Goal: Task Accomplishment & Management: Manage account settings

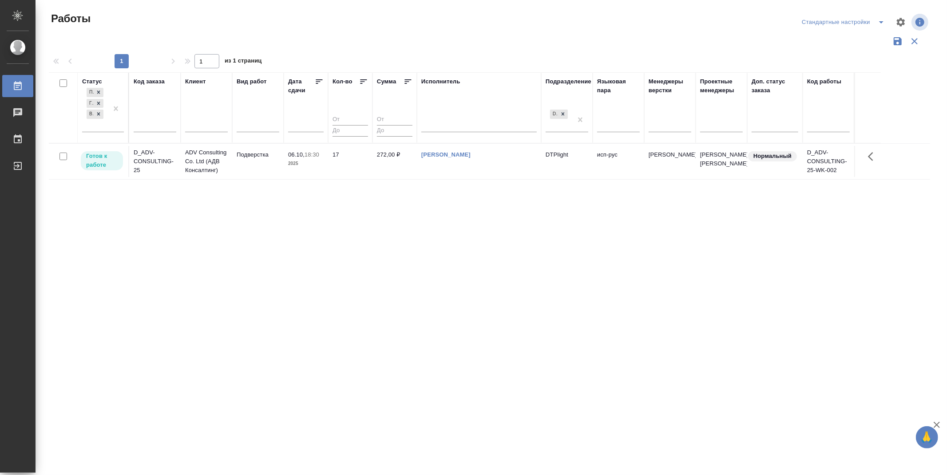
click at [323, 353] on div "Статус Подбор Готов к работе В работе Код заказа Клиент Вид работ Дата сдачи Ко…" at bounding box center [489, 232] width 881 height 320
click at [101, 164] on p "Готов к работе" at bounding box center [102, 161] width 32 height 18
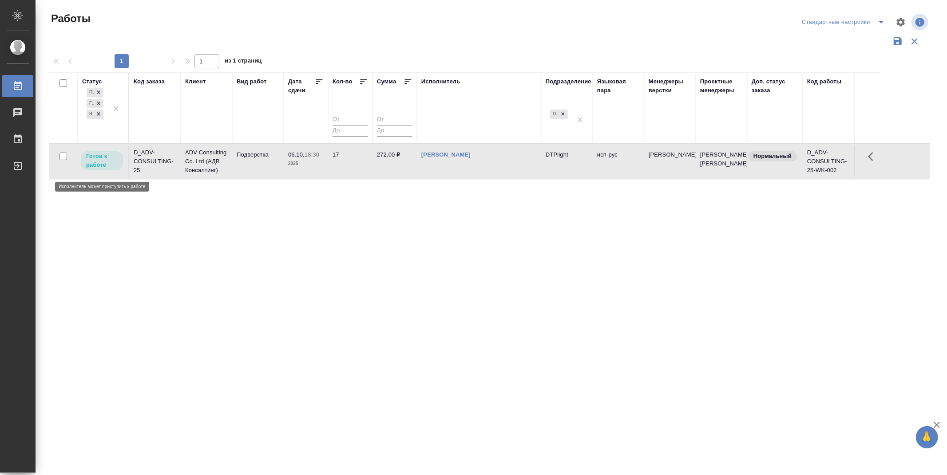
click at [101, 164] on p "Готов к работе" at bounding box center [102, 161] width 32 height 18
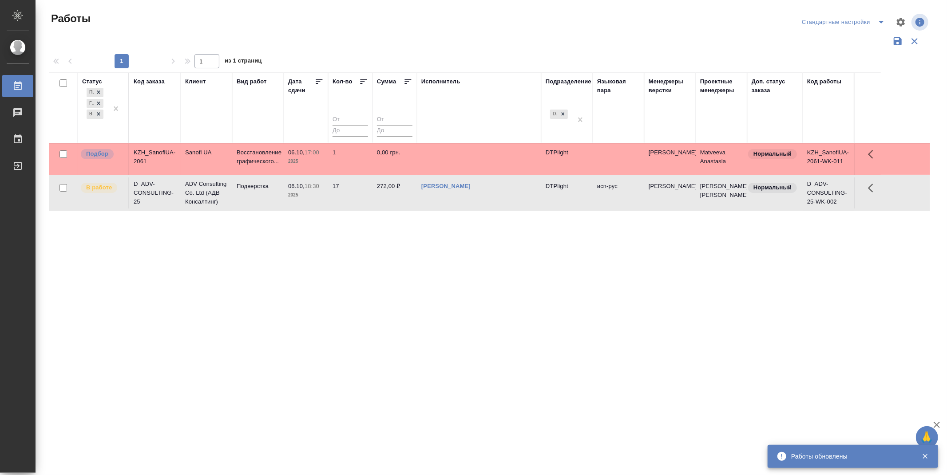
click at [322, 83] on icon at bounding box center [319, 81] width 9 height 9
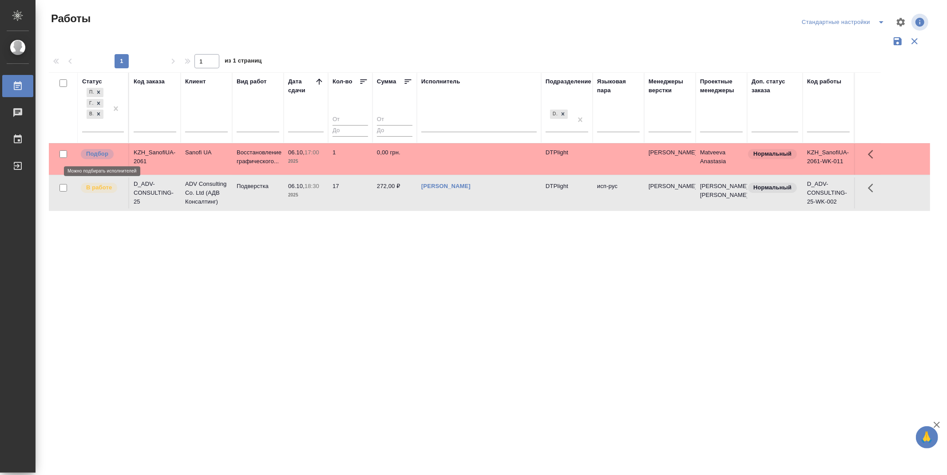
click at [97, 154] on p "Подбор" at bounding box center [97, 154] width 22 height 9
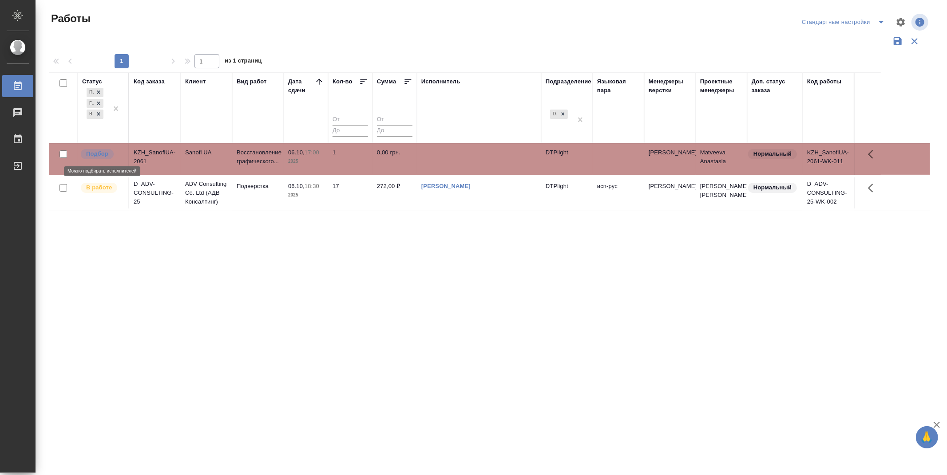
click at [97, 154] on p "Подбор" at bounding box center [97, 154] width 22 height 9
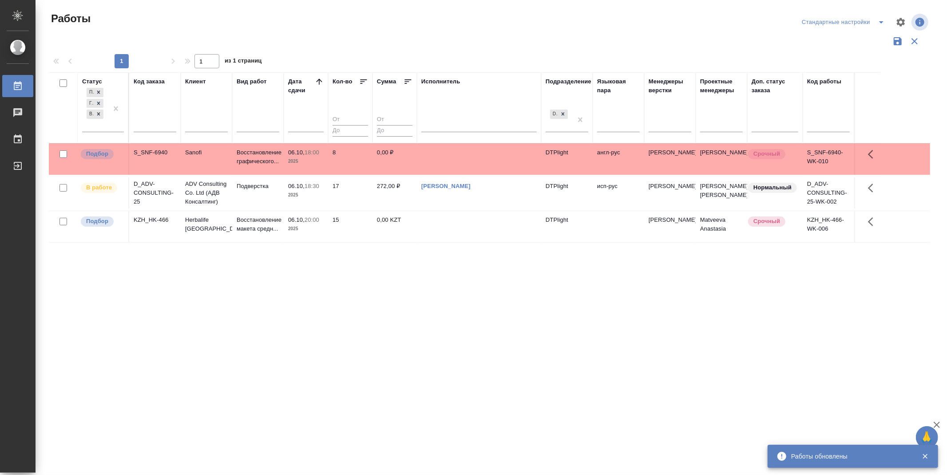
click at [436, 349] on div "Статус Подбор Готов к работе В работе Код заказа Клиент Вид работ Дата сдачи Ко…" at bounding box center [489, 232] width 881 height 320
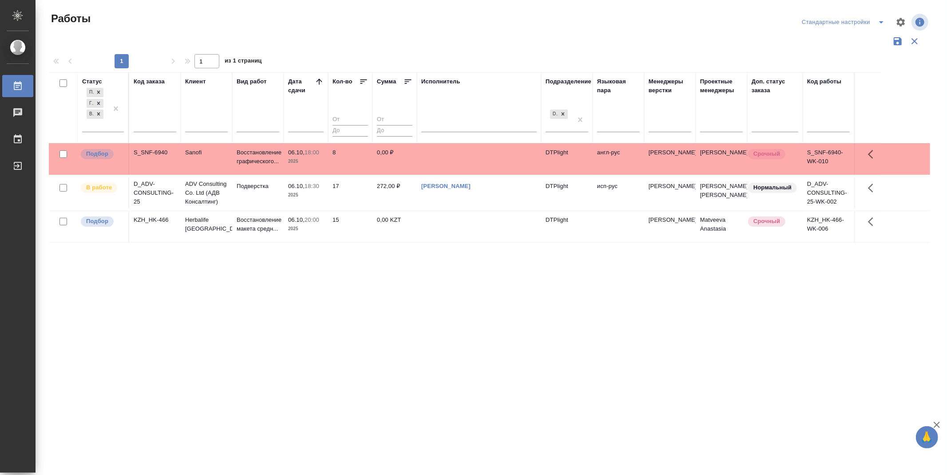
click at [431, 273] on div "Статус Подбор Готов к работе В работе Код заказа Клиент Вид работ Дата сдачи Ко…" at bounding box center [489, 232] width 881 height 320
click at [98, 154] on p "Подбор" at bounding box center [97, 154] width 22 height 9
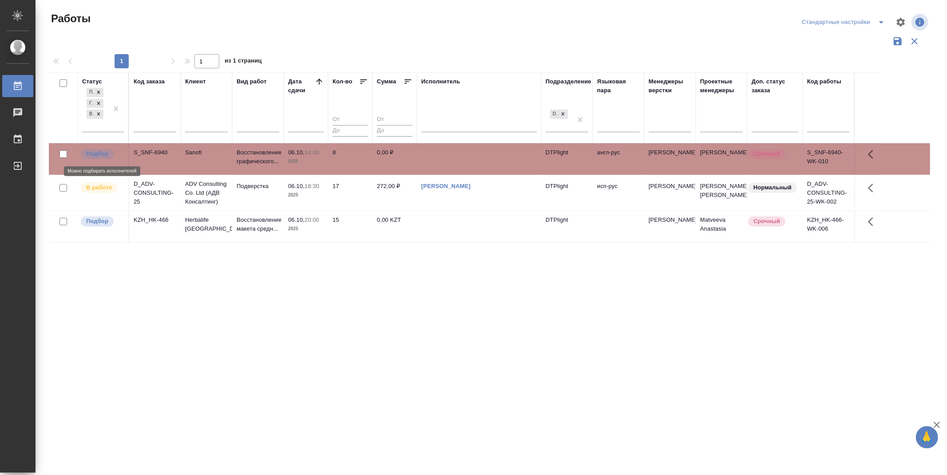
click at [98, 154] on p "Подбор" at bounding box center [97, 154] width 22 height 9
click at [99, 226] on p "Подбор" at bounding box center [97, 221] width 22 height 9
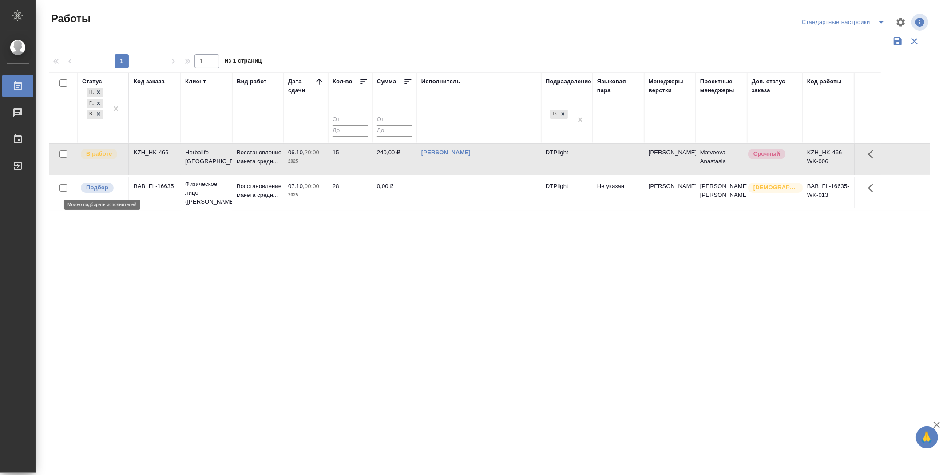
click at [109, 185] on span "Подбор" at bounding box center [97, 187] width 33 height 9
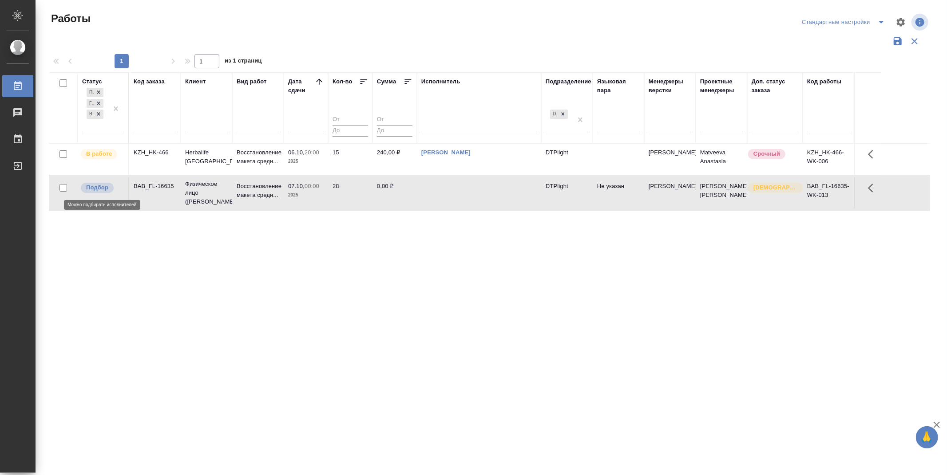
click at [109, 185] on span "Подбор" at bounding box center [97, 187] width 33 height 9
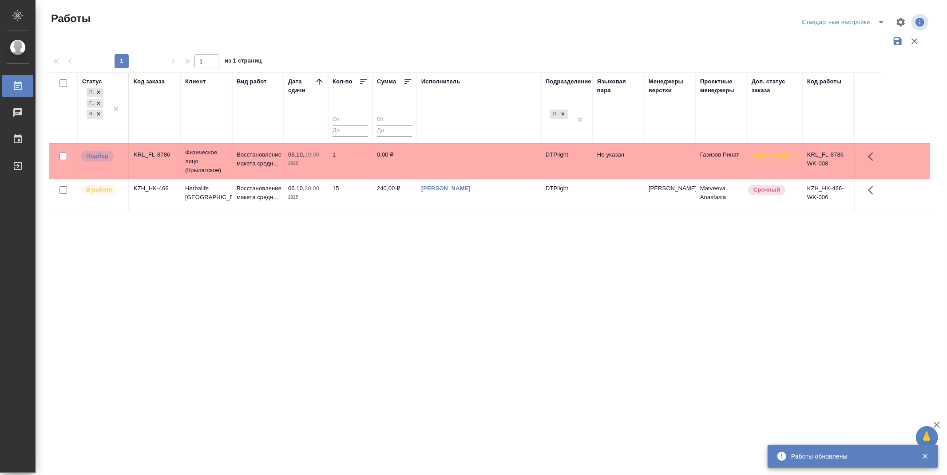
click at [503, 253] on div "Статус Подбор Готов к работе В работе Код заказа Клиент Вид работ Дата сдачи Ко…" at bounding box center [489, 232] width 881 height 320
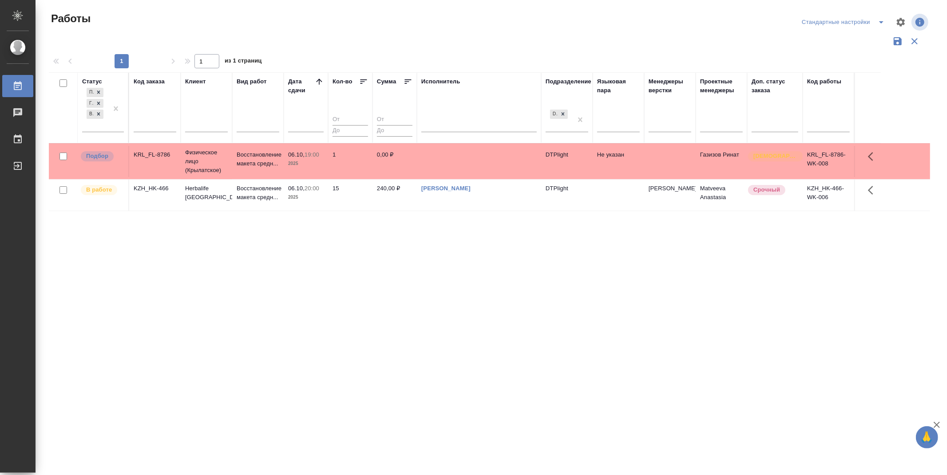
click at [90, 152] on p "Подбор" at bounding box center [97, 156] width 22 height 9
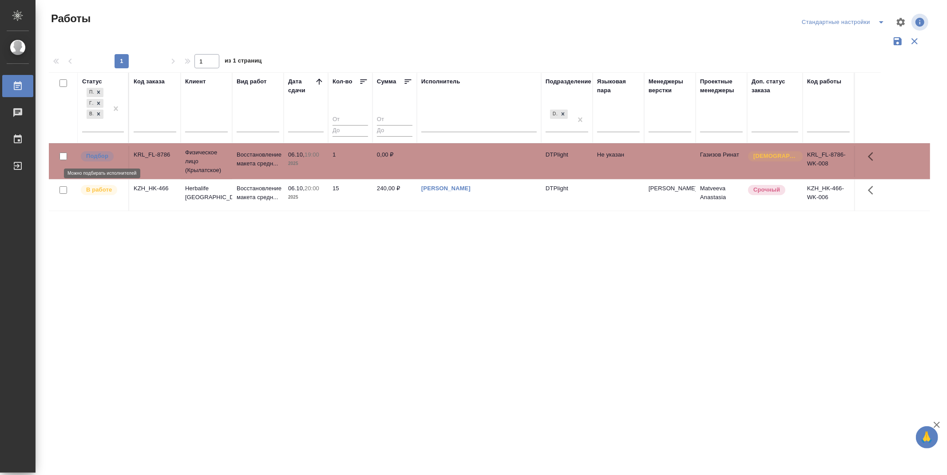
click at [90, 152] on p "Подбор" at bounding box center [97, 156] width 22 height 9
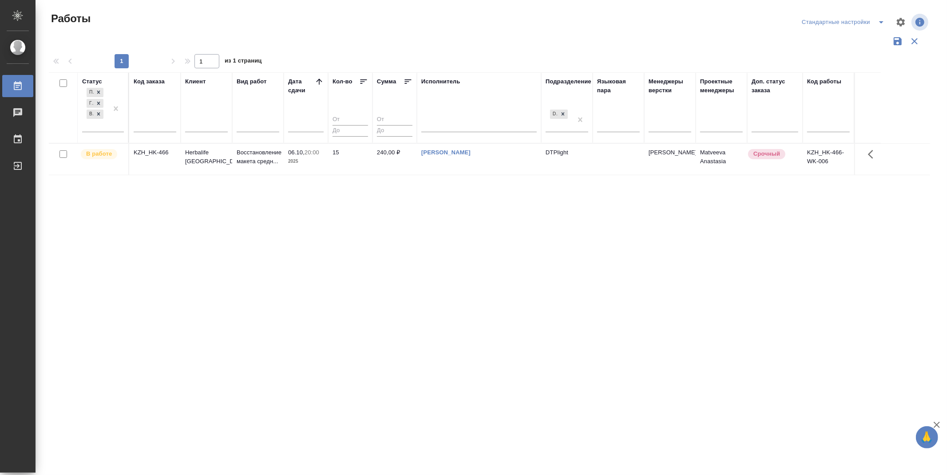
click at [539, 368] on div "Статус Подбор Готов к работе В работе Код заказа Клиент Вид работ Дата сдачи Ко…" at bounding box center [489, 232] width 881 height 320
click at [479, 326] on div "Статус Подбор Готов к работе В работе Код заказа Клиент Вид работ Дата сдачи Ко…" at bounding box center [489, 232] width 881 height 320
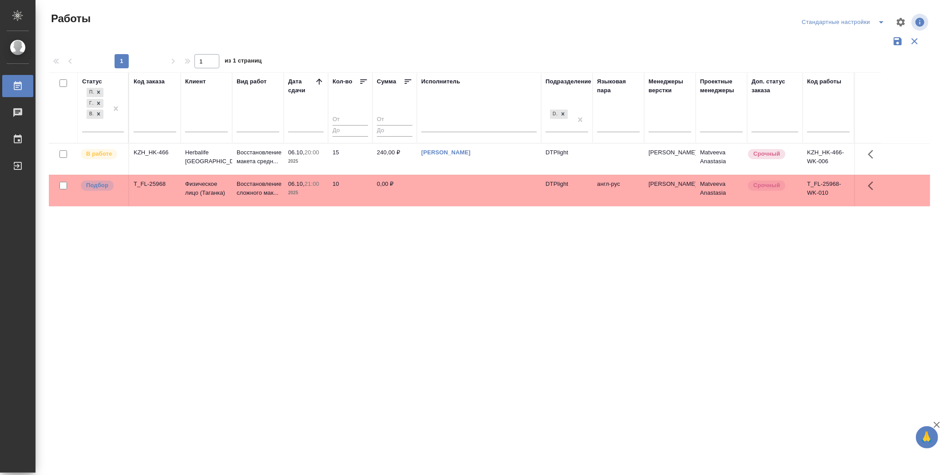
click at [90, 186] on p "Подбор" at bounding box center [97, 185] width 22 height 9
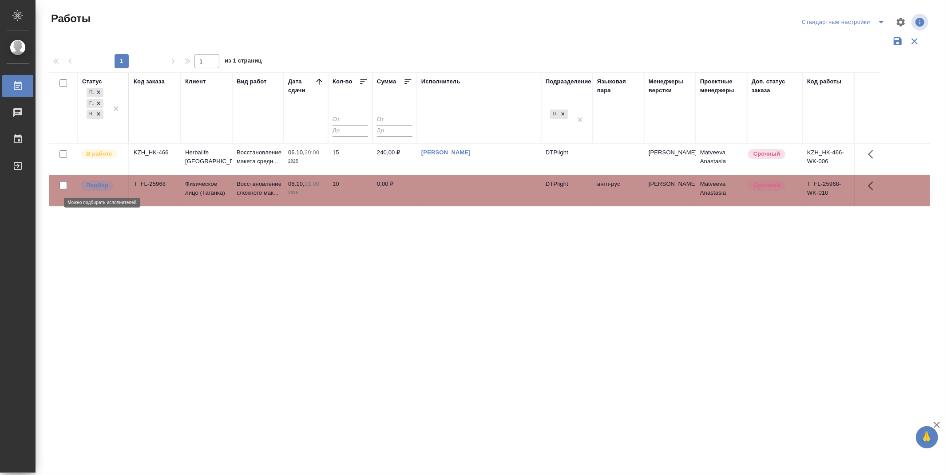
click at [90, 186] on p "Подбор" at bounding box center [97, 185] width 22 height 9
click at [573, 317] on div "Статус Подбор Готов к работе В работе Код заказа Клиент Вид работ Дата сдачи Ко…" at bounding box center [489, 232] width 881 height 320
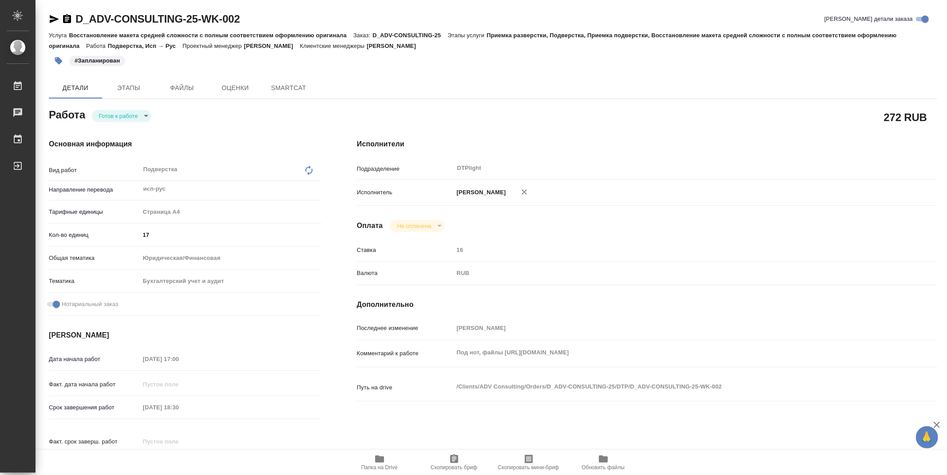
type textarea "x"
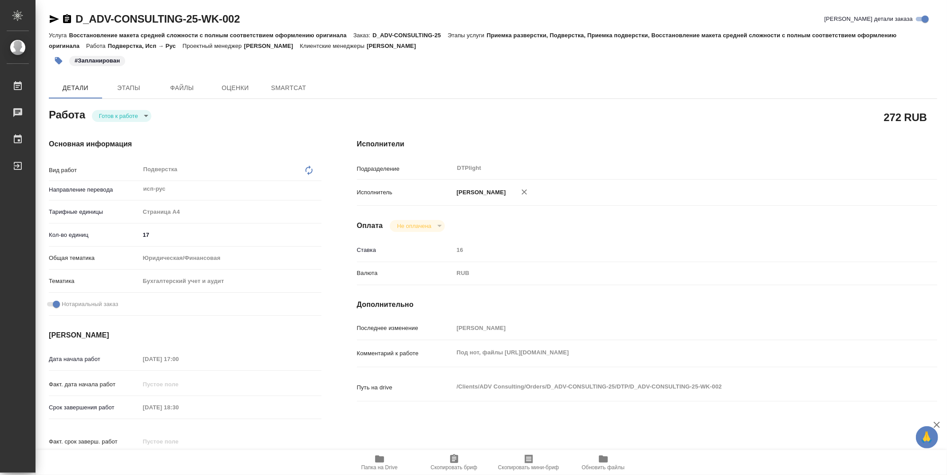
type textarea "x"
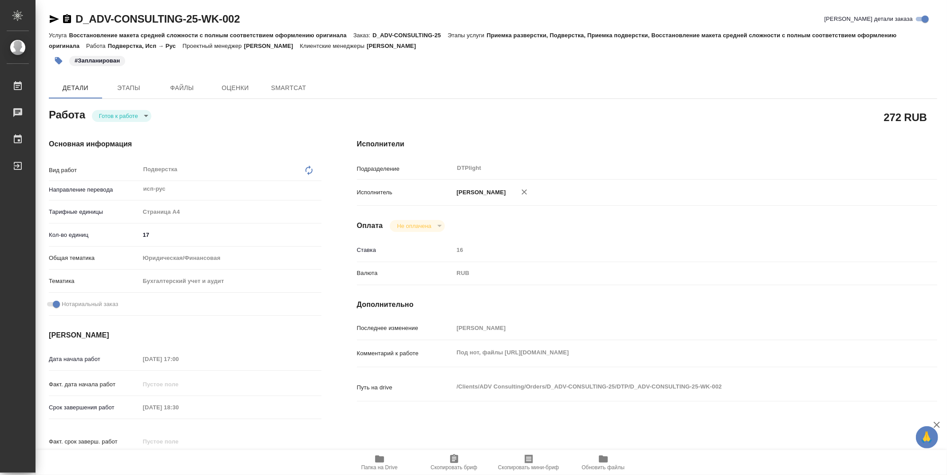
type textarea "x"
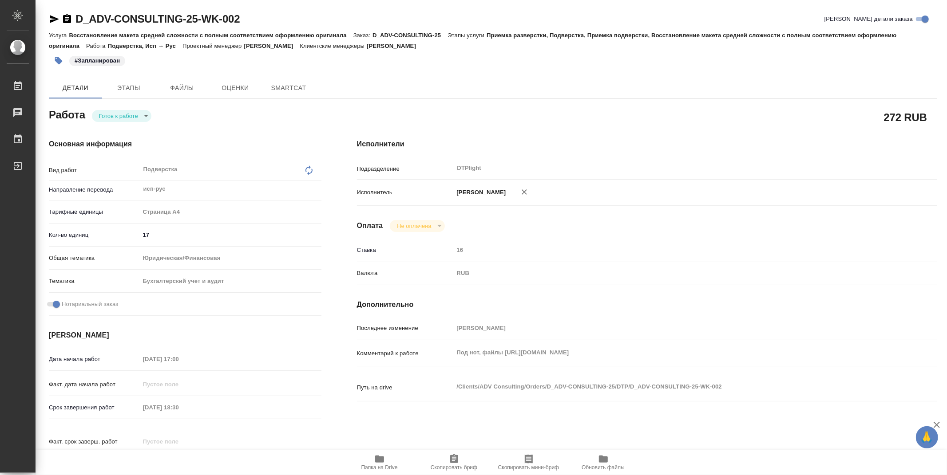
type textarea "x"
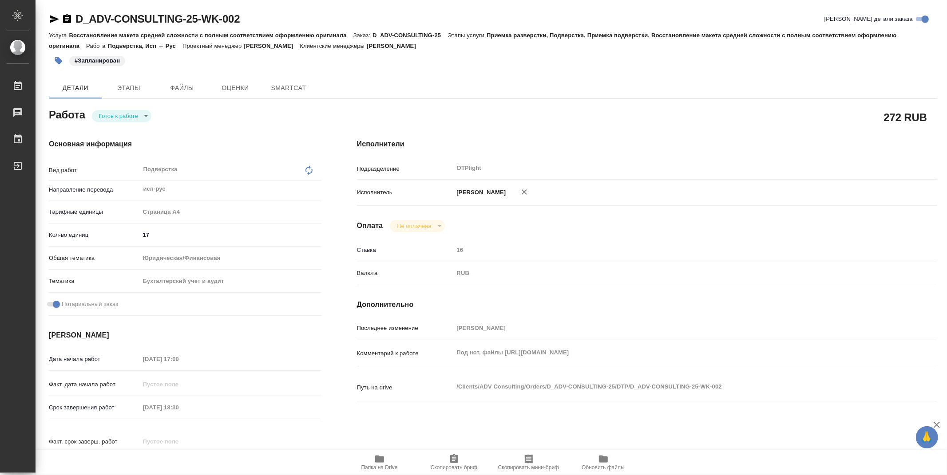
type textarea "x"
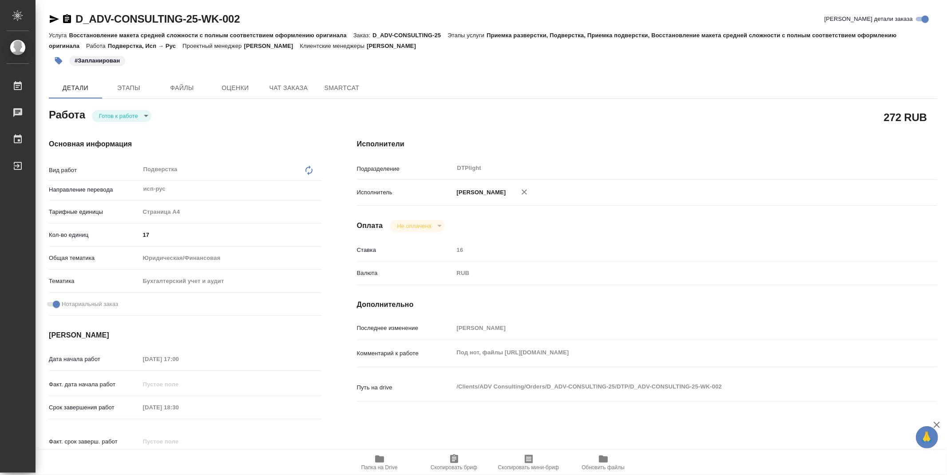
type textarea "x"
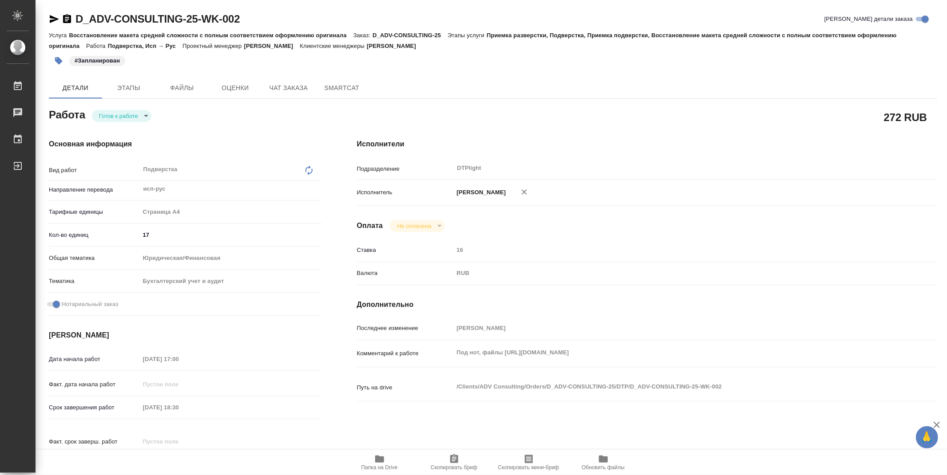
type textarea "x"
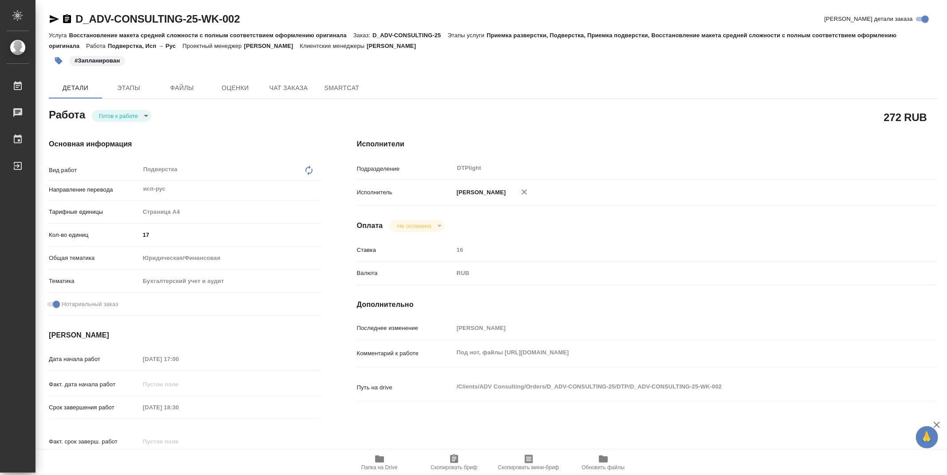
click at [384, 467] on span "Папка на Drive" at bounding box center [379, 468] width 36 height 6
click at [129, 116] on body "🙏 .cls-1 fill:#fff; AWATERA Zubakova Viktoriya Работы 0 Чаты График Выйти D_ADV…" at bounding box center [473, 237] width 947 height 475
click at [129, 116] on li "В работе" at bounding box center [121, 115] width 59 height 15
type textarea "x"
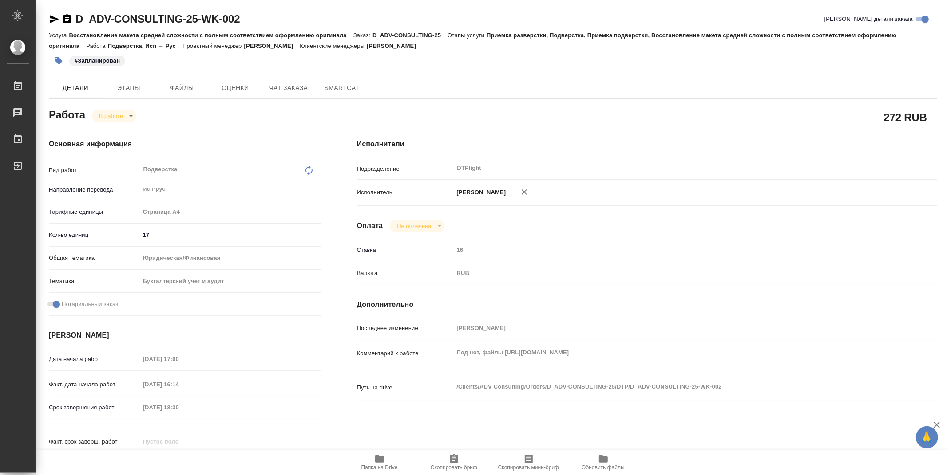
type textarea "x"
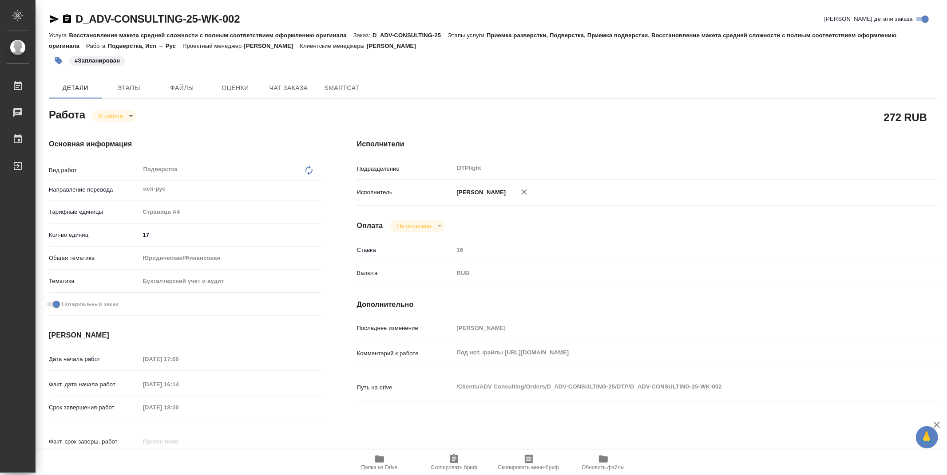
type textarea "x"
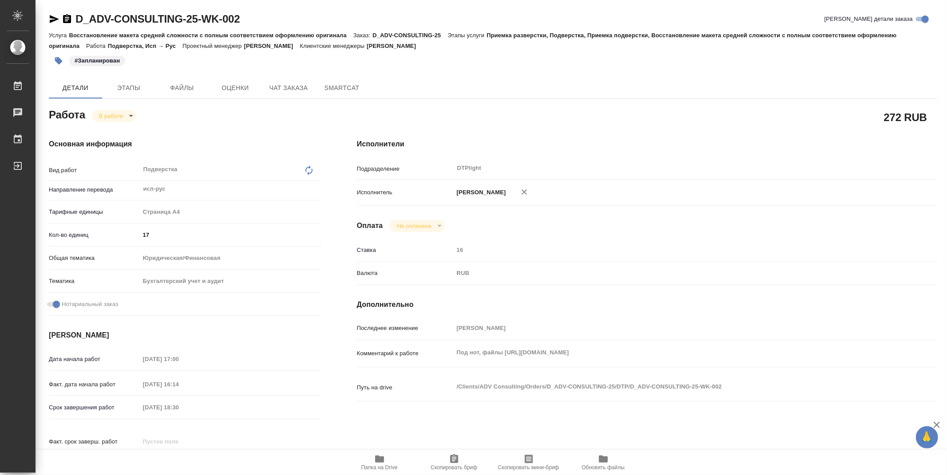
type textarea "x"
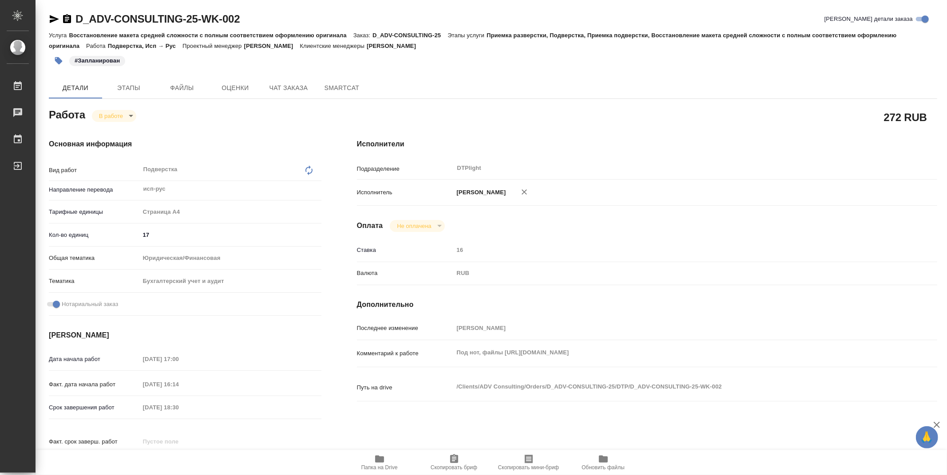
type textarea "x"
drag, startPoint x: 252, startPoint y: 21, endPoint x: 56, endPoint y: 21, distance: 196.2
click at [56, 21] on div "D_ADV-CONSULTING-25-WK-002 Кратко детали заказа" at bounding box center [493, 19] width 888 height 14
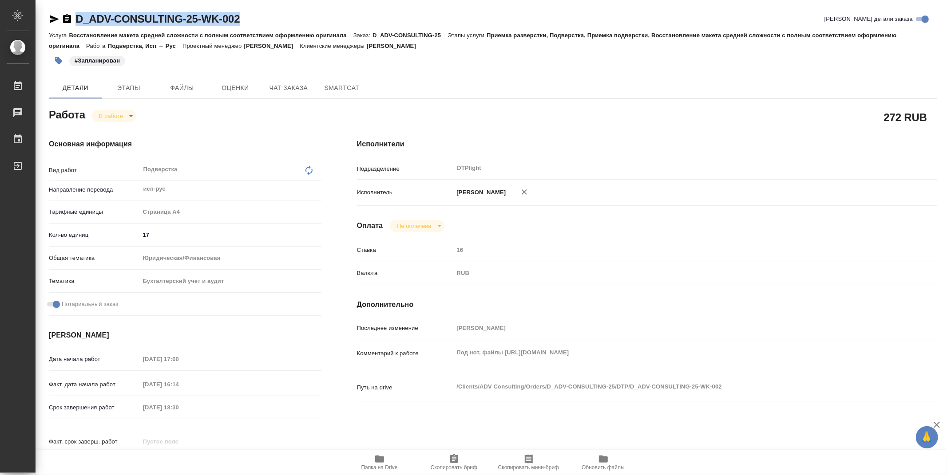
copy link "D_ADV-CONSULTING-25-WK-002"
click at [569, 118] on div "272 RUB" at bounding box center [647, 117] width 580 height 22
click at [571, 67] on div "#Запланирован" at bounding box center [345, 61] width 592 height 20
click at [382, 458] on icon "button" at bounding box center [379, 459] width 9 height 7
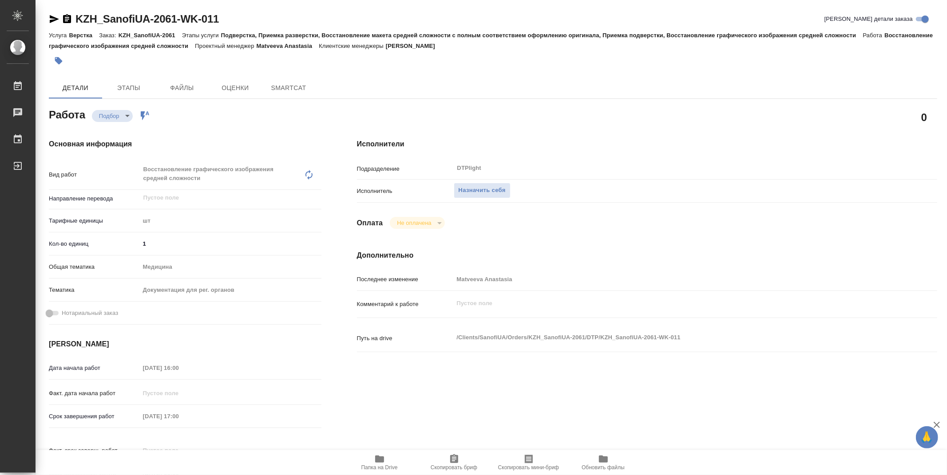
type textarea "x"
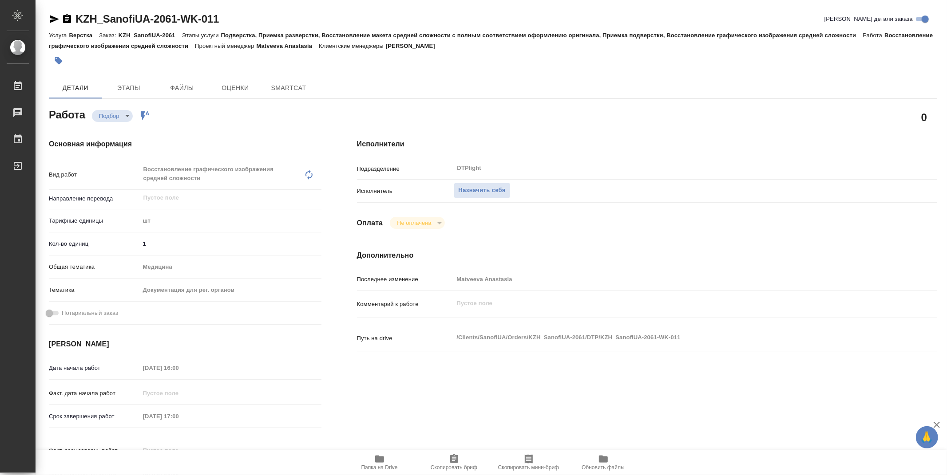
type textarea "x"
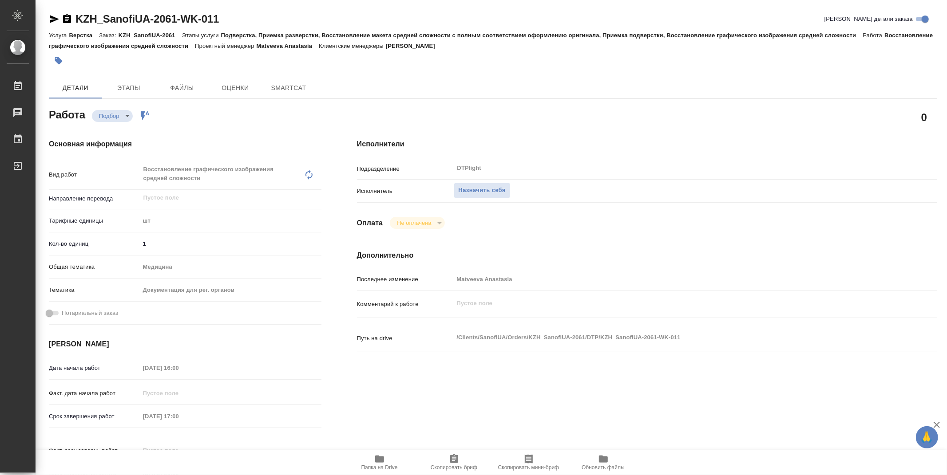
type textarea "x"
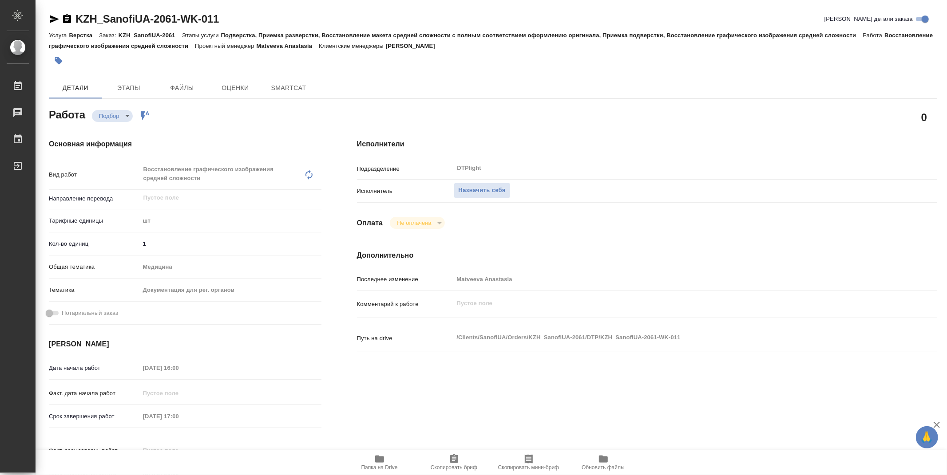
type textarea "x"
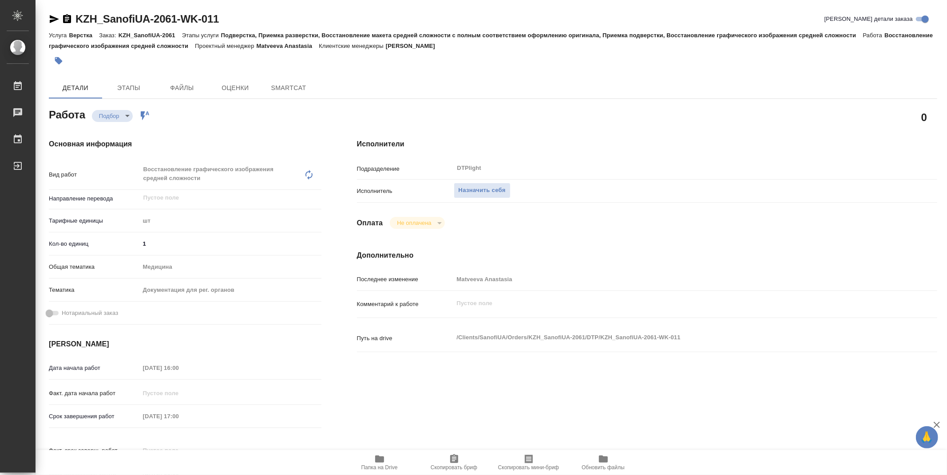
type textarea "x"
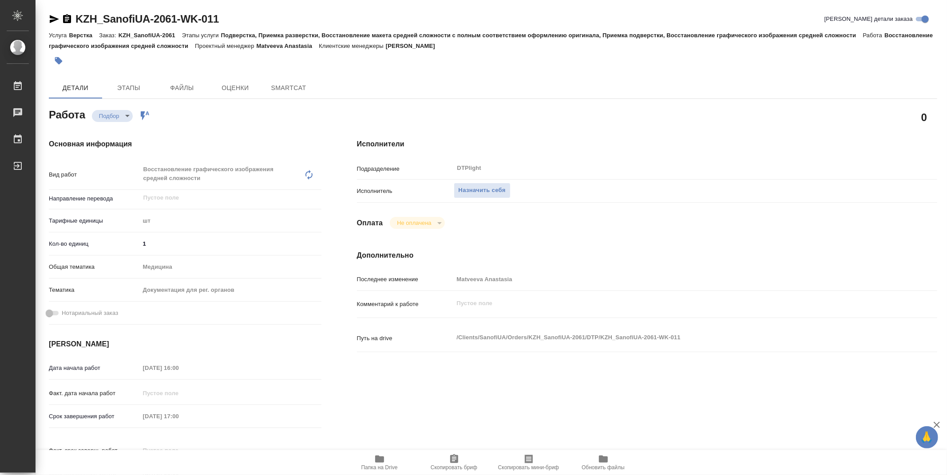
type textarea "x"
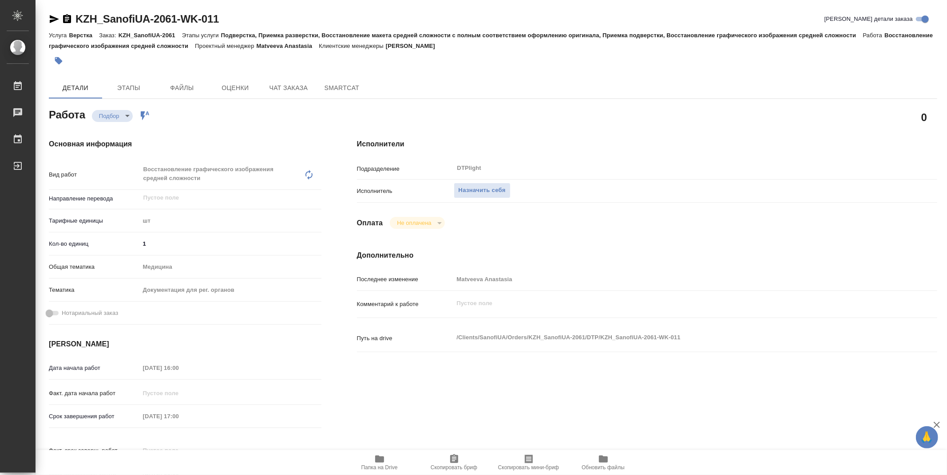
type textarea "x"
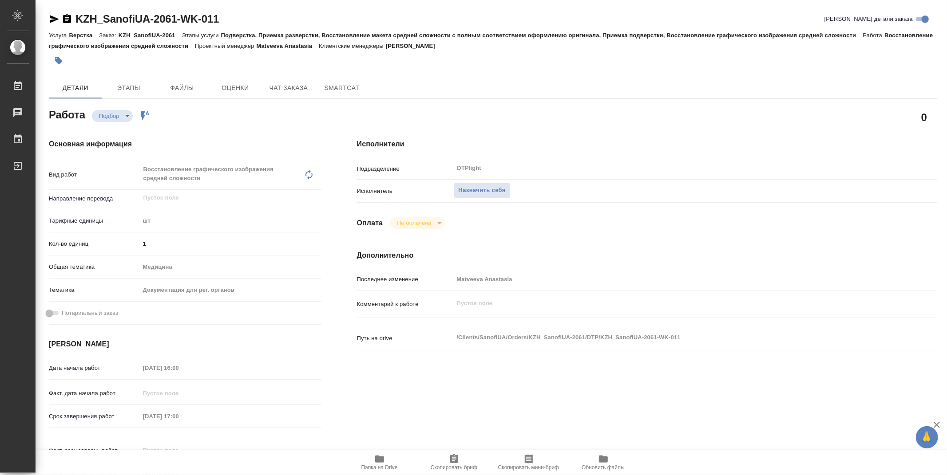
type textarea "x"
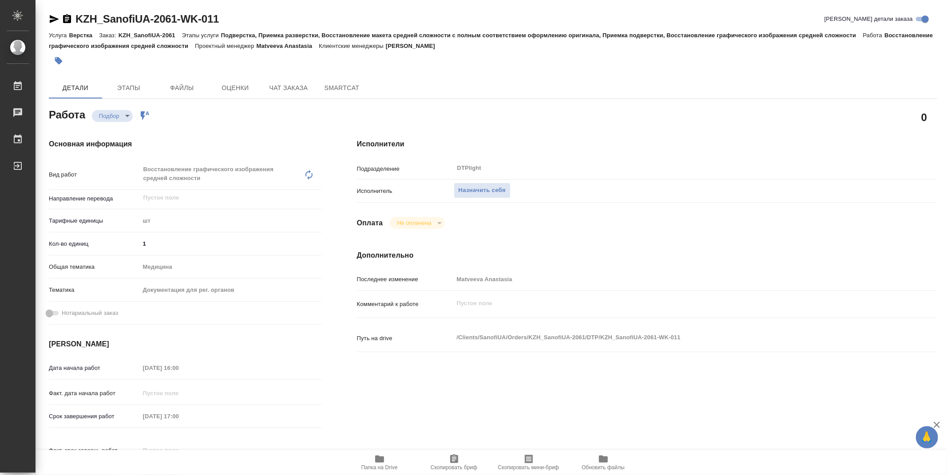
click at [382, 466] on span "Папка на Drive" at bounding box center [379, 468] width 36 height 6
click at [482, 187] on span "Назначить себя" at bounding box center [481, 191] width 47 height 10
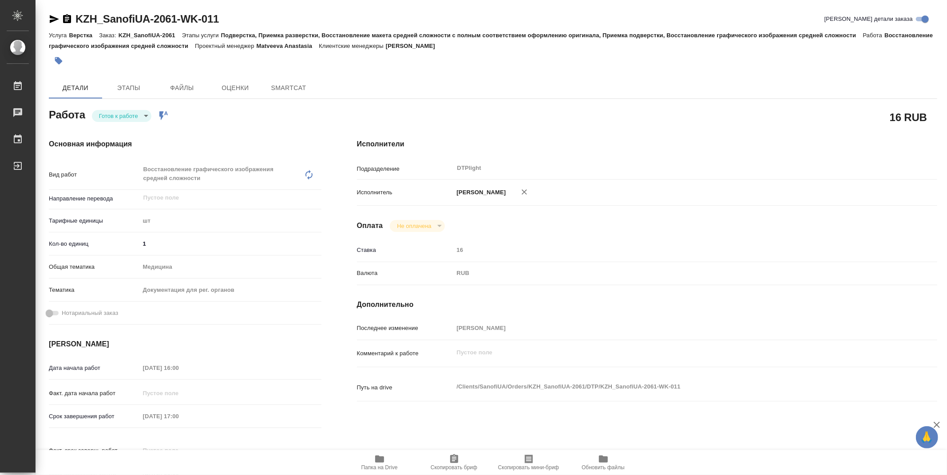
type textarea "x"
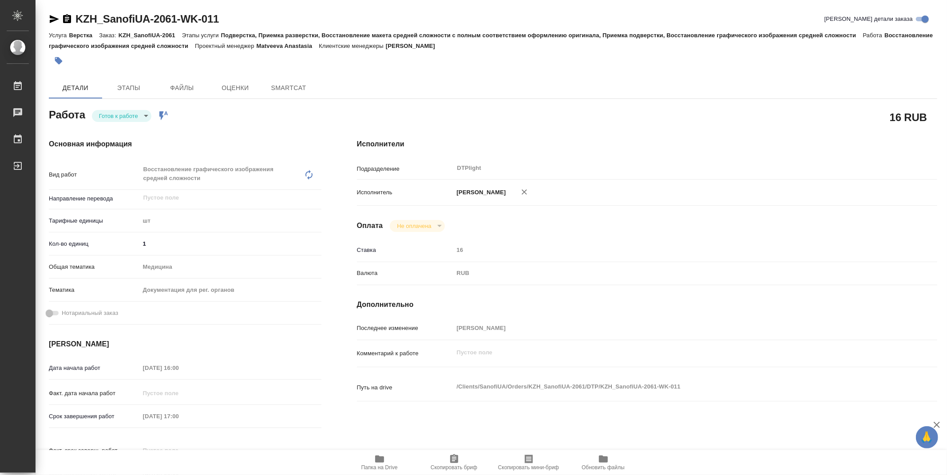
type textarea "x"
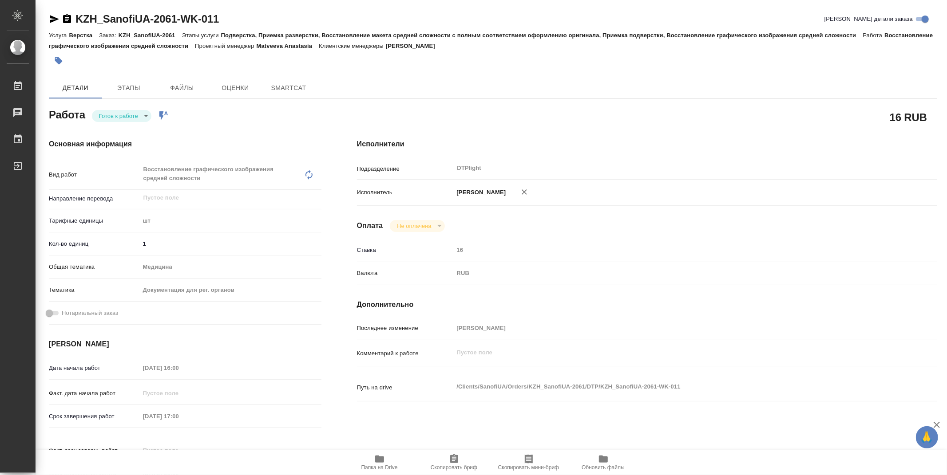
type textarea "x"
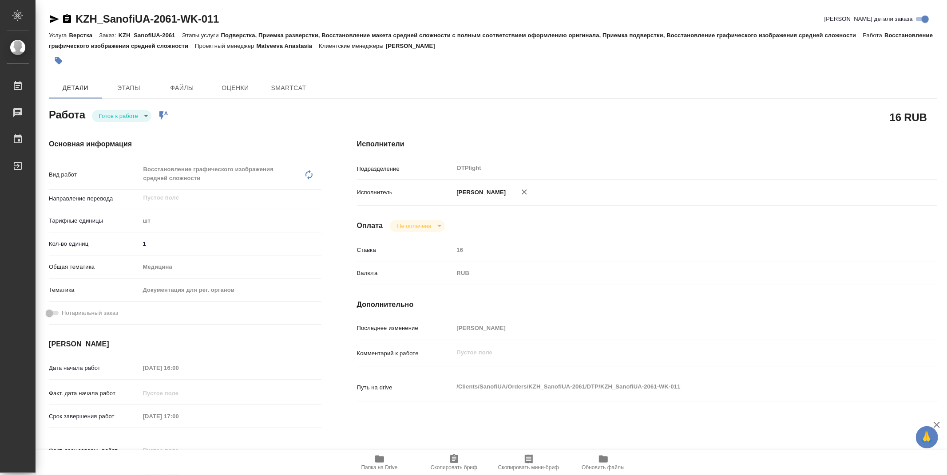
type textarea "x"
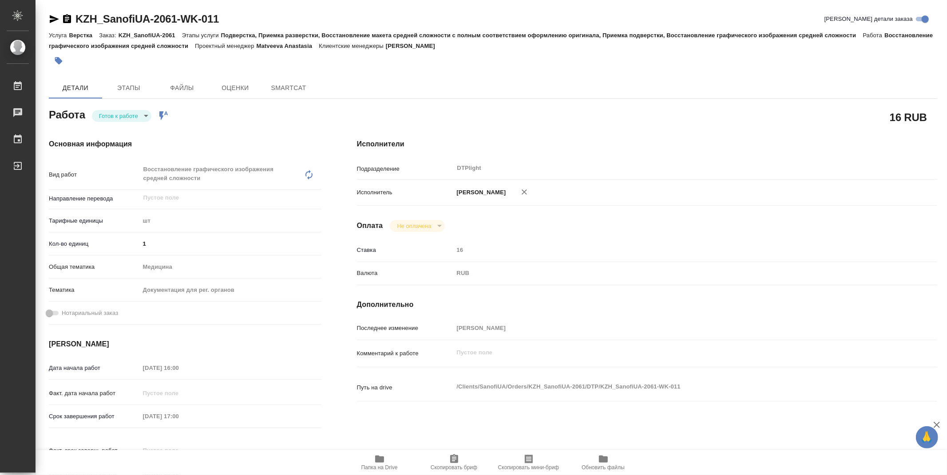
type textarea "x"
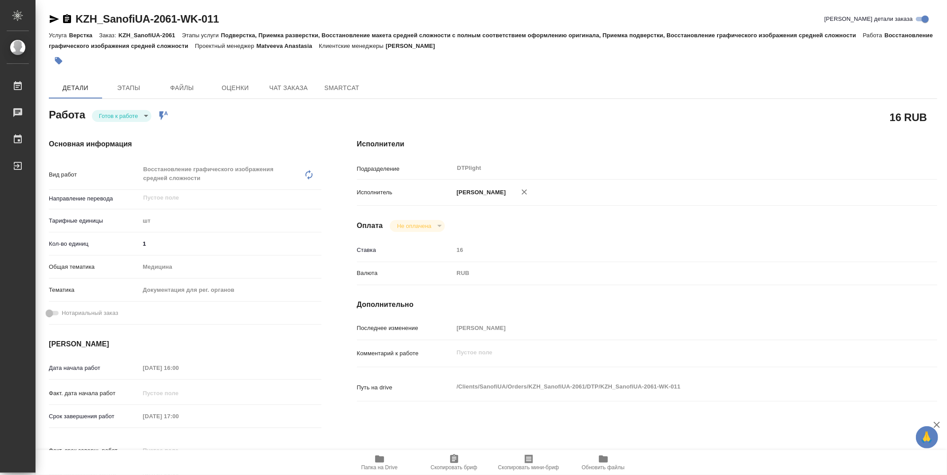
click at [134, 116] on body "🙏 .cls-1 fill:#fff; AWATERA Zubakova Viktoriya Работы Чаты График Выйти KZH_San…" at bounding box center [473, 237] width 947 height 475
type textarea "x"
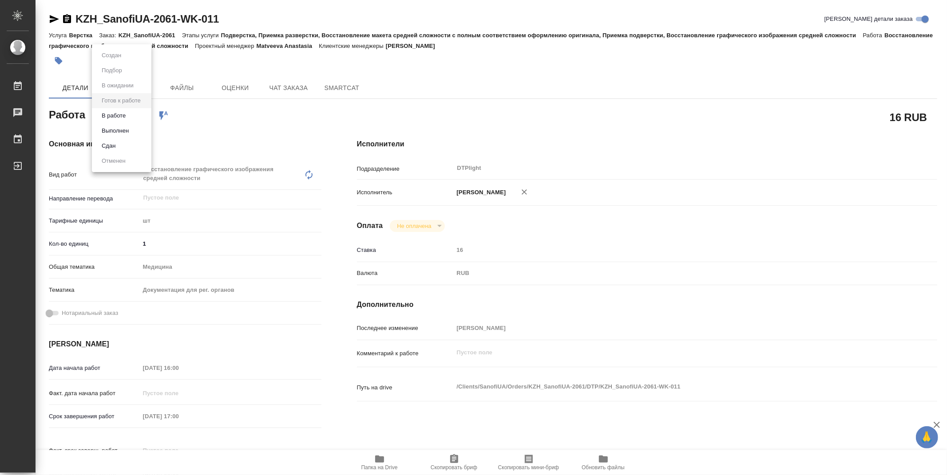
type textarea "x"
click at [130, 116] on li "В работе" at bounding box center [121, 115] width 59 height 15
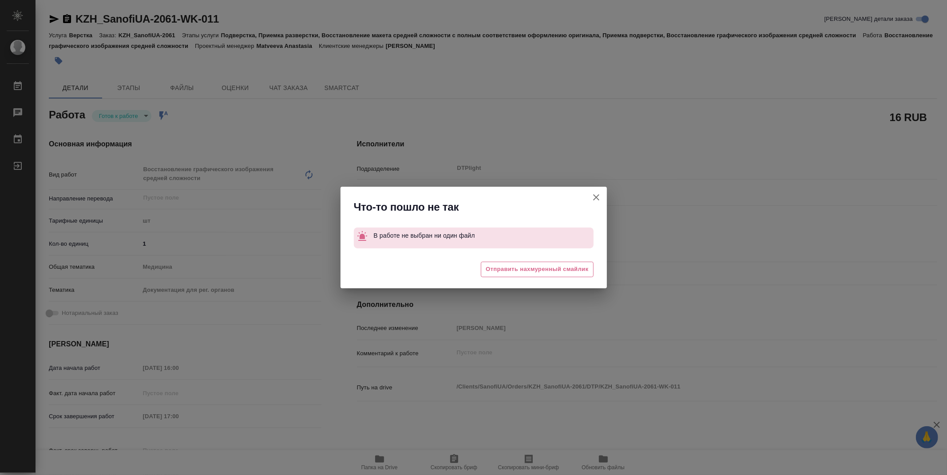
type textarea "x"
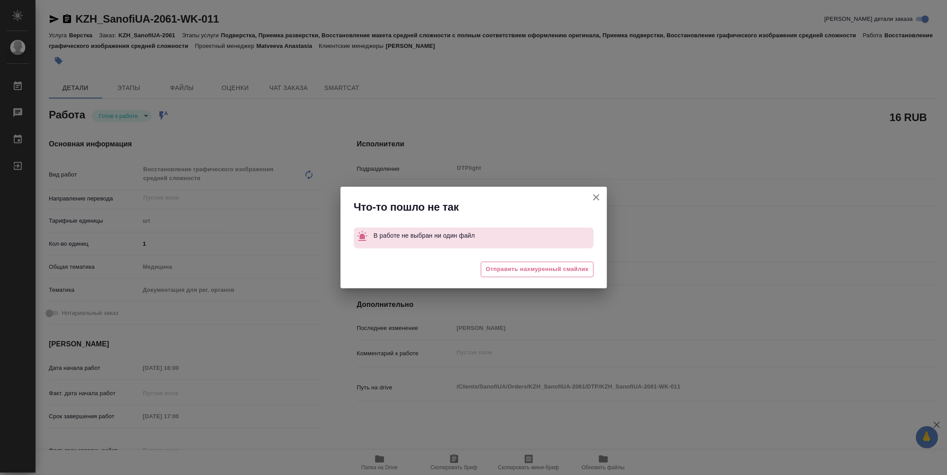
type textarea "x"
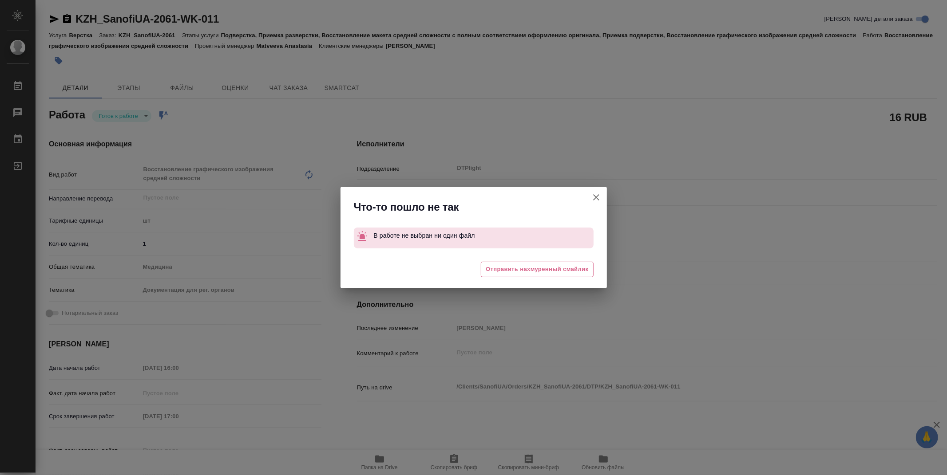
type textarea "x"
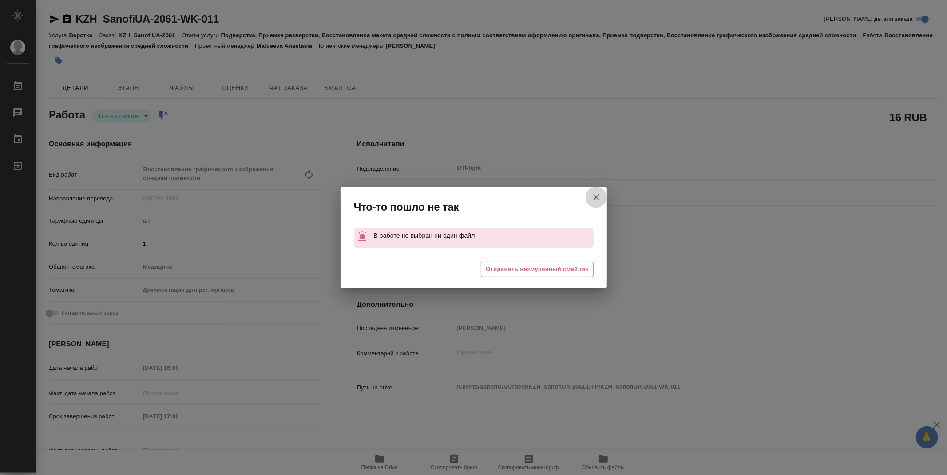
click at [598, 193] on icon "button" at bounding box center [596, 197] width 11 height 11
type textarea "x"
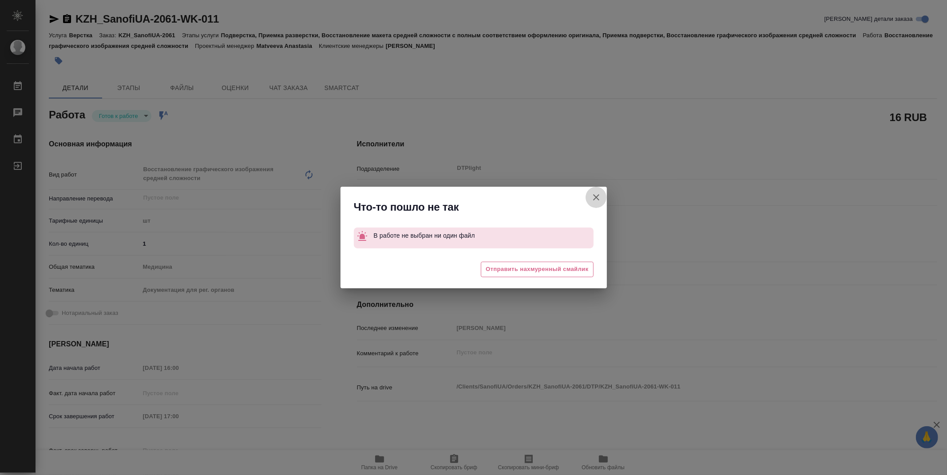
type textarea "x"
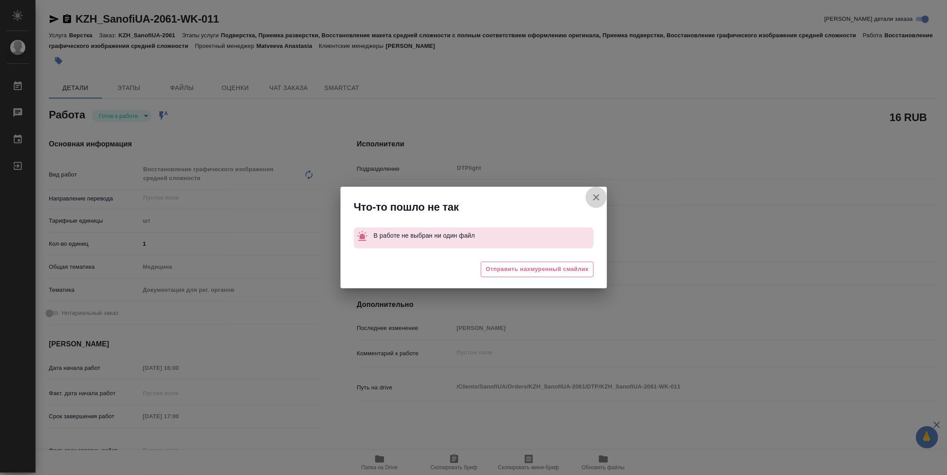
type textarea "x"
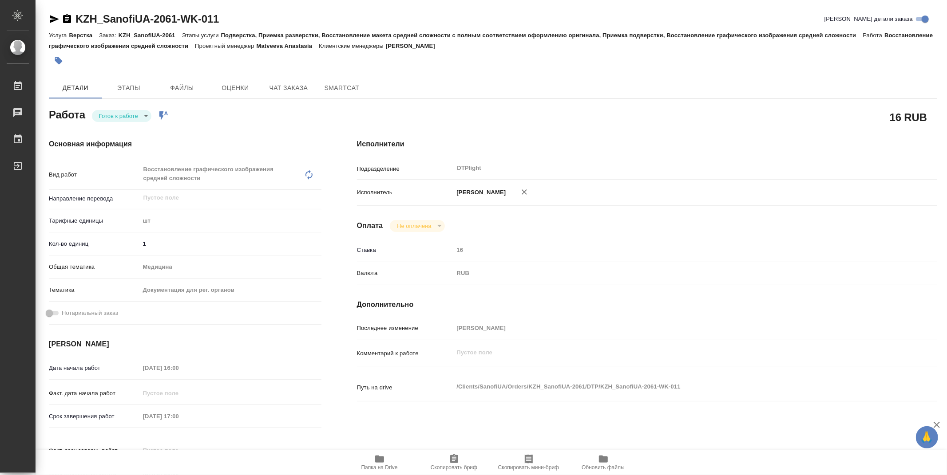
click at [135, 113] on body "🙏 .cls-1 fill:#fff; AWATERA Zubakova Viktoriya Работы 0 Чаты График Выйти KZH_S…" at bounding box center [473, 237] width 947 height 475
click at [128, 115] on button "В работе" at bounding box center [113, 116] width 29 height 10
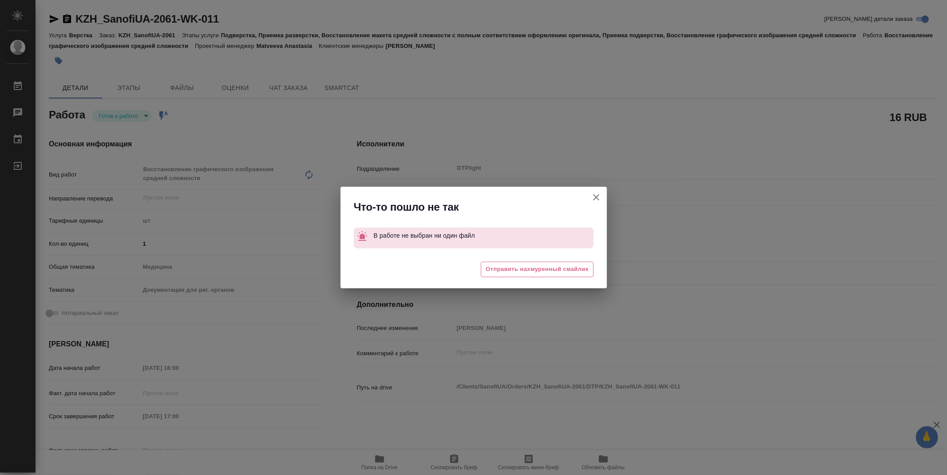
type textarea "x"
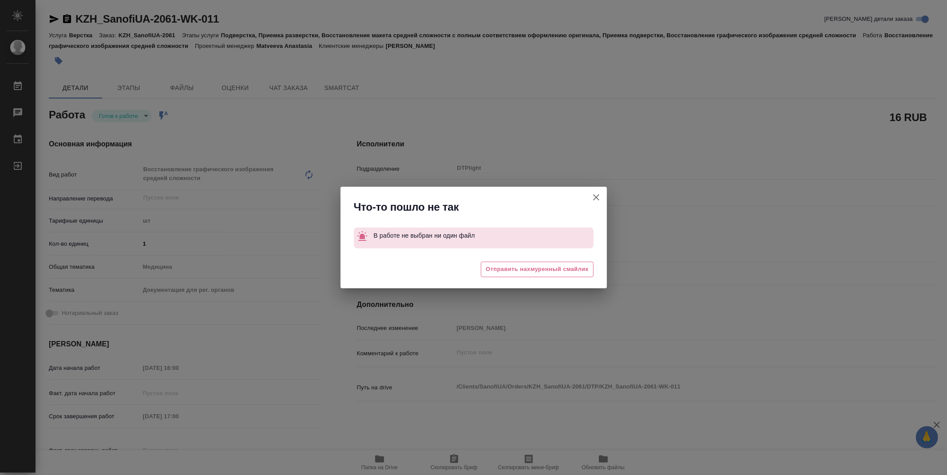
type textarea "x"
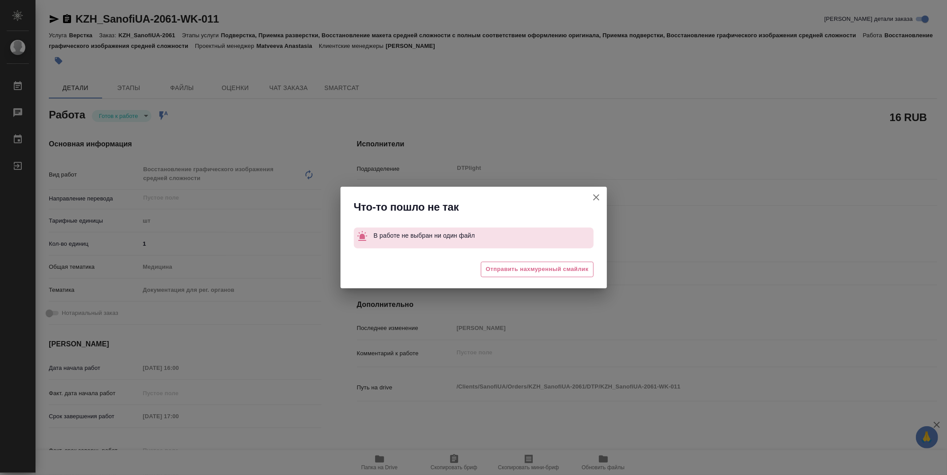
type textarea "x"
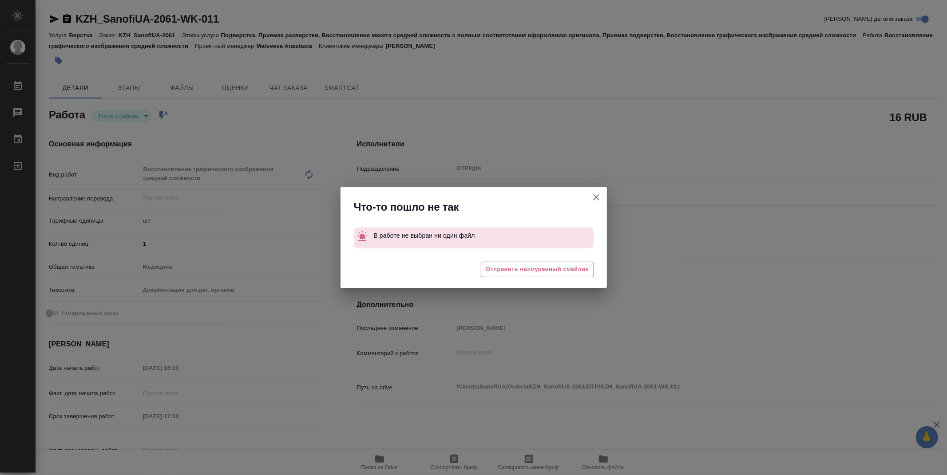
type textarea "x"
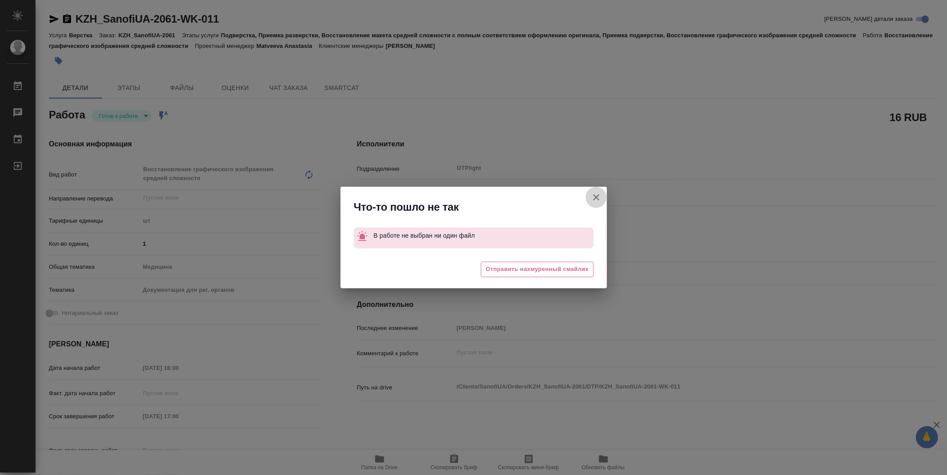
click at [593, 196] on icon "button" at bounding box center [596, 197] width 11 height 11
type textarea "x"
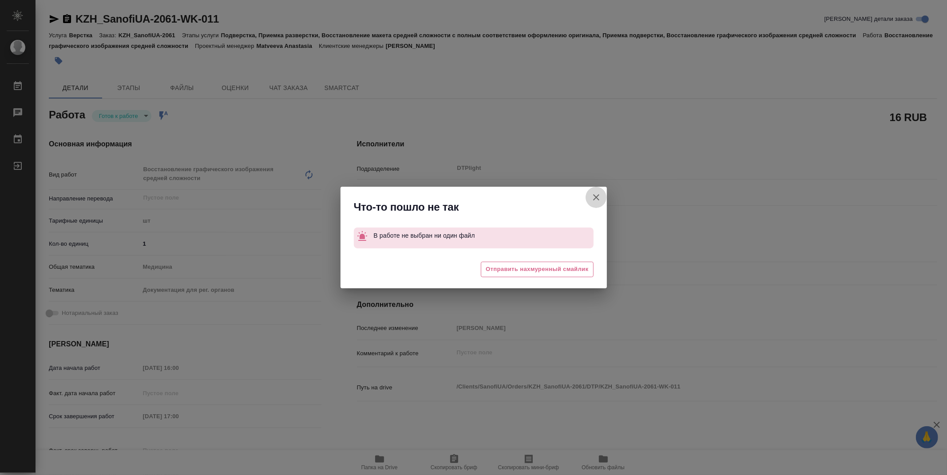
type textarea "x"
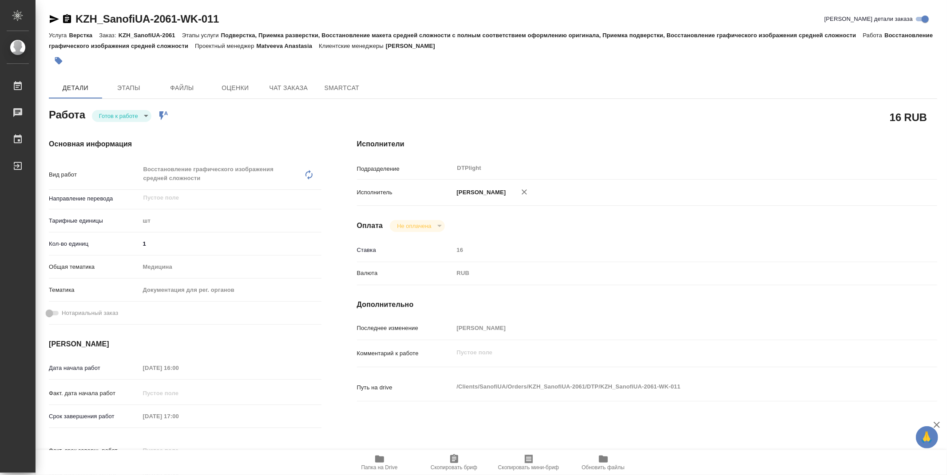
click at [56, 16] on icon "button" at bounding box center [54, 19] width 11 height 11
drag, startPoint x: 944, startPoint y: 233, endPoint x: 898, endPoint y: -38, distance: 274.6
click at [898, 0] on html "🙏 .cls-1 fill:#fff; AWATERA Zubakova Viktoriya Работы 0 Чаты График Выйти KZH_S…" at bounding box center [473, 237] width 947 height 475
drag, startPoint x: 243, startPoint y: 24, endPoint x: 77, endPoint y: 20, distance: 166.0
click at [77, 20] on div "KZH_SanofiUA-2061-WK-011 Кратко детали заказа" at bounding box center [493, 19] width 888 height 14
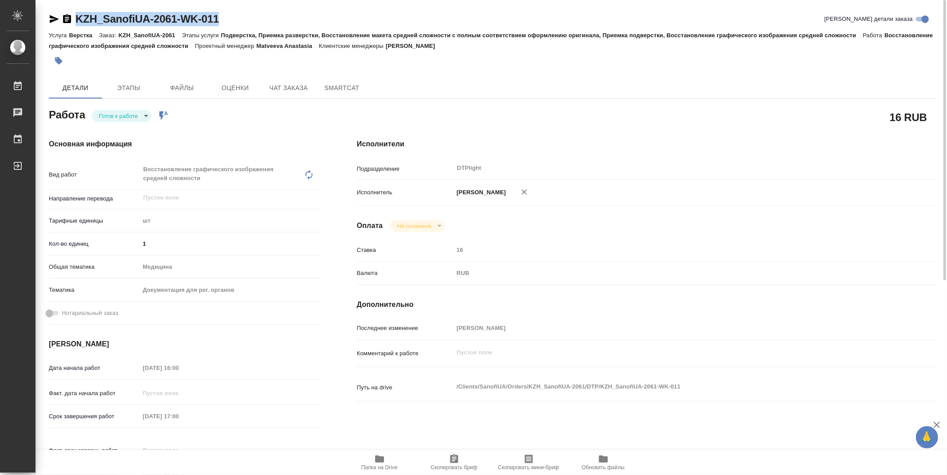
copy link "KZH_SanofiUA-2061-WK-011"
type textarea "x"
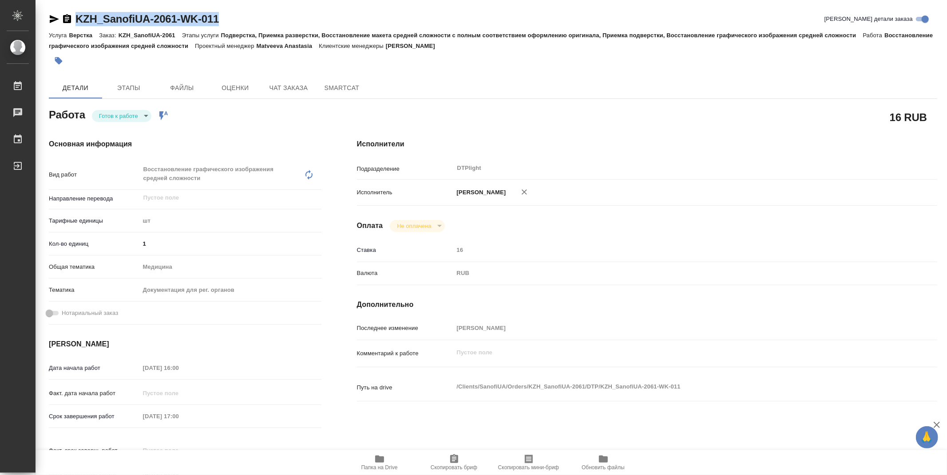
type textarea "x"
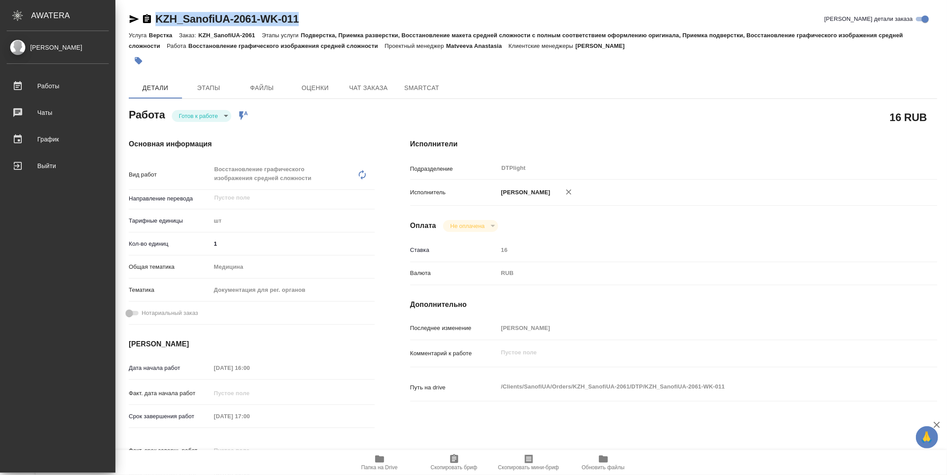
type textarea "x"
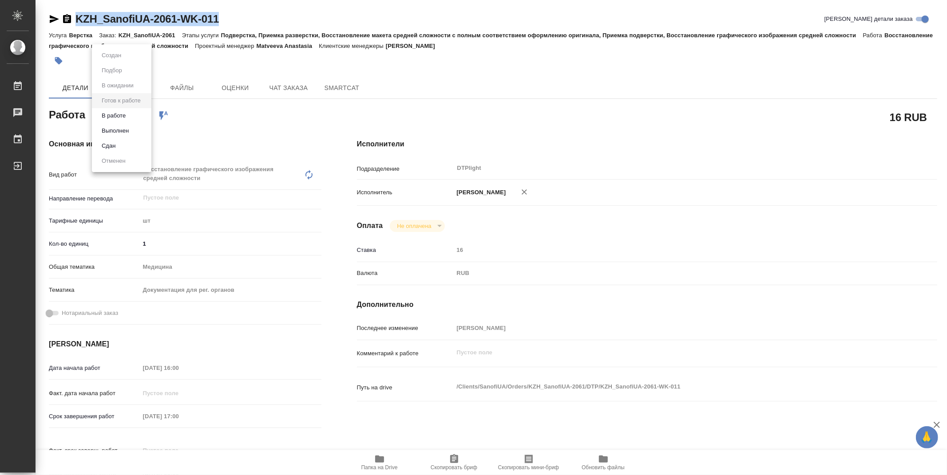
click at [131, 116] on body "🙏 .cls-1 fill:#fff; AWATERA Zubakova Viktoriya Работы 0 Чаты График Выйти KZH_S…" at bounding box center [473, 237] width 947 height 475
click at [130, 119] on li "В работе" at bounding box center [121, 115] width 59 height 15
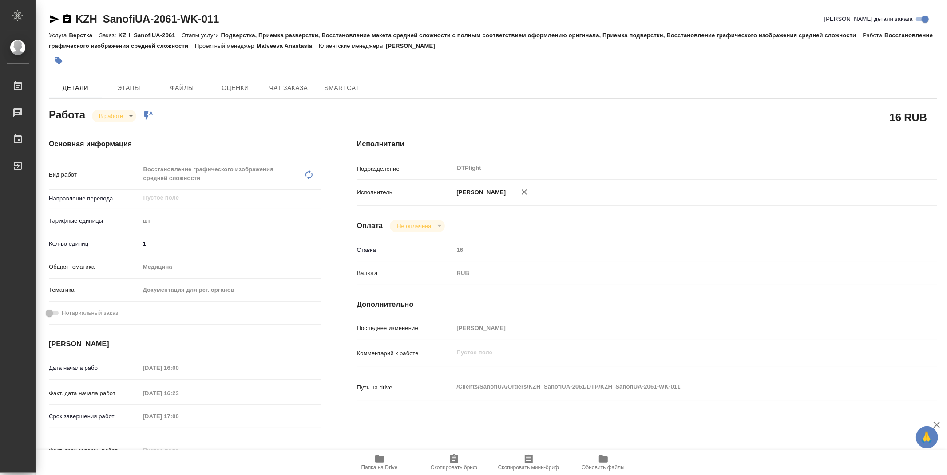
type textarea "x"
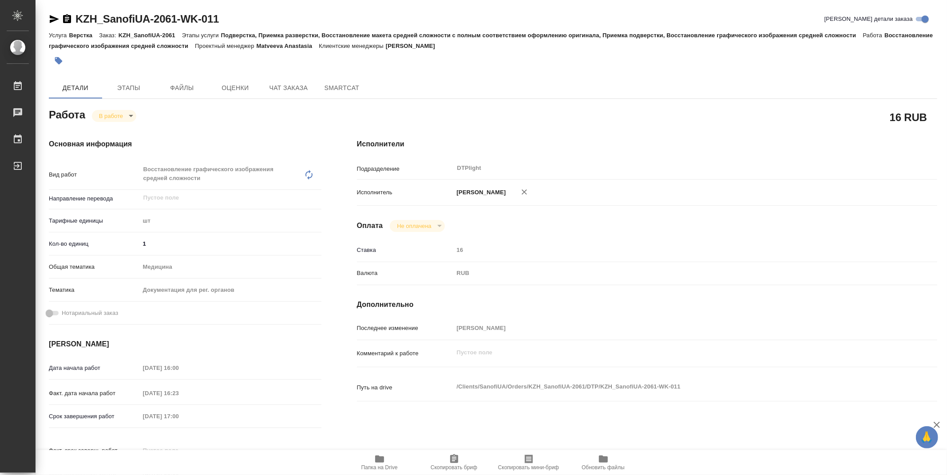
type textarea "x"
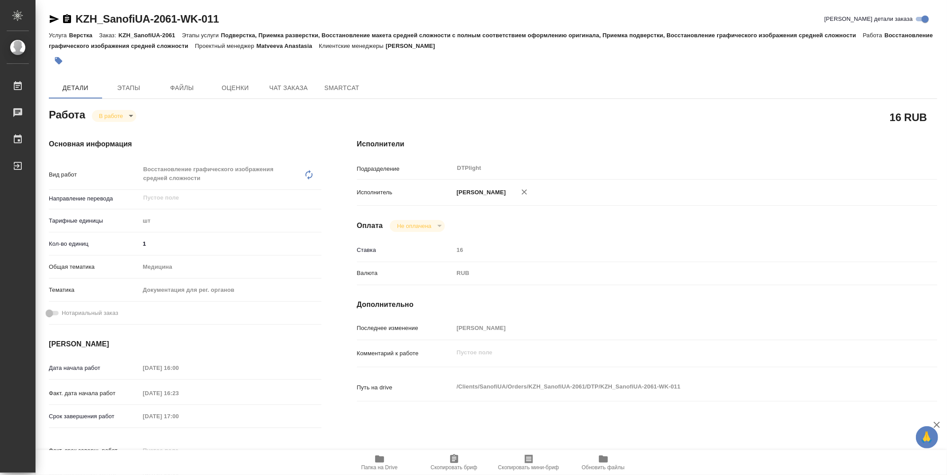
type textarea "x"
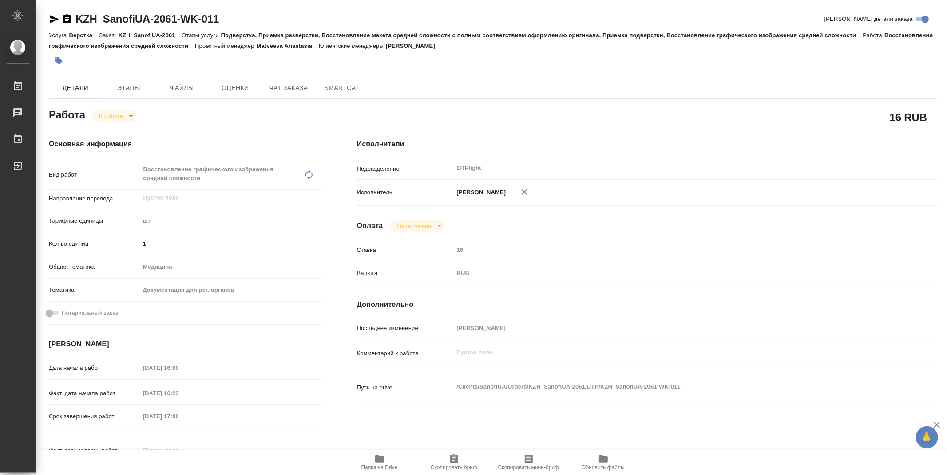
type textarea "x"
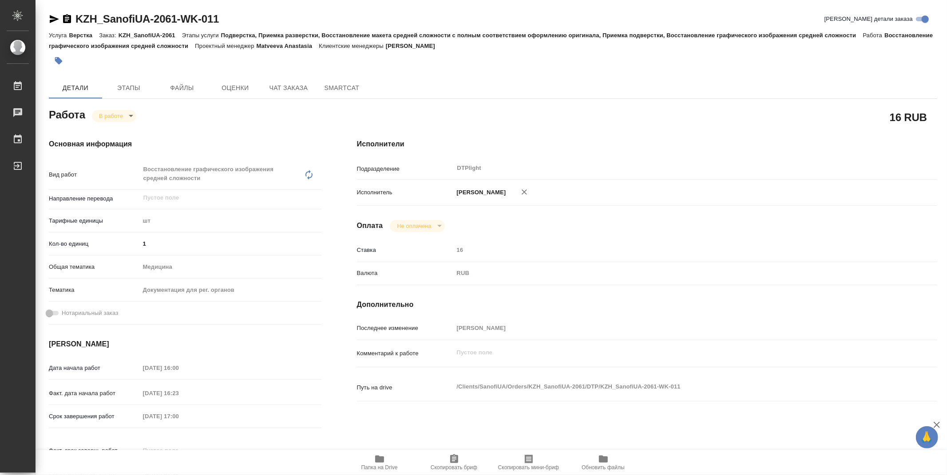
click at [380, 462] on icon "button" at bounding box center [379, 459] width 9 height 7
click at [120, 119] on body "🙏 .cls-1 fill:#fff; AWATERA Zubakova Viktoriya Работы 0 Чаты График Выйти KZH_S…" at bounding box center [473, 237] width 947 height 475
click at [122, 128] on button "Выполнен" at bounding box center [115, 131] width 32 height 10
type textarea "x"
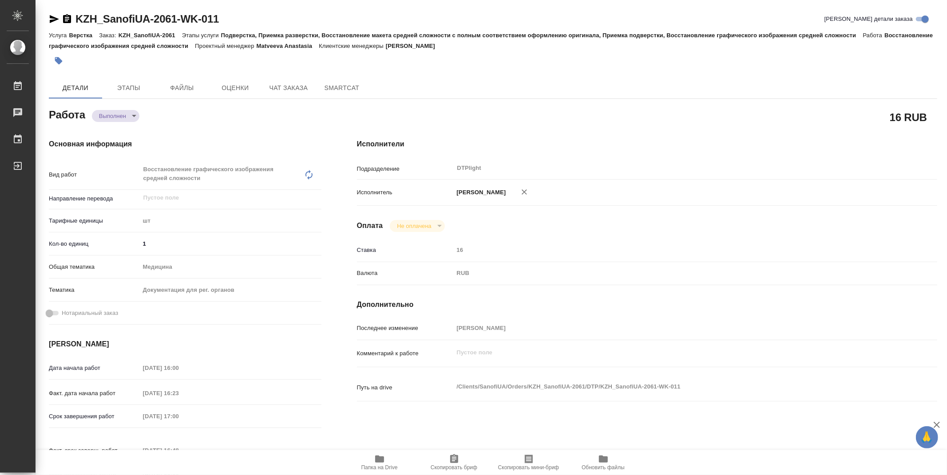
type textarea "x"
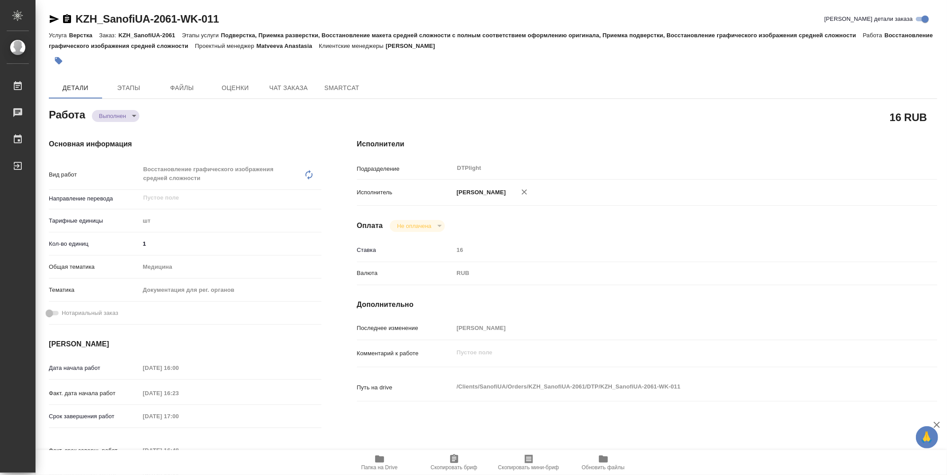
type textarea "x"
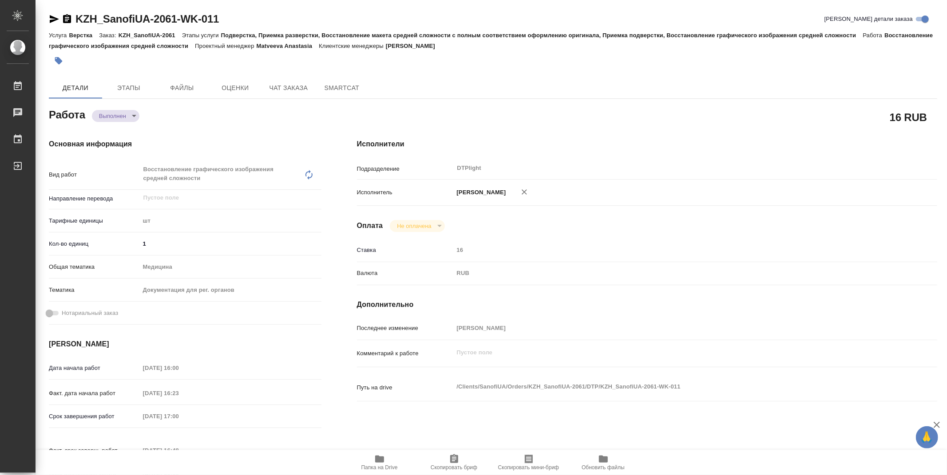
type textarea "x"
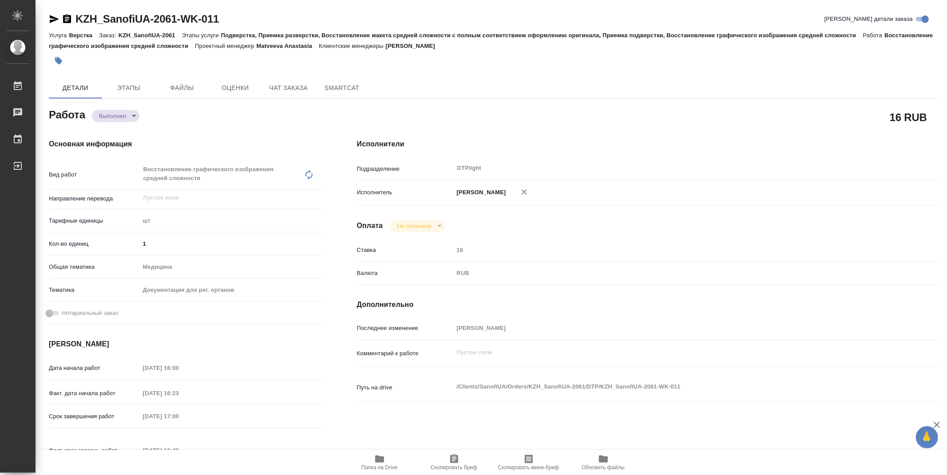
type textarea "x"
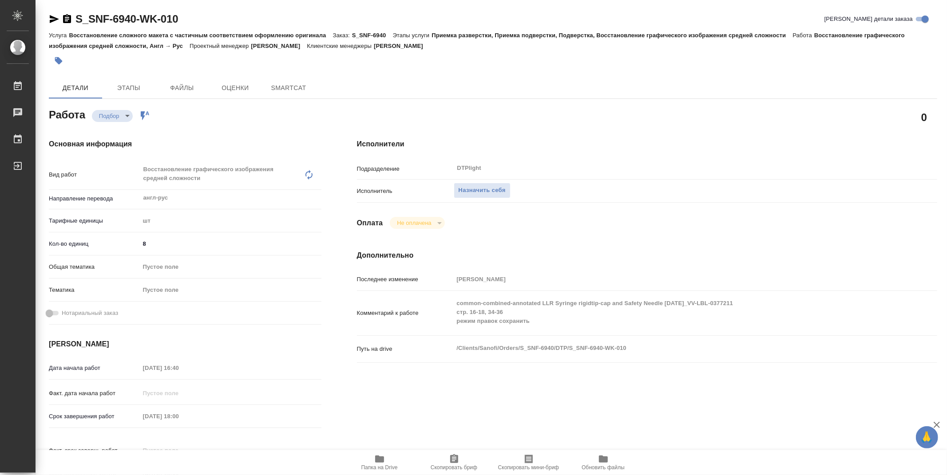
type textarea "x"
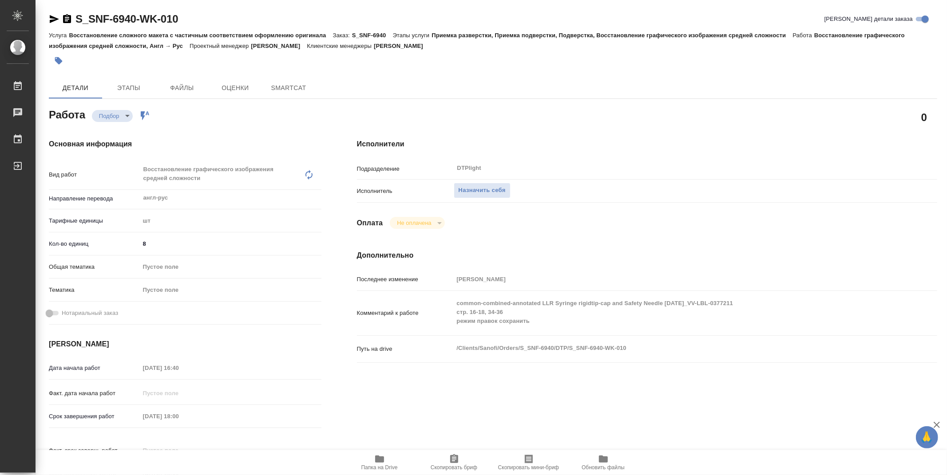
type textarea "x"
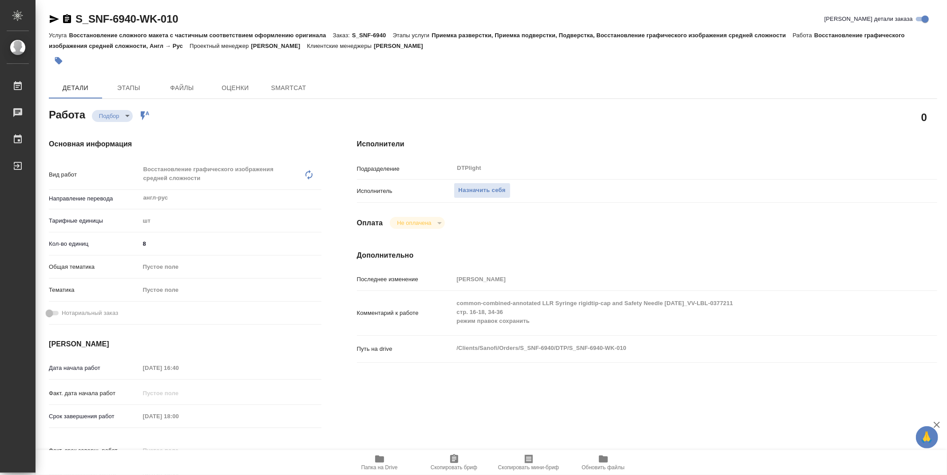
type textarea "x"
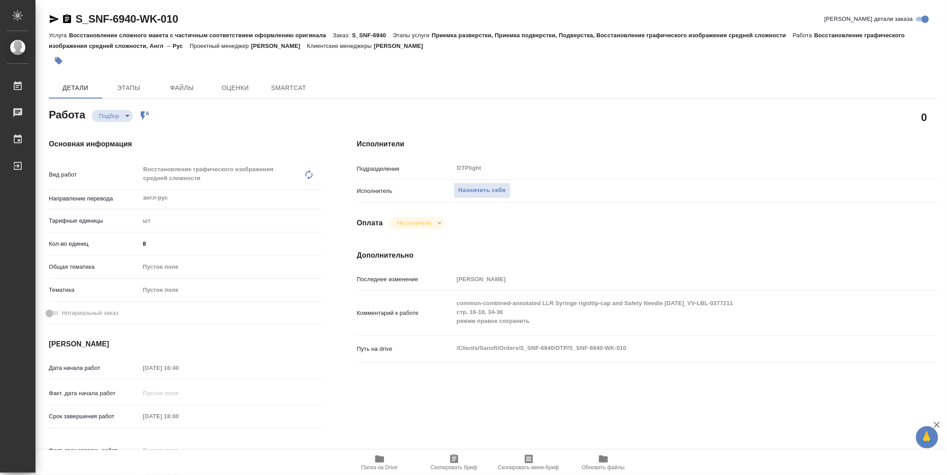
type textarea "x"
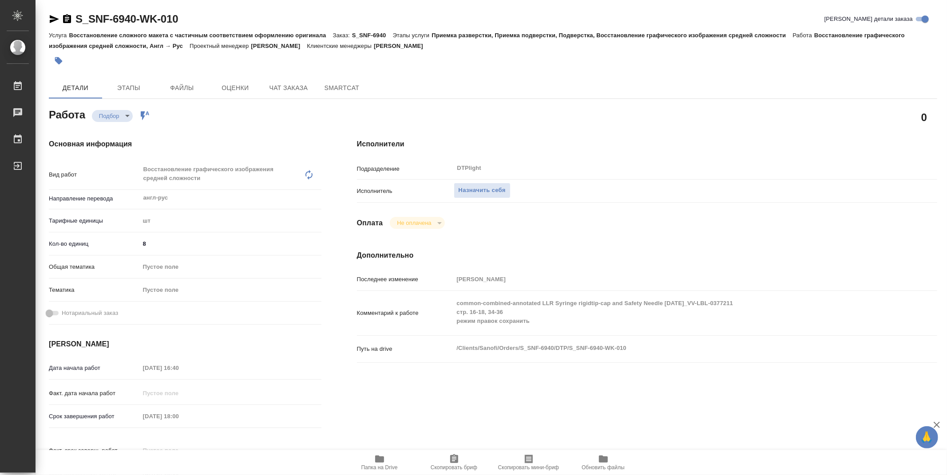
type textarea "x"
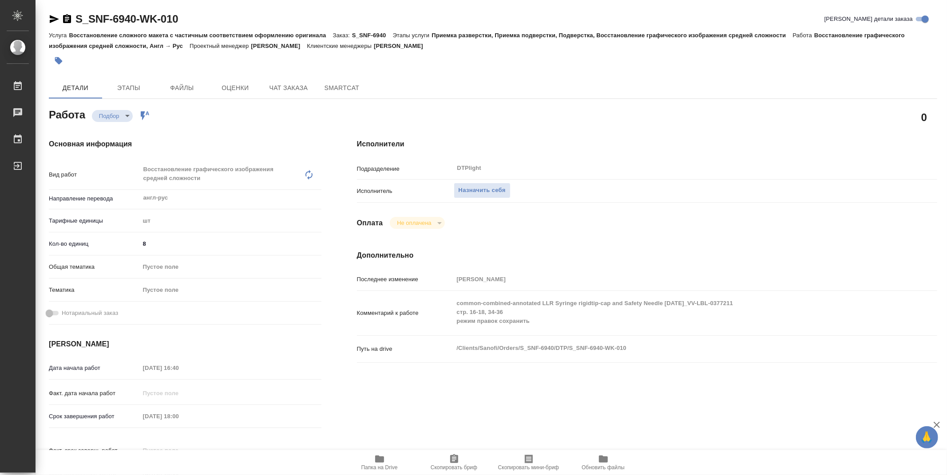
type textarea "x"
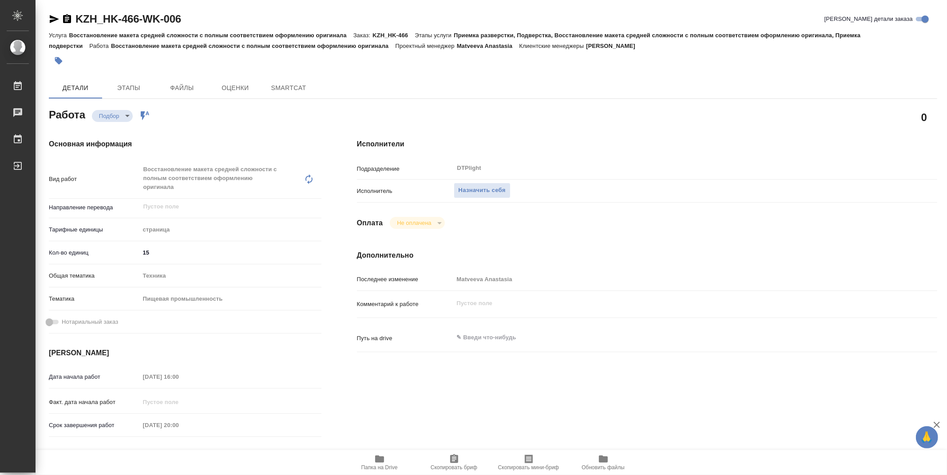
type textarea "x"
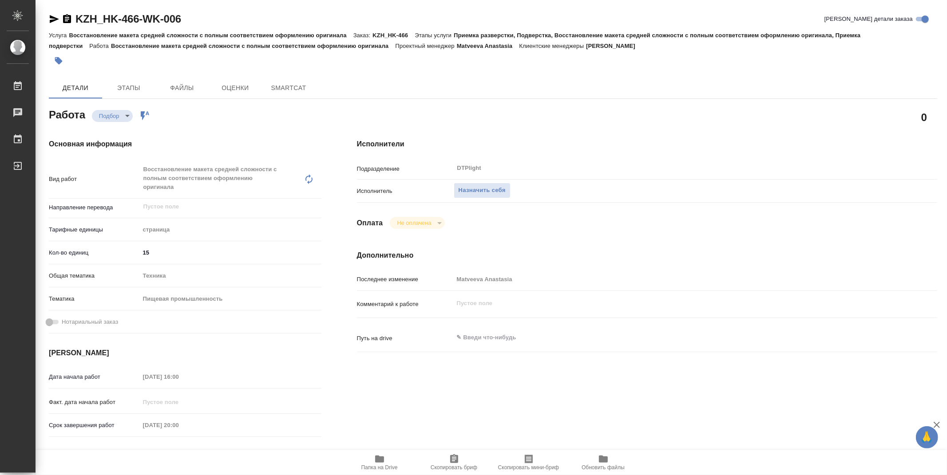
type textarea "x"
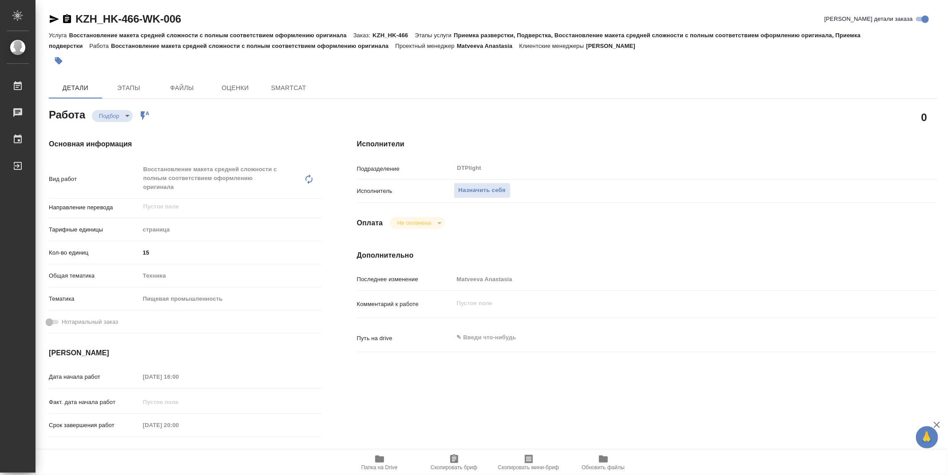
type textarea "x"
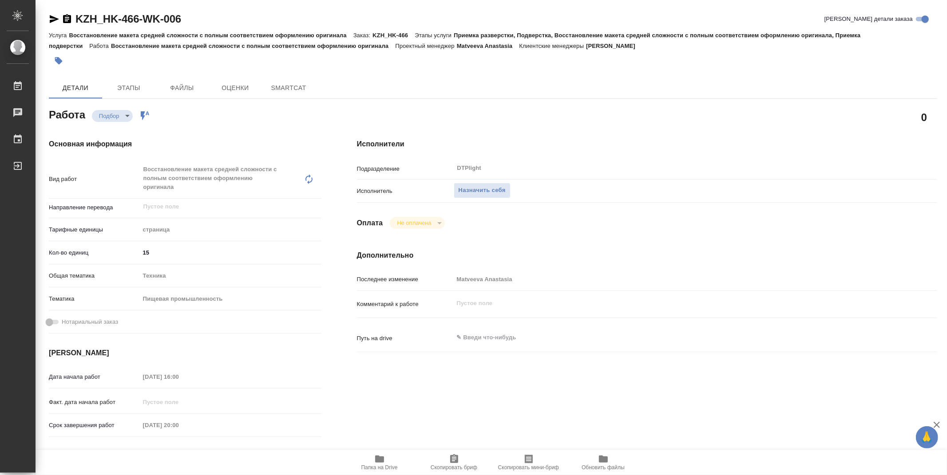
type textarea "x"
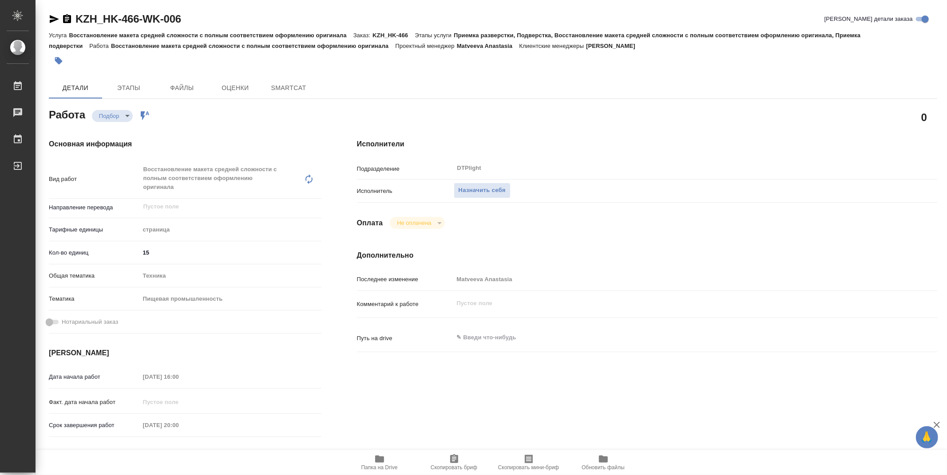
type textarea "x"
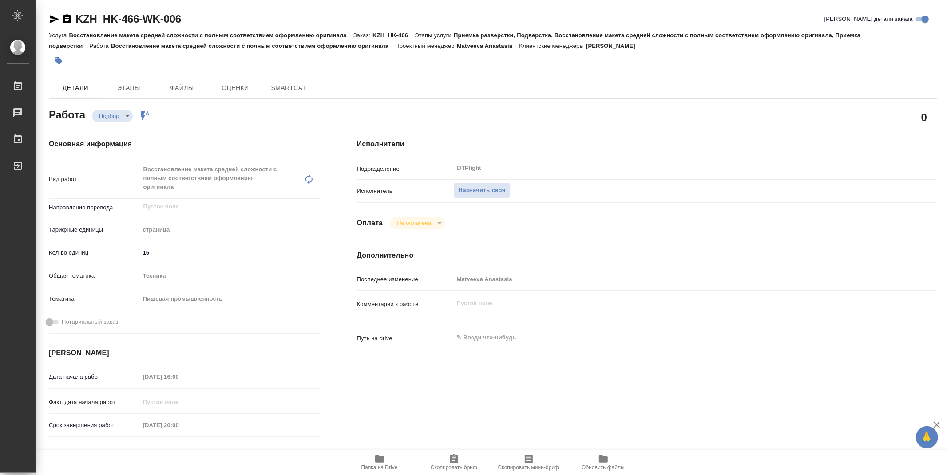
type textarea "x"
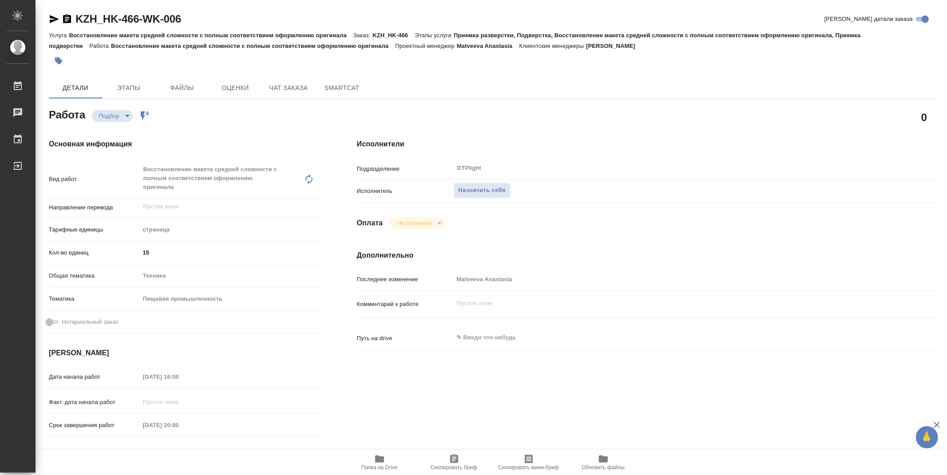
type textarea "x"
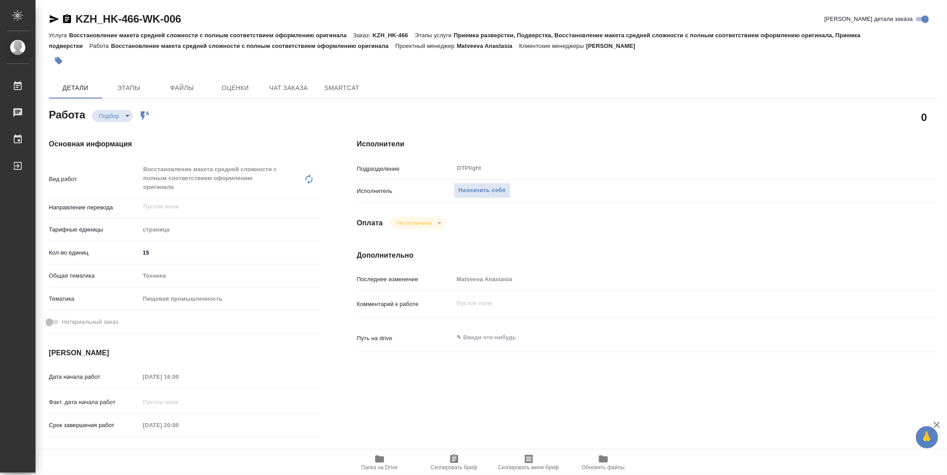
type textarea "x"
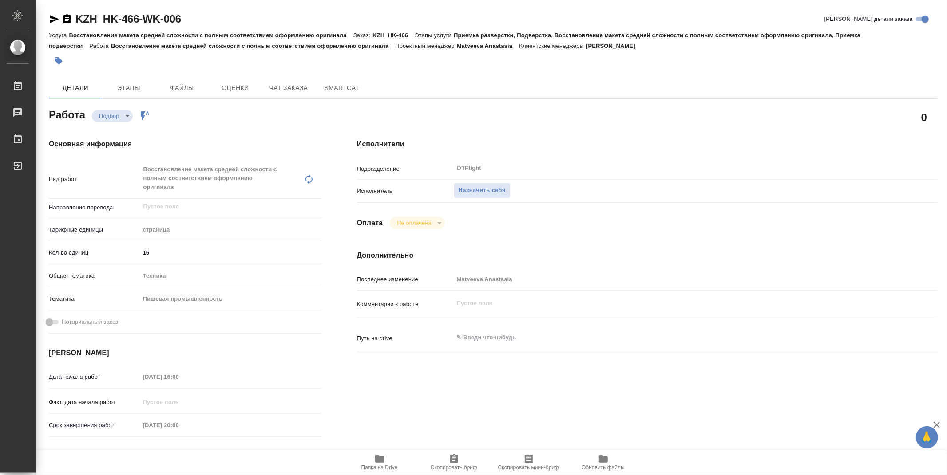
click at [374, 463] on icon "button" at bounding box center [379, 459] width 11 height 11
click at [659, 319] on div "Комментарий к работе x" at bounding box center [647, 312] width 580 height 34
click at [601, 141] on h4 "Исполнители" at bounding box center [647, 144] width 580 height 11
drag, startPoint x: 619, startPoint y: 128, endPoint x: 609, endPoint y: 122, distance: 11.3
click at [619, 128] on div "Исполнители Подразделение DTPlight ​ Исполнитель Назначить себя Оплата Не оплач…" at bounding box center [647, 319] width 616 height 397
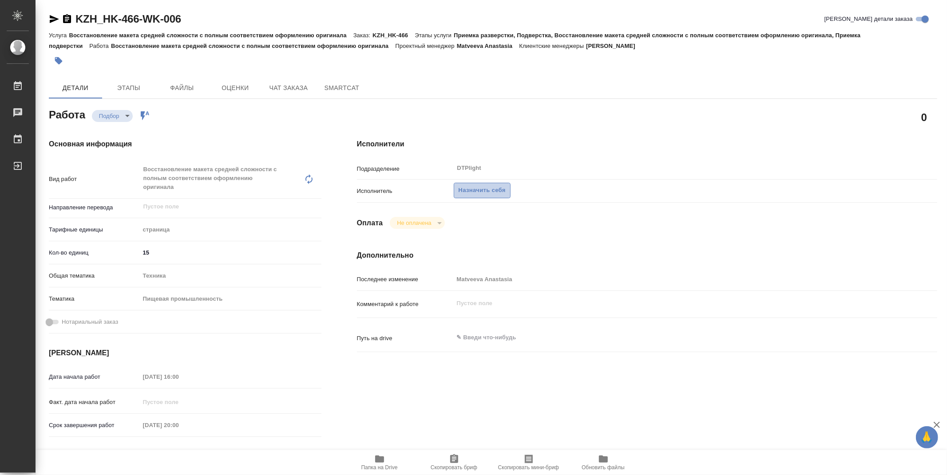
click at [494, 188] on span "Назначить себя" at bounding box center [481, 191] width 47 height 10
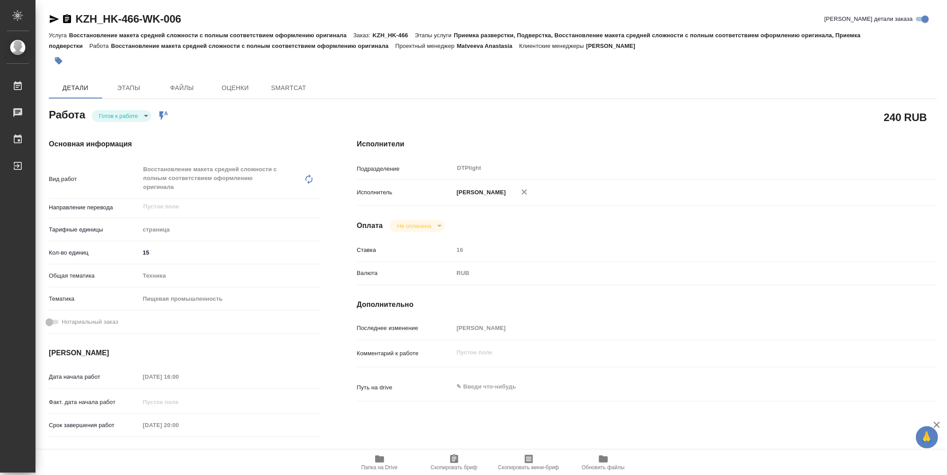
type textarea "x"
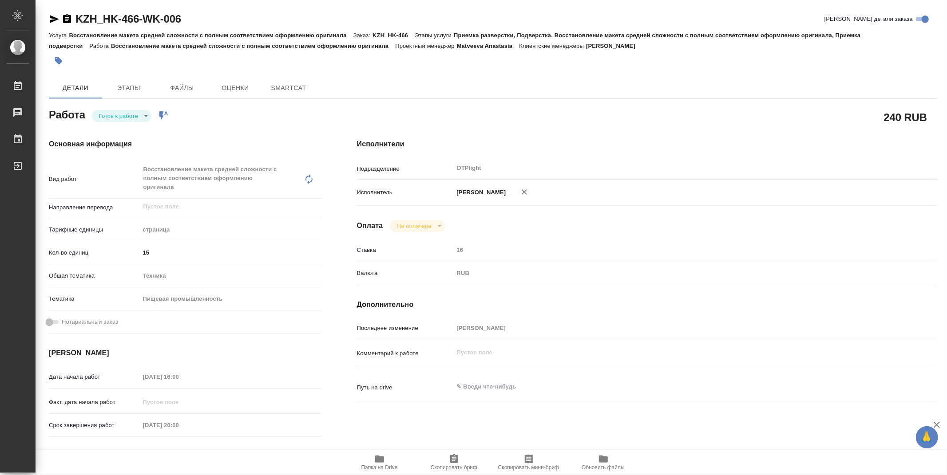
type textarea "x"
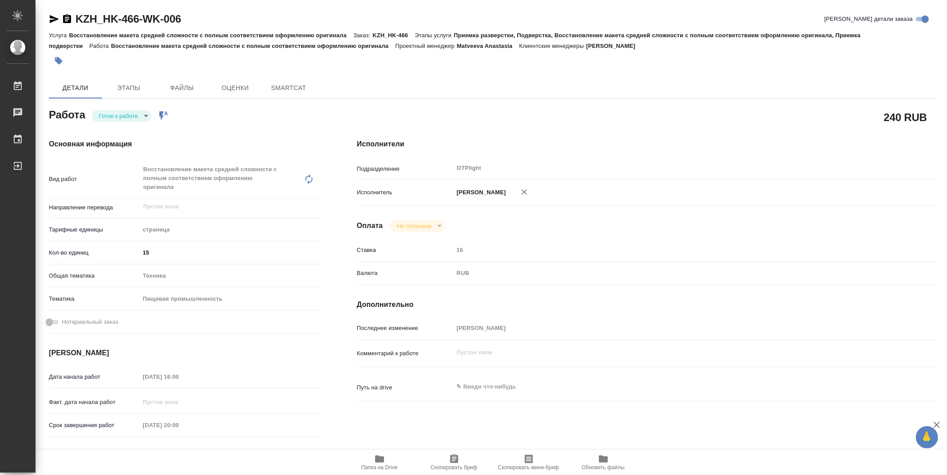
type textarea "x"
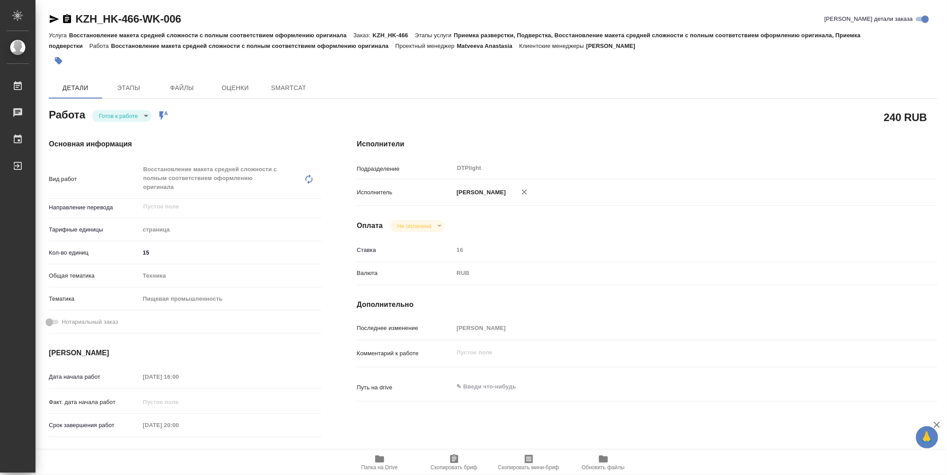
type textarea "x"
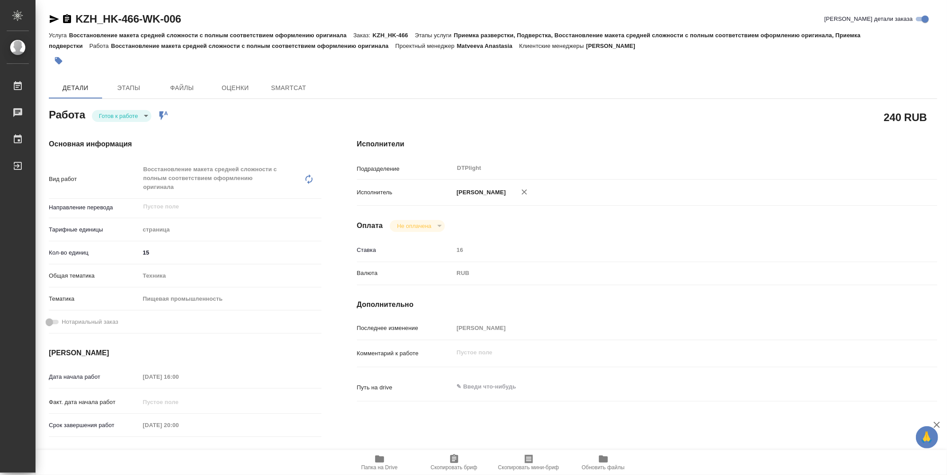
type textarea "x"
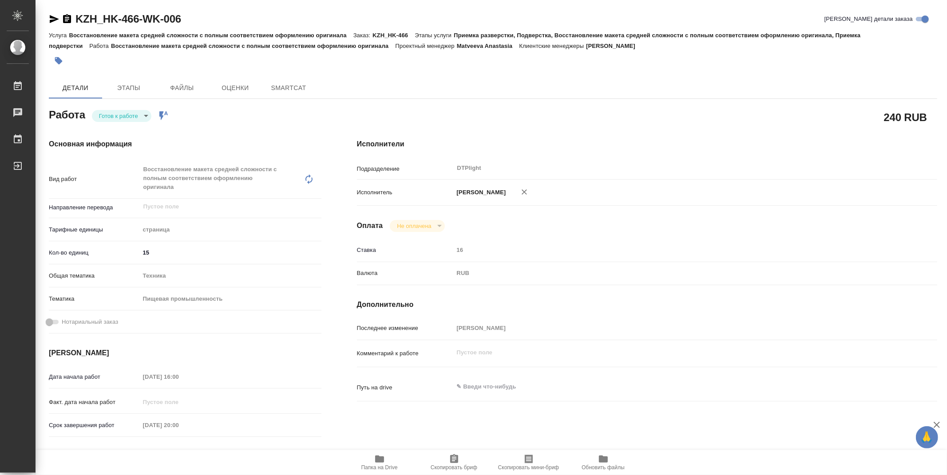
type textarea "x"
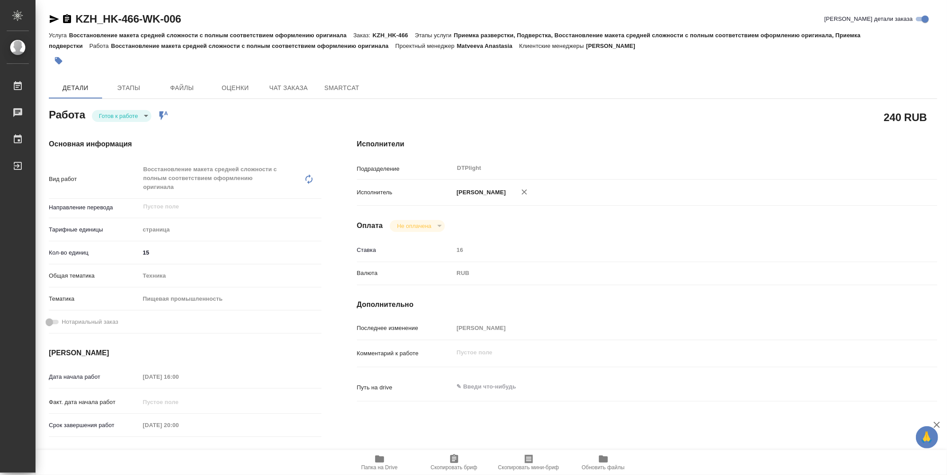
type textarea "x"
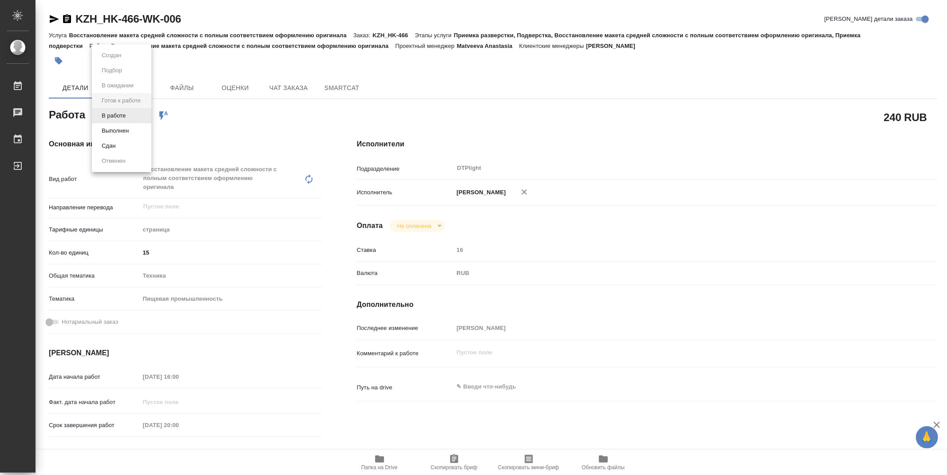
click at [126, 120] on body "🙏 .cls-1 fill:#fff; AWATERA Zubakova Viktoriya Работы Чаты График Выйти KZH_HK-…" at bounding box center [473, 237] width 947 height 475
click at [125, 112] on button "В работе" at bounding box center [113, 116] width 29 height 10
type textarea "x"
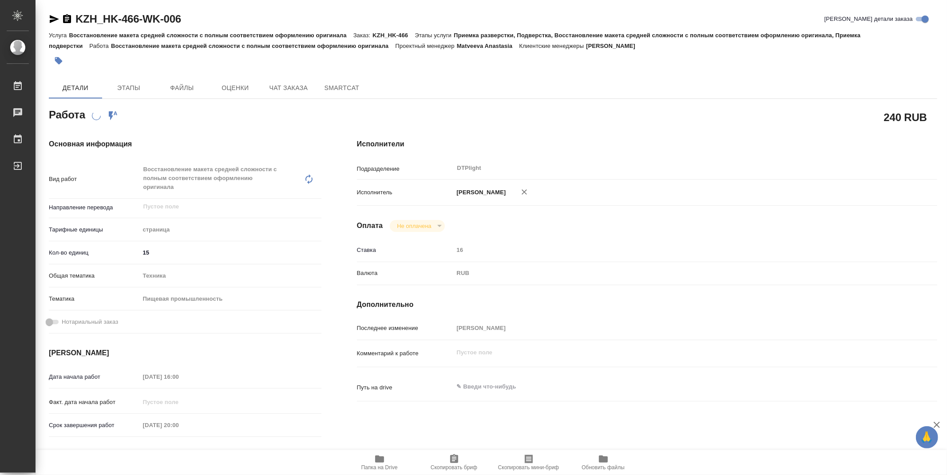
type textarea "x"
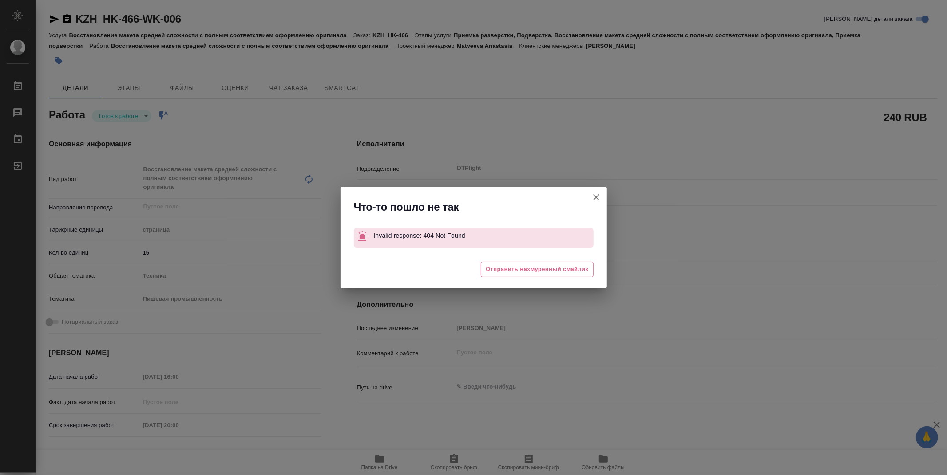
type textarea "x"
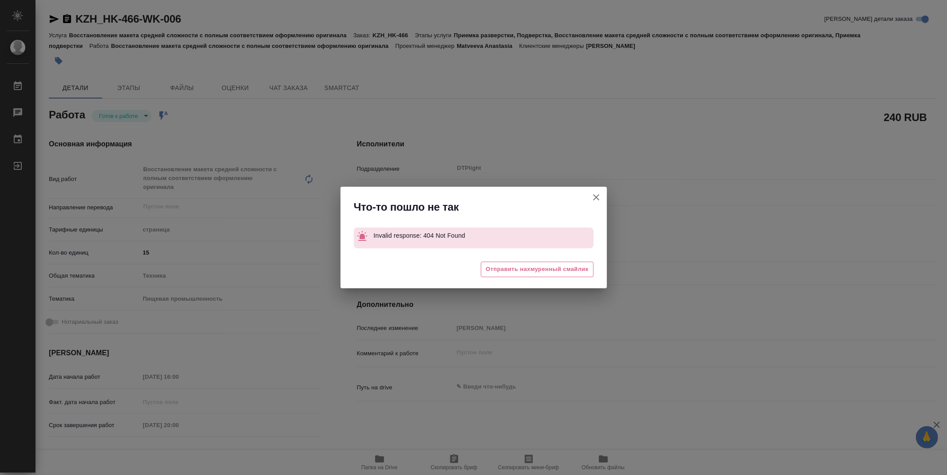
type textarea "x"
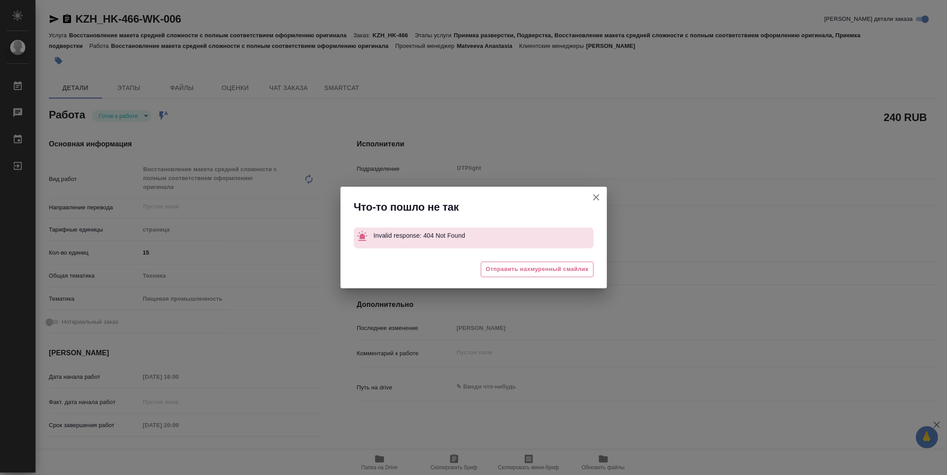
type textarea "x"
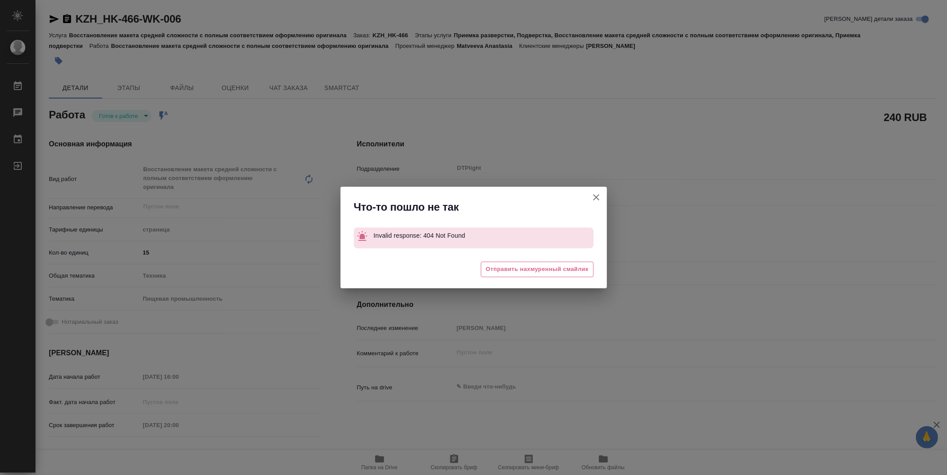
click at [598, 191] on button "[PERSON_NAME] детали заказа" at bounding box center [595, 197] width 21 height 21
type textarea "x"
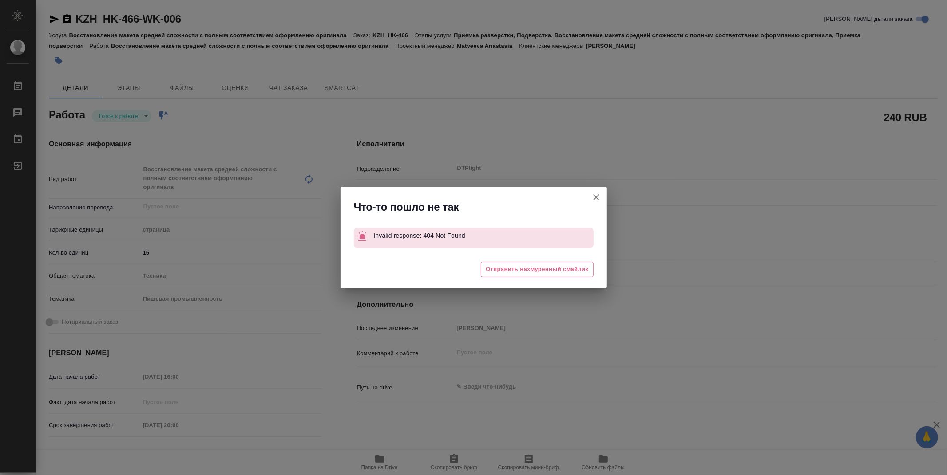
type textarea "x"
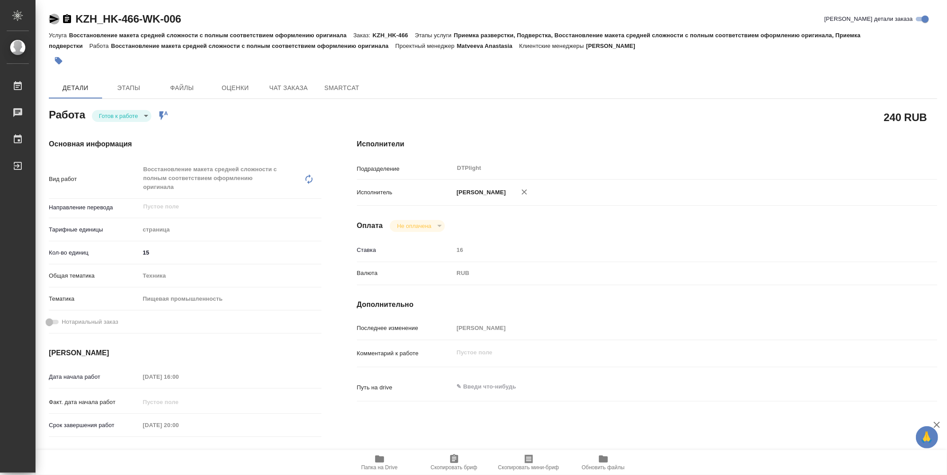
click at [52, 18] on icon "button" at bounding box center [54, 19] width 9 height 8
drag, startPoint x: 190, startPoint y: 14, endPoint x: 70, endPoint y: 24, distance: 120.7
click at [70, 24] on div "KZH_HK-466-WK-006 Кратко детали заказа" at bounding box center [493, 19] width 888 height 14
copy link "KZH_HK-466-WK-006"
type textarea "x"
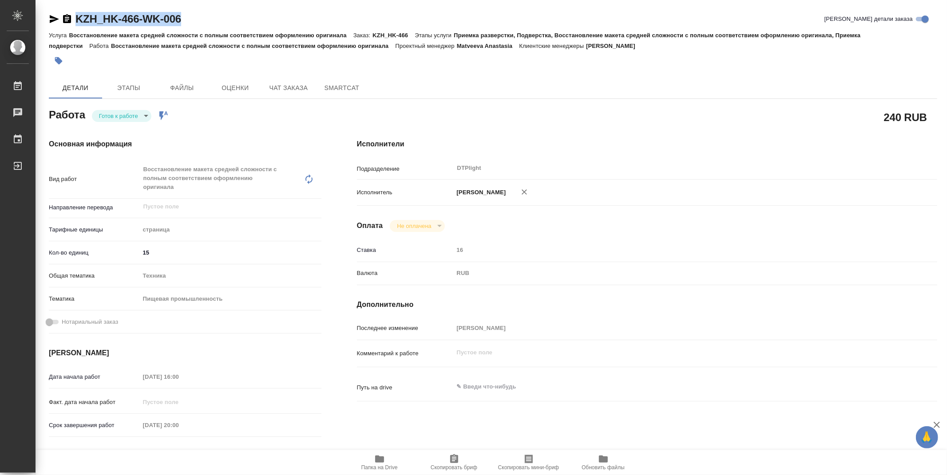
type textarea "x"
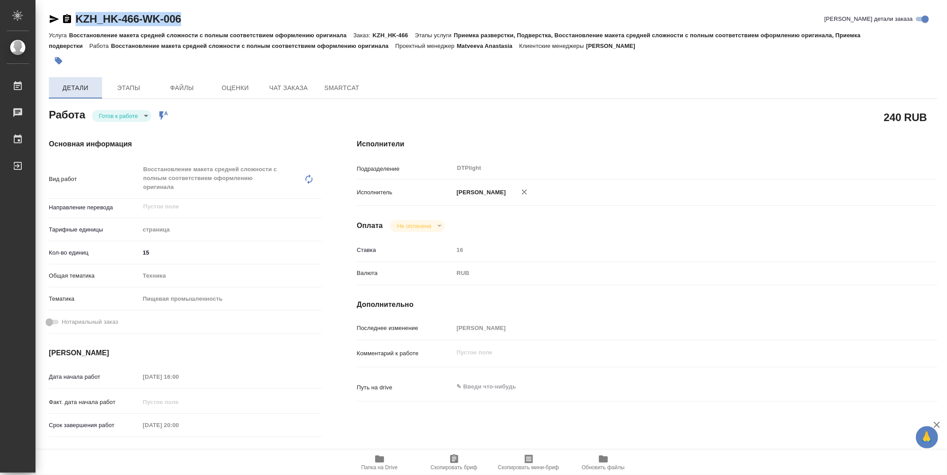
type textarea "x"
click at [114, 114] on body "🙏 .cls-1 fill:#fff; AWATERA Zubakova Viktoriya Работы 0 Чаты График Выйти KZH_H…" at bounding box center [473, 237] width 947 height 475
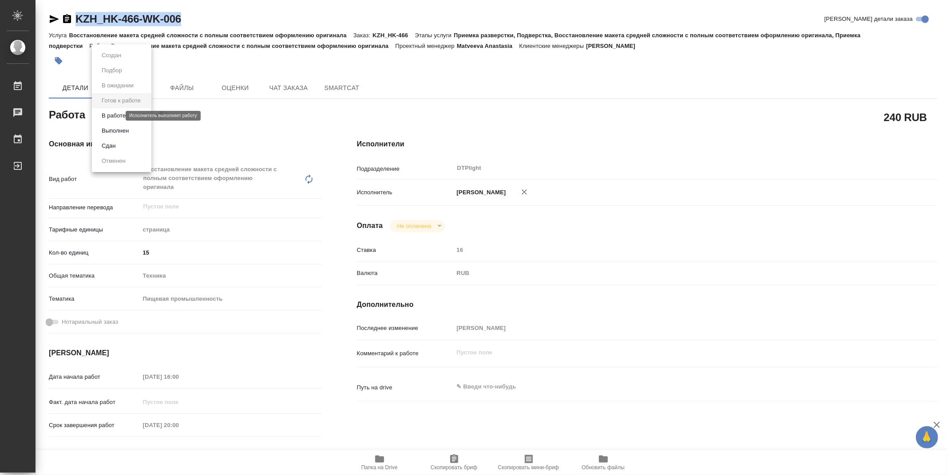
click at [115, 114] on button "В работе" at bounding box center [113, 116] width 29 height 10
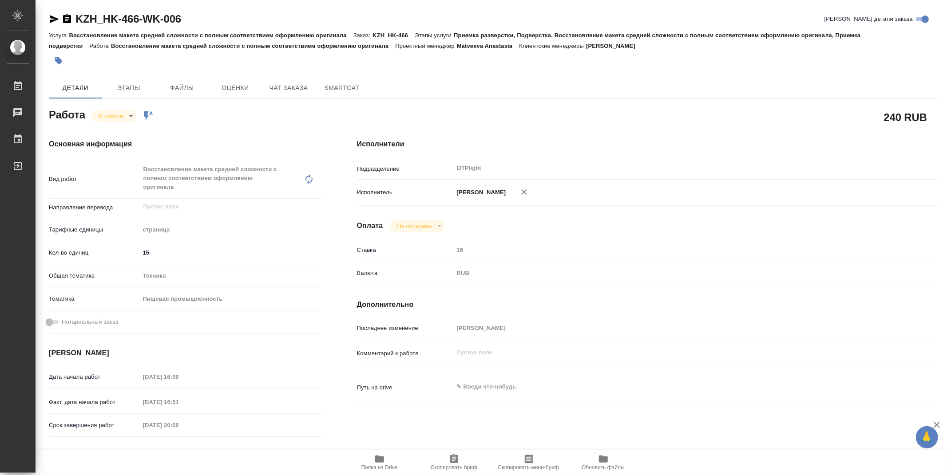
type textarea "x"
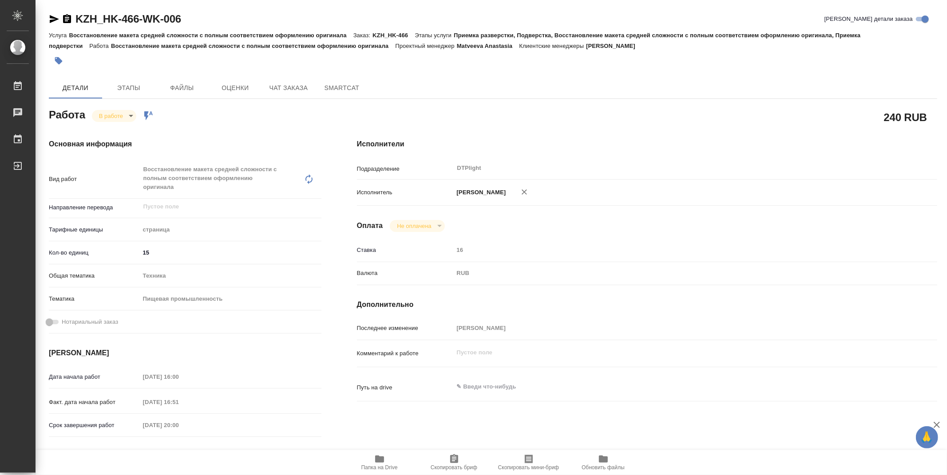
type textarea "x"
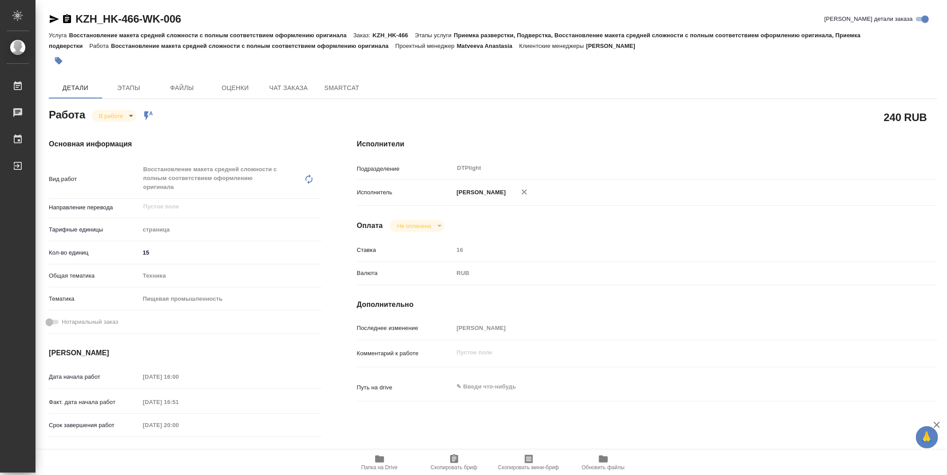
type textarea "x"
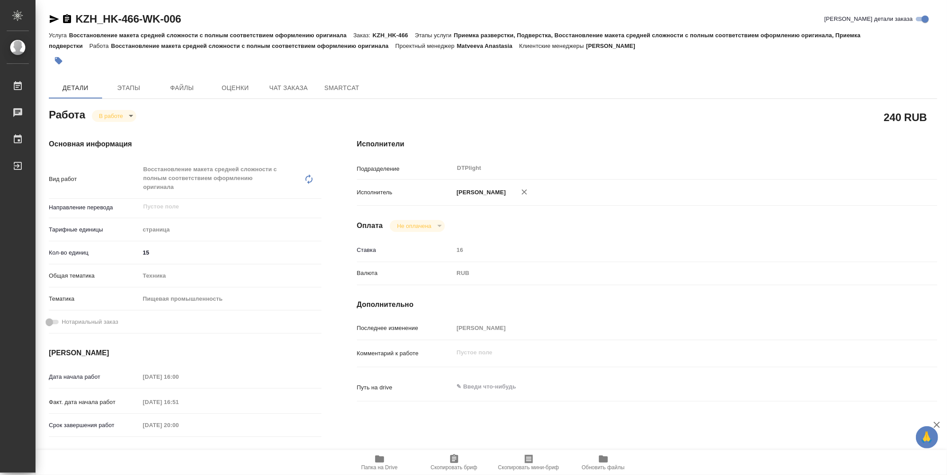
type textarea "x"
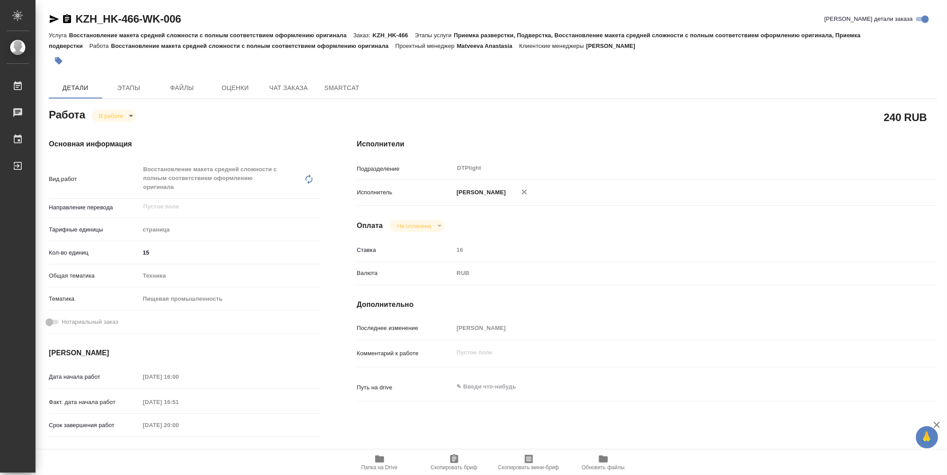
type textarea "x"
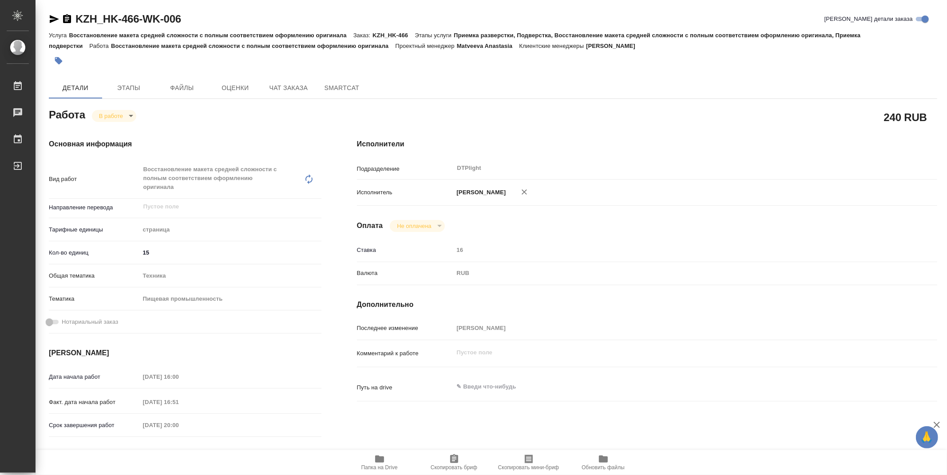
click at [633, 233] on div "Исполнители Подразделение DTPlight ​ Исполнитель Зубакова Виктория Оплата Не оп…" at bounding box center [647, 319] width 616 height 397
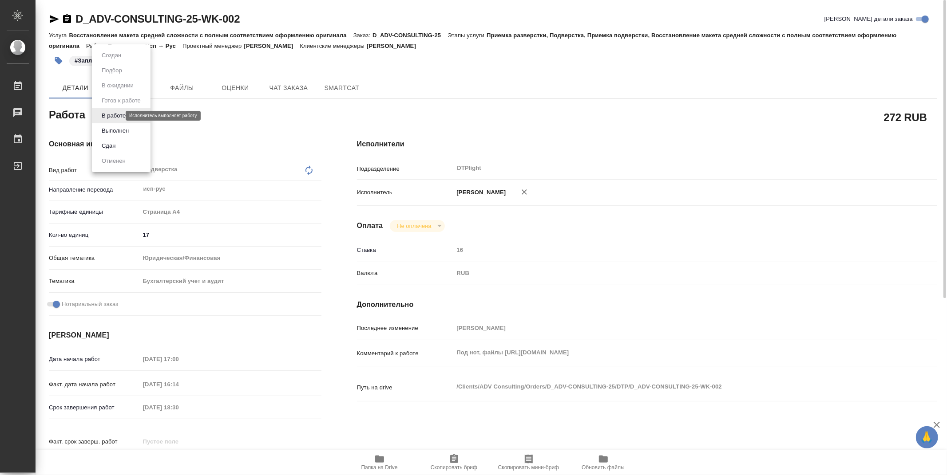
click at [117, 118] on body "🙏 .cls-1 fill:#fff; AWATERA Zubakova Viktoriya Работы 0 Чаты График Выйти D_ADV…" at bounding box center [473, 237] width 947 height 475
click at [119, 130] on button "Выполнен" at bounding box center [115, 131] width 32 height 10
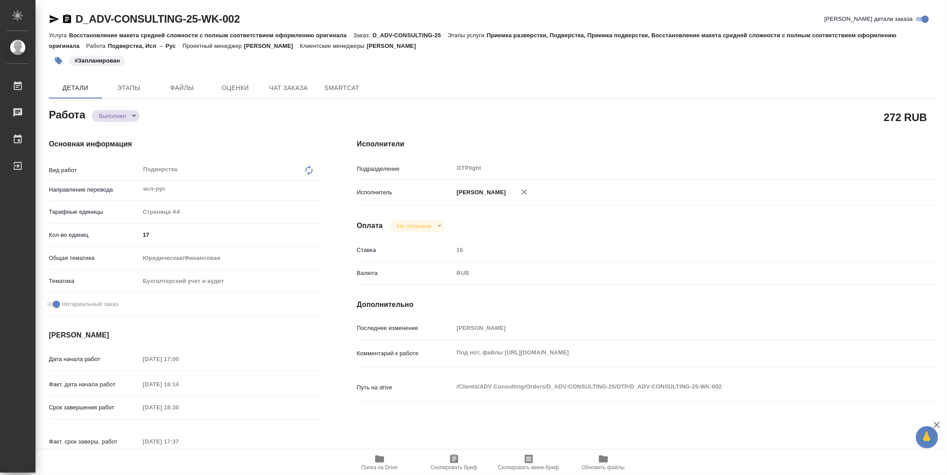
type textarea "x"
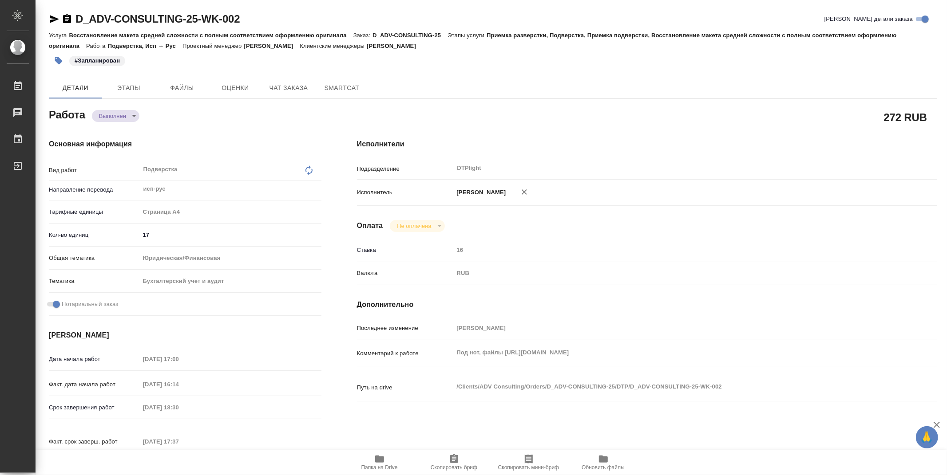
type textarea "x"
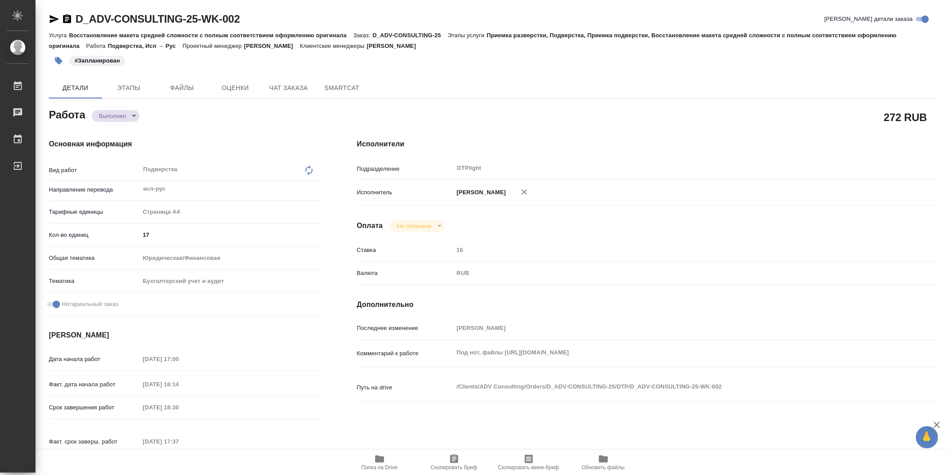
type textarea "x"
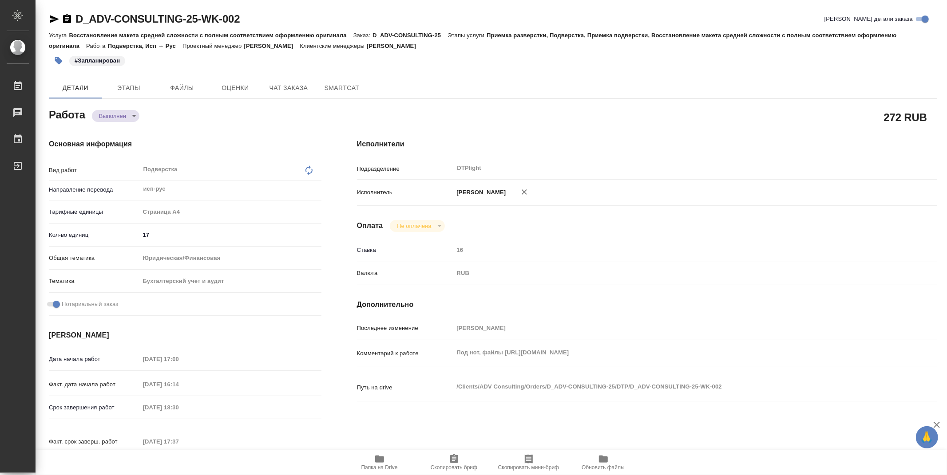
type textarea "x"
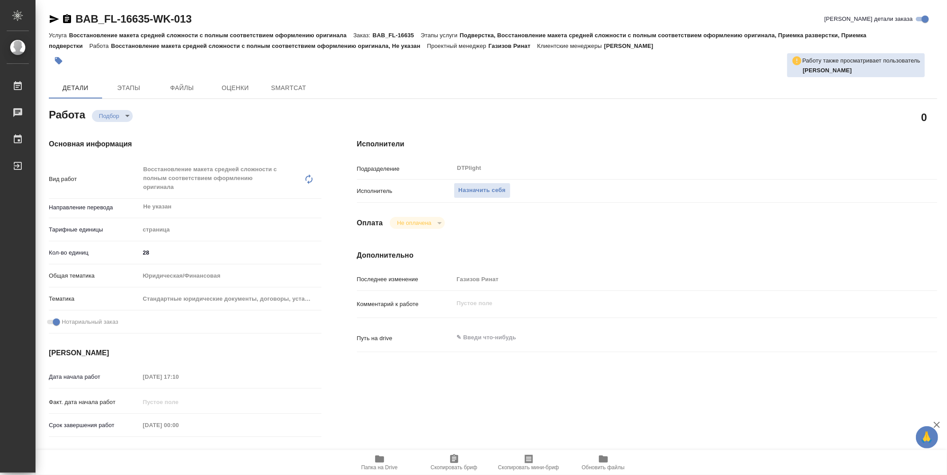
type textarea "x"
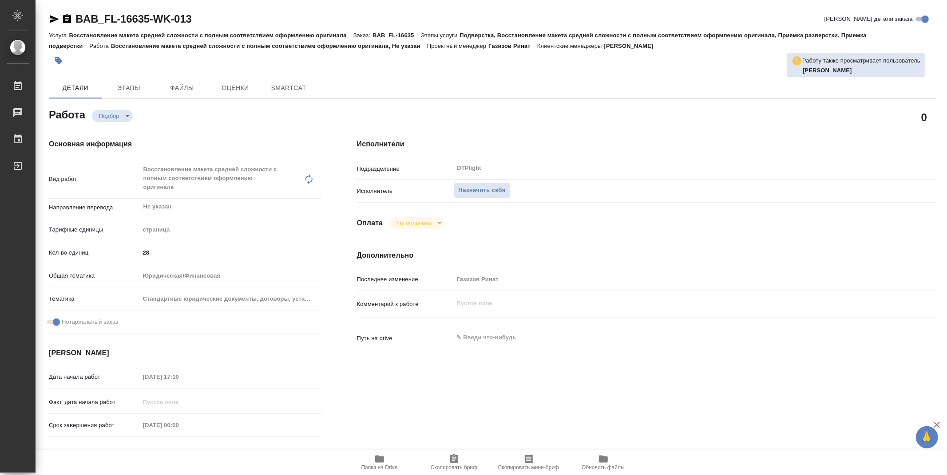
type textarea "x"
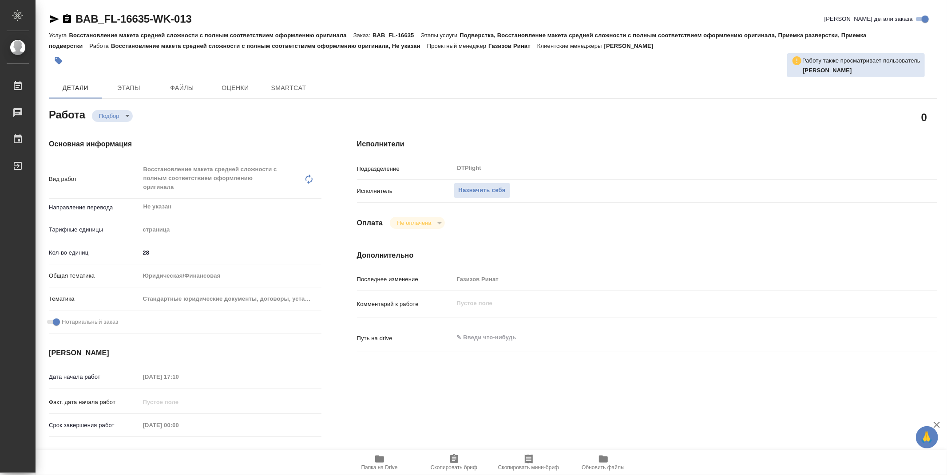
type textarea "x"
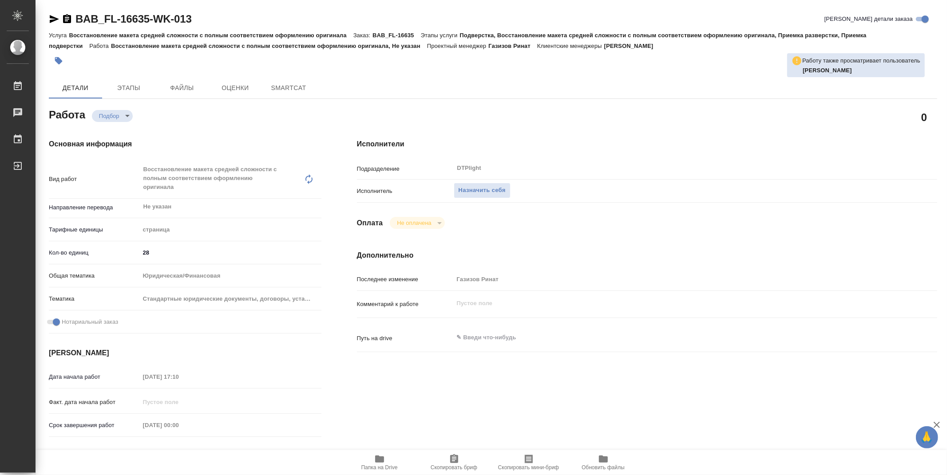
type textarea "x"
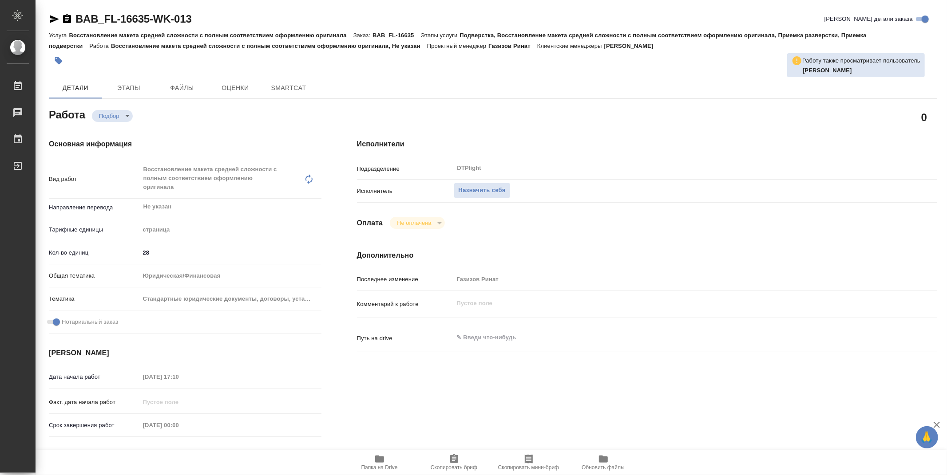
type textarea "x"
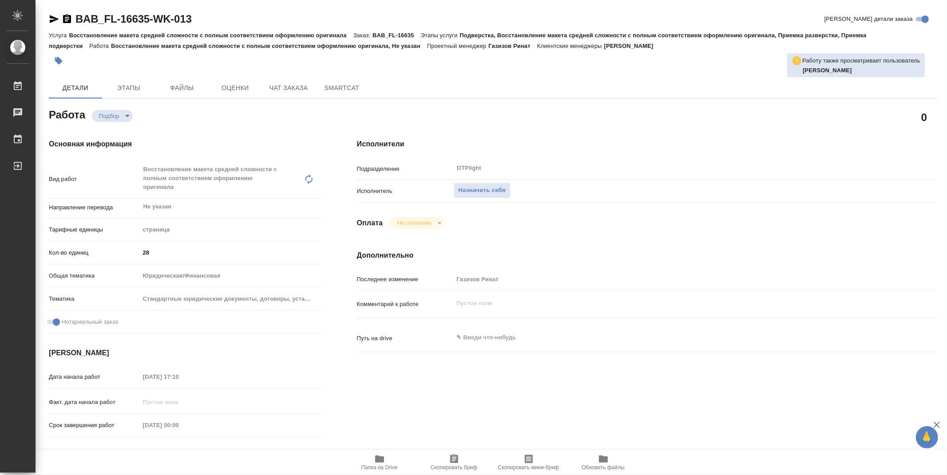
type textarea "x"
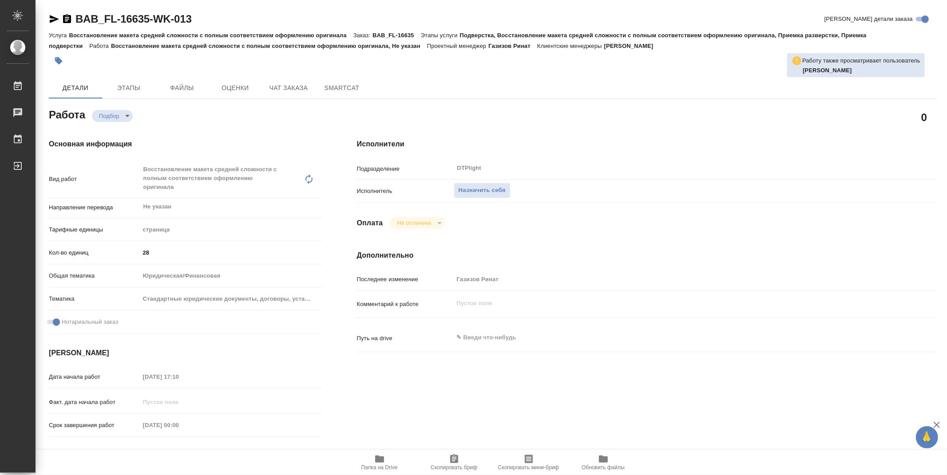
type textarea "x"
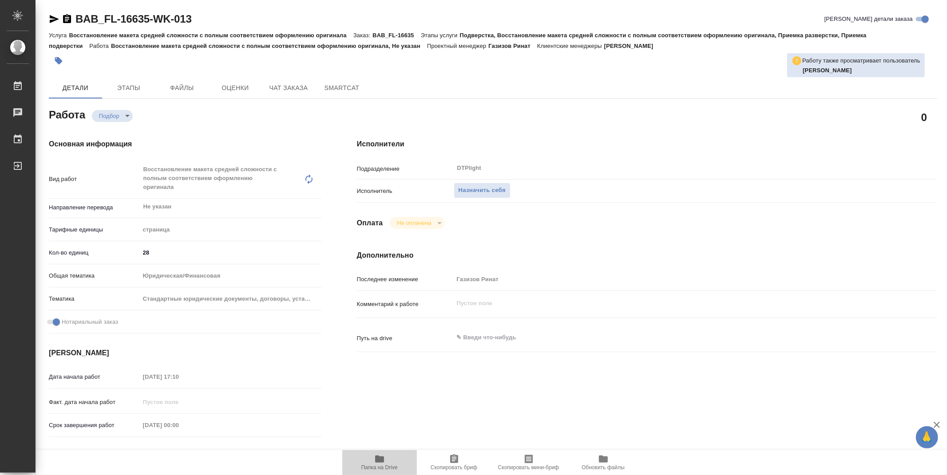
click at [382, 460] on icon "button" at bounding box center [379, 459] width 9 height 7
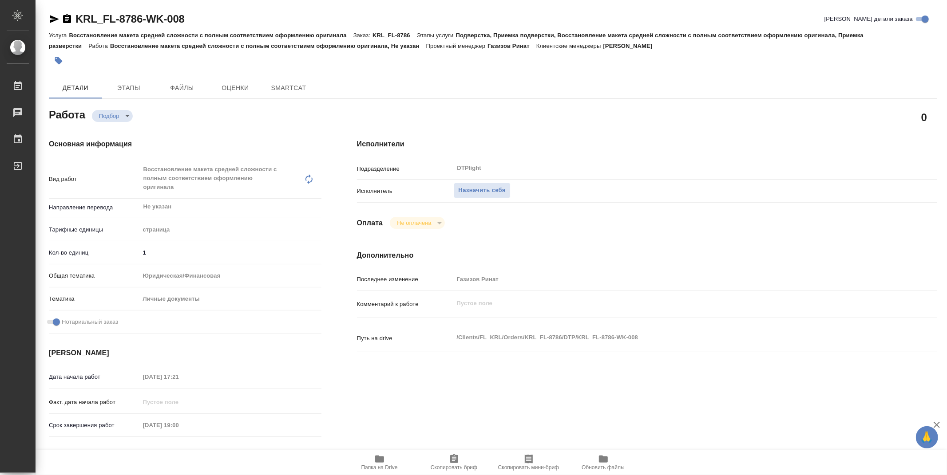
type textarea "x"
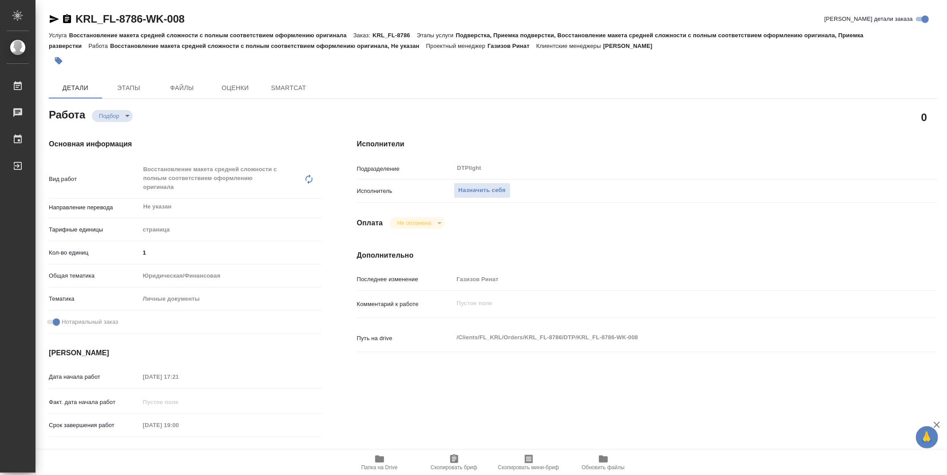
type textarea "x"
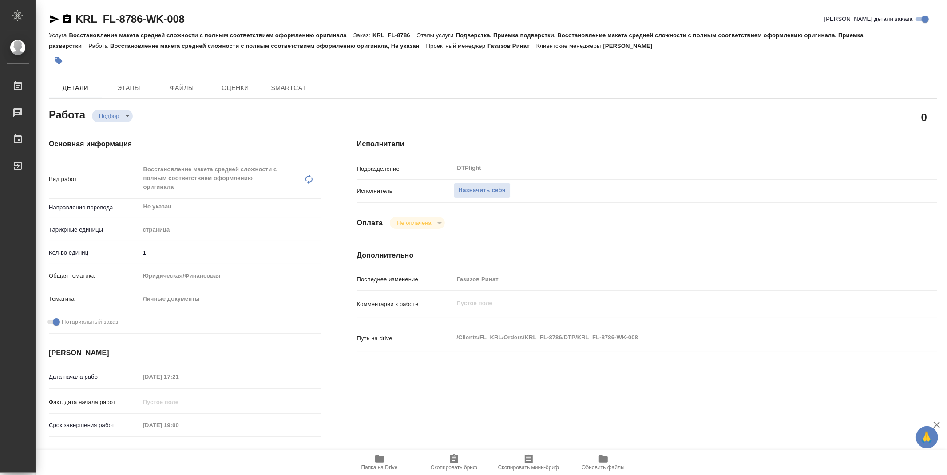
type textarea "x"
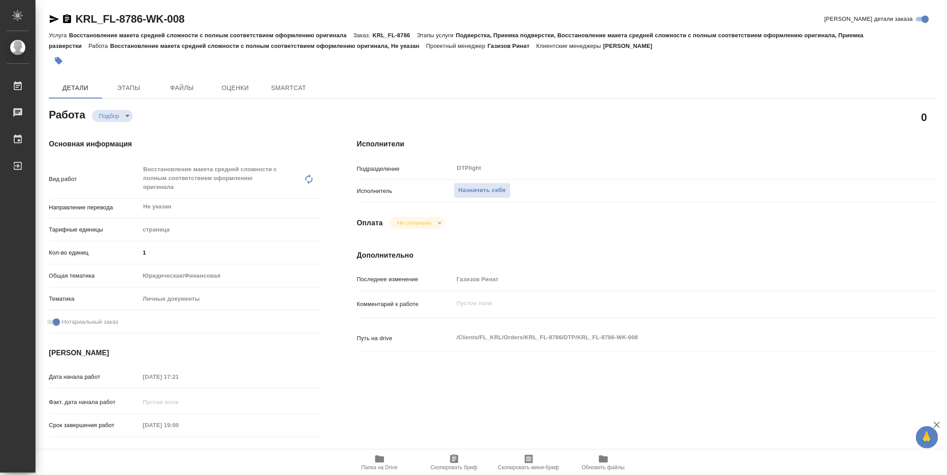
type textarea "x"
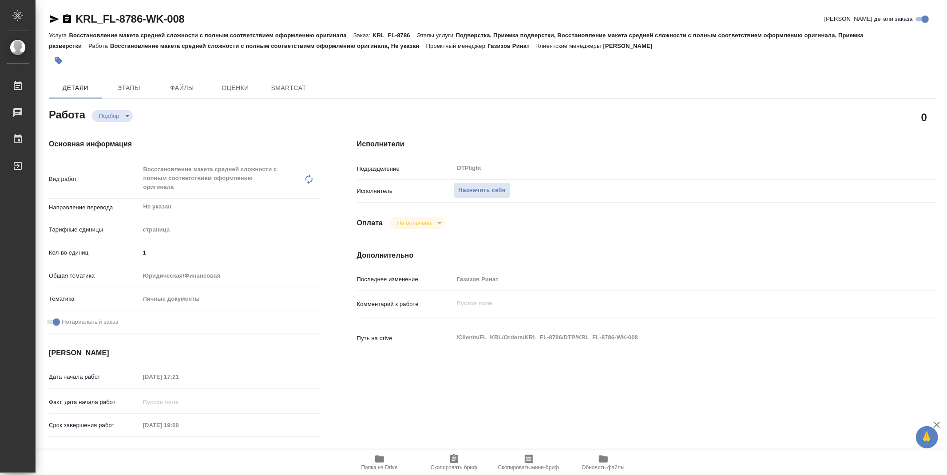
type textarea "x"
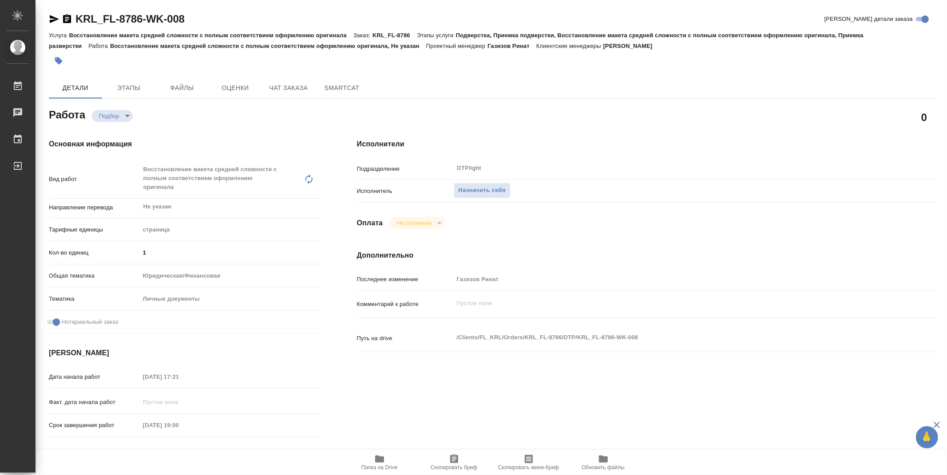
type textarea "x"
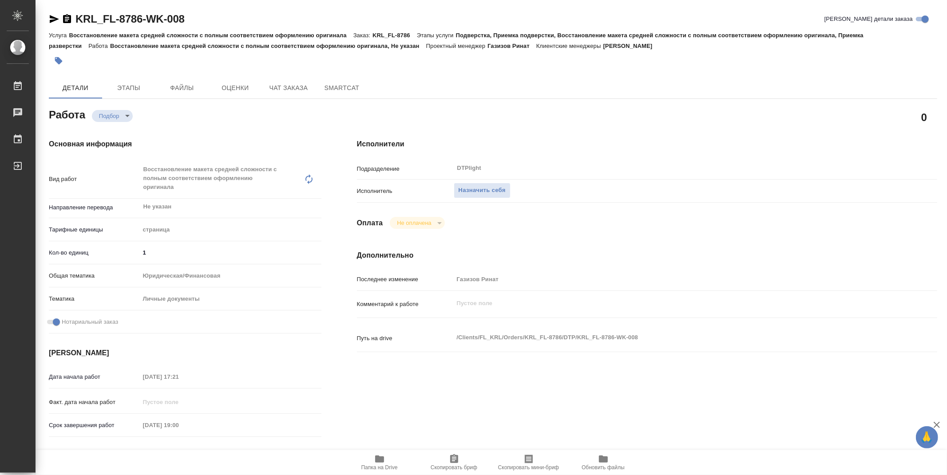
click at [371, 459] on span "Папка на Drive" at bounding box center [380, 462] width 64 height 17
type textarea "x"
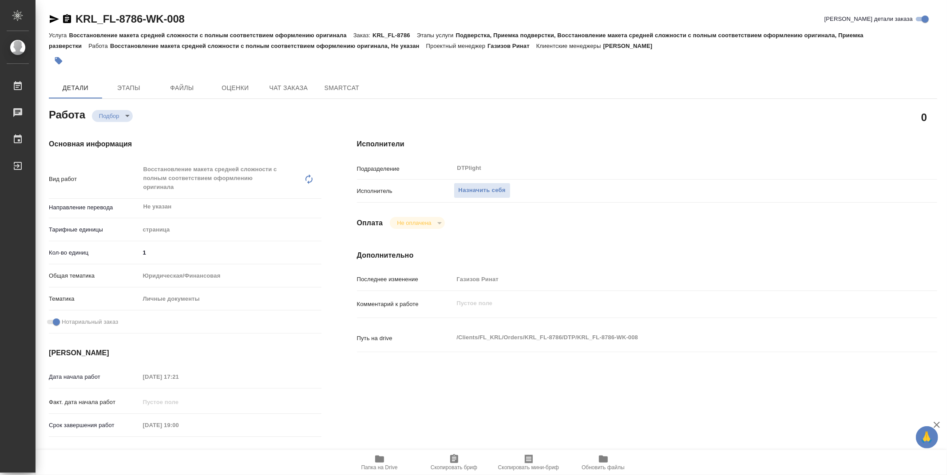
type textarea "x"
click at [486, 188] on span "Назначить себя" at bounding box center [481, 191] width 47 height 10
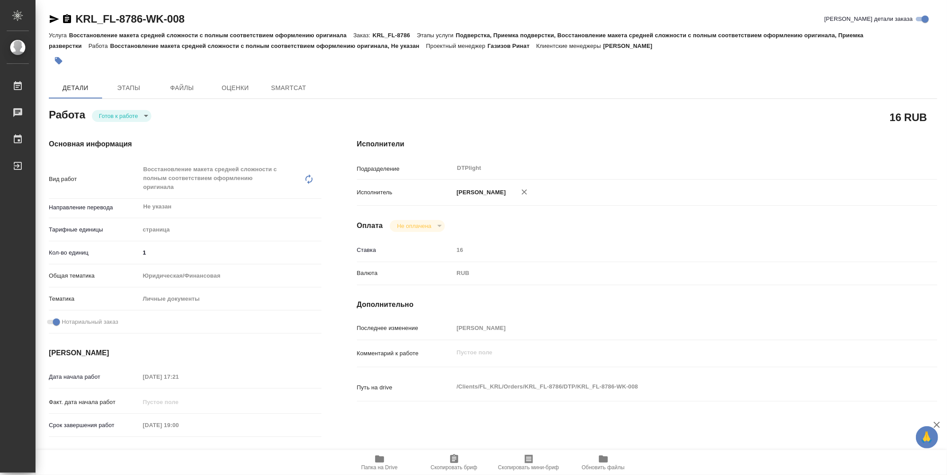
type textarea "x"
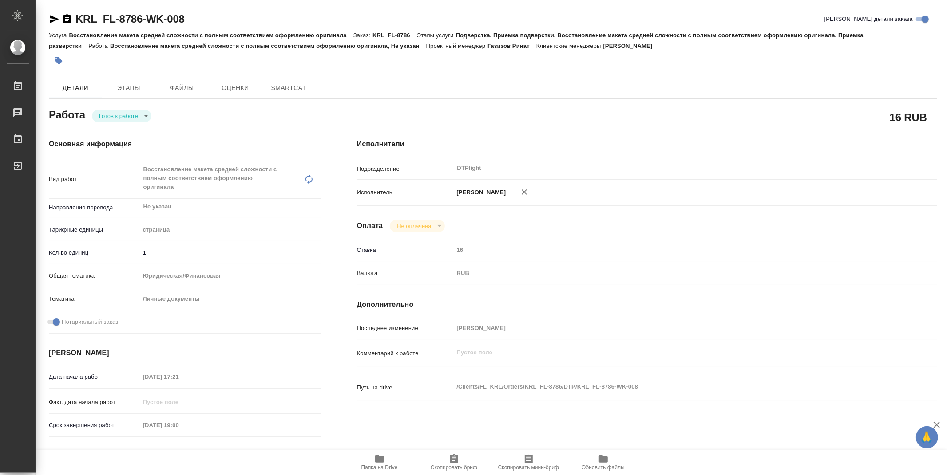
type textarea "x"
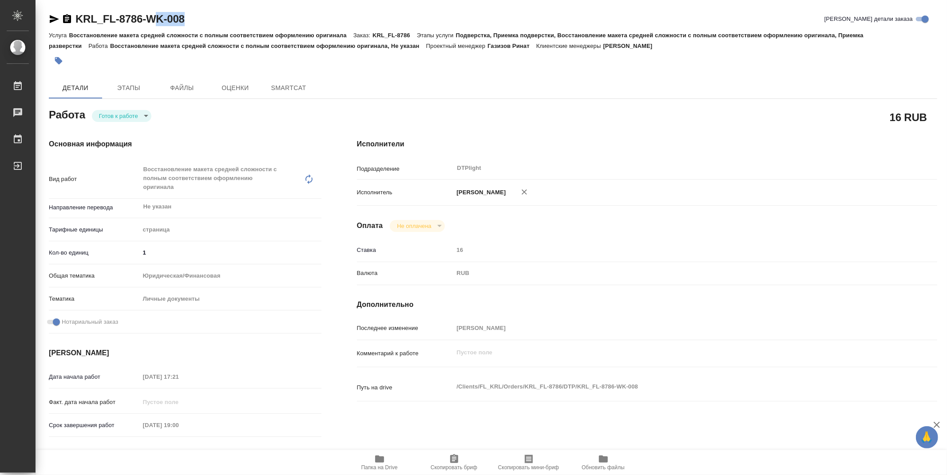
type textarea "x"
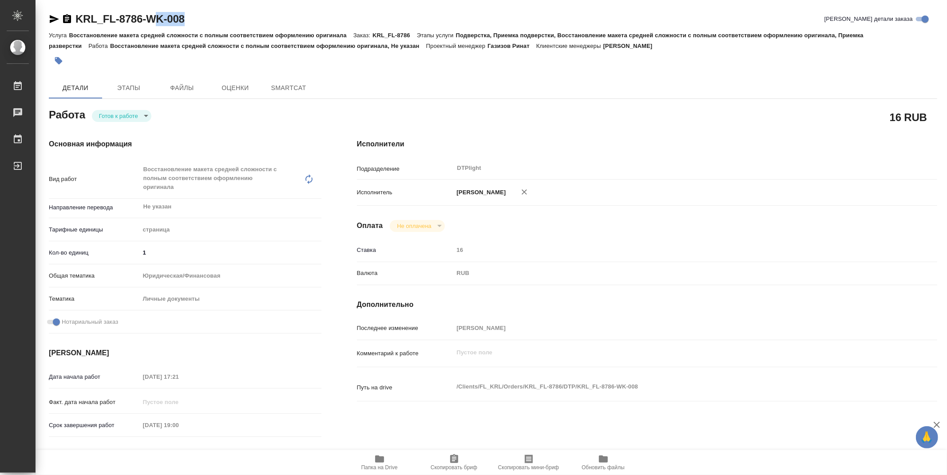
type textarea "x"
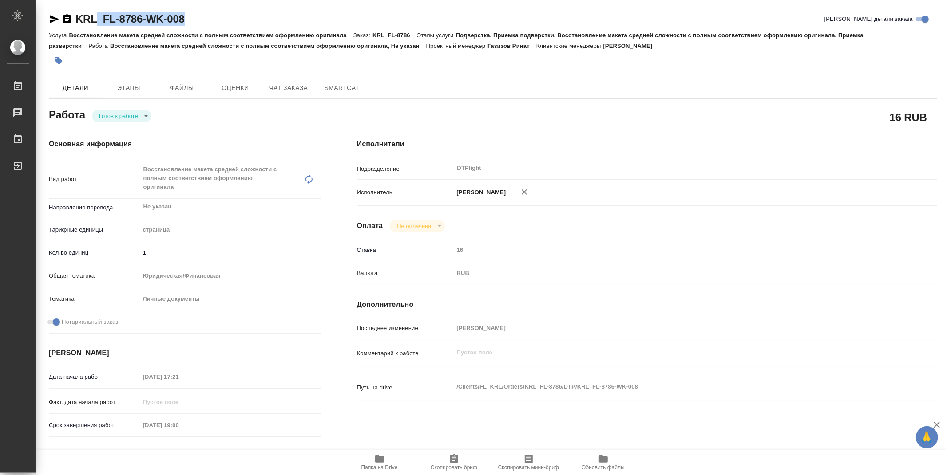
type textarea "x"
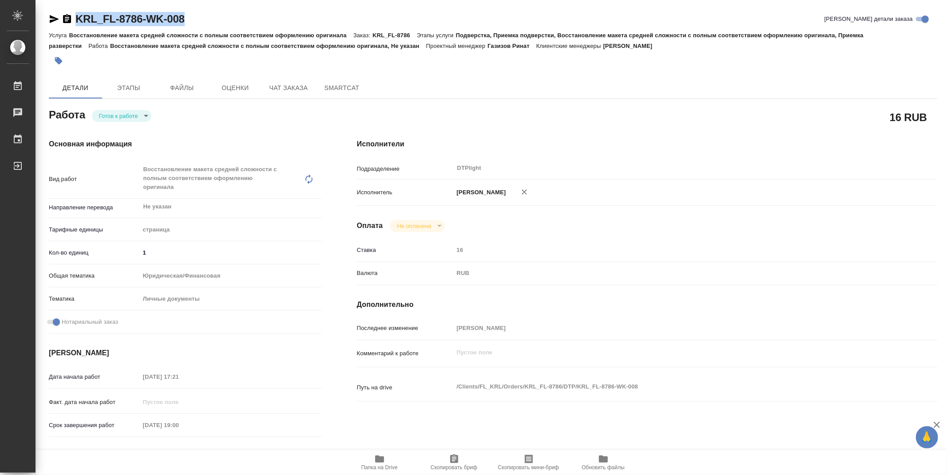
drag, startPoint x: 211, startPoint y: 17, endPoint x: 74, endPoint y: 18, distance: 136.7
click at [74, 18] on div "KRL_FL-8786-WK-008 Кратко детали заказа" at bounding box center [493, 19] width 888 height 14
copy link "KRL_FL-8786-WK-008"
type textarea "x"
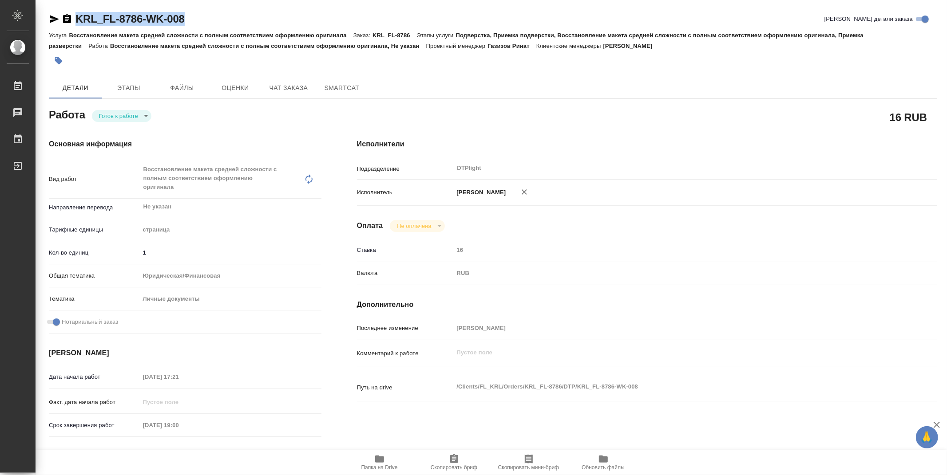
type textarea "x"
click at [127, 116] on body "🙏 .cls-1 fill:#fff; AWATERA Zubakova Viktoriya Работы Чаты График Выйти KRL_FL-…" at bounding box center [473, 237] width 947 height 475
click at [126, 113] on button "В работе" at bounding box center [113, 116] width 29 height 10
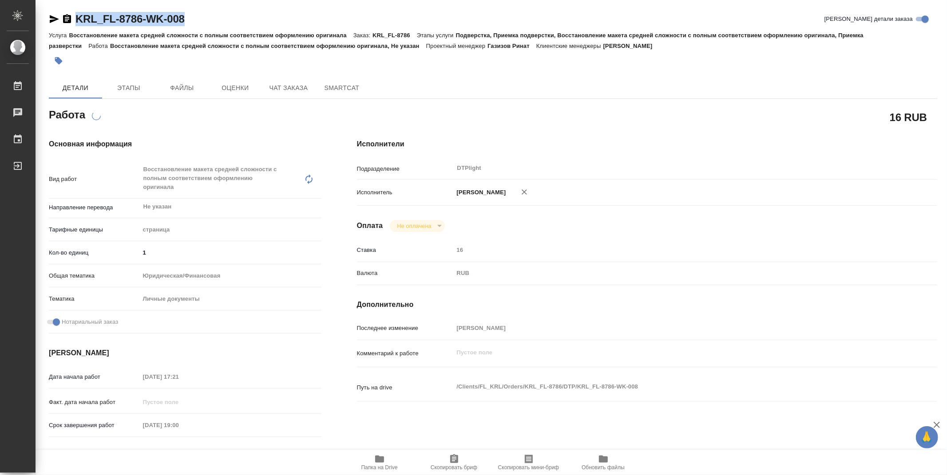
type textarea "x"
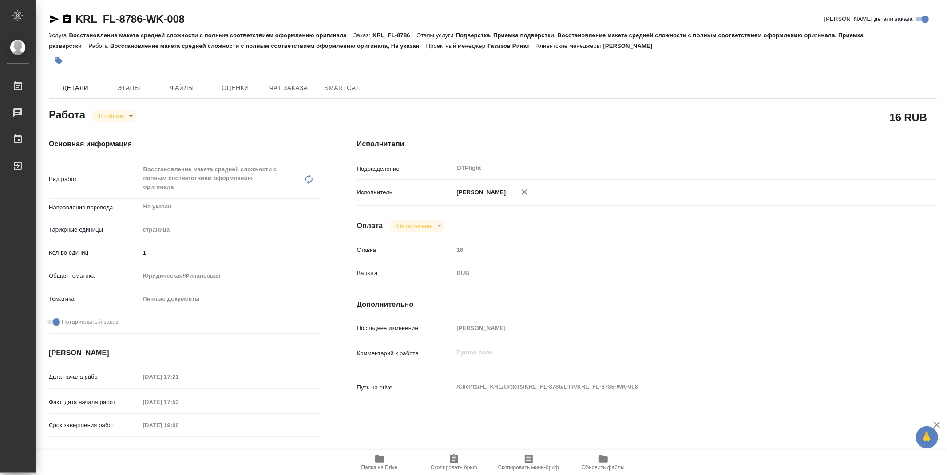
type textarea "x"
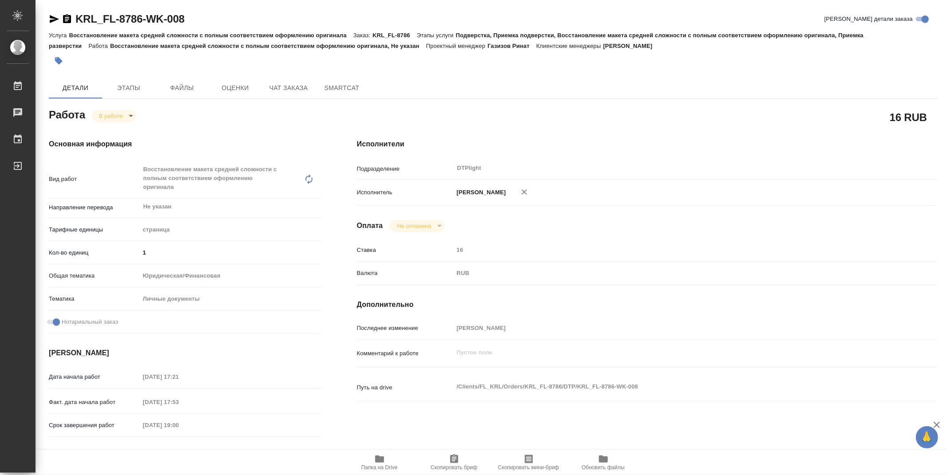
type textarea "x"
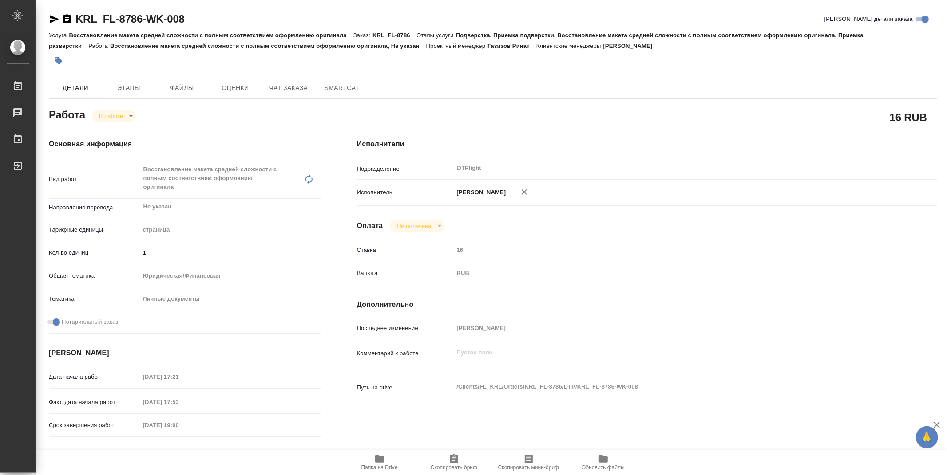
type textarea "x"
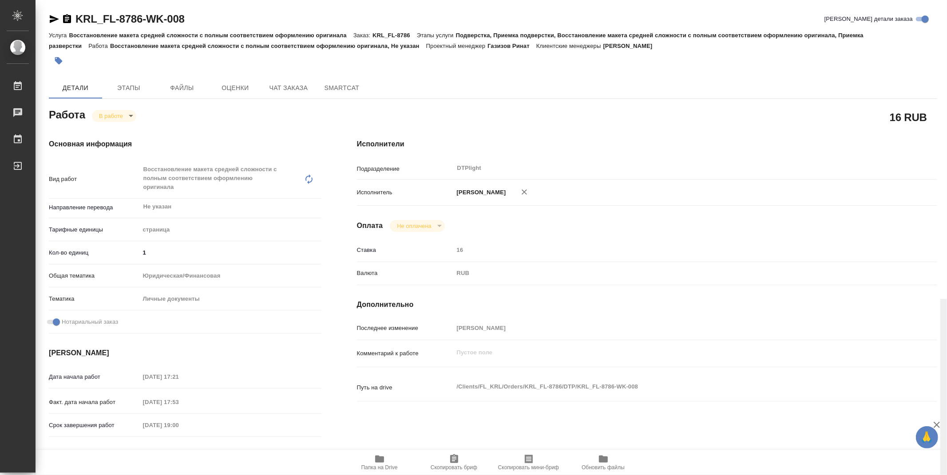
drag, startPoint x: 942, startPoint y: 194, endPoint x: 925, endPoint y: 146, distance: 51.0
click at [925, 146] on div "KRL_FL-8786-WK-008 Кратко детали заказа Услуга Восстановление макета средней сл…" at bounding box center [491, 237] width 911 height 475
click at [52, 17] on icon "button" at bounding box center [54, 19] width 9 height 8
drag, startPoint x: 941, startPoint y: 194, endPoint x: 677, endPoint y: 5, distance: 324.9
click at [900, 83] on div "KRL_FL-8786-WK-008 Кратко детали заказа Услуга Восстановление макета средней сл…" at bounding box center [491, 237] width 911 height 475
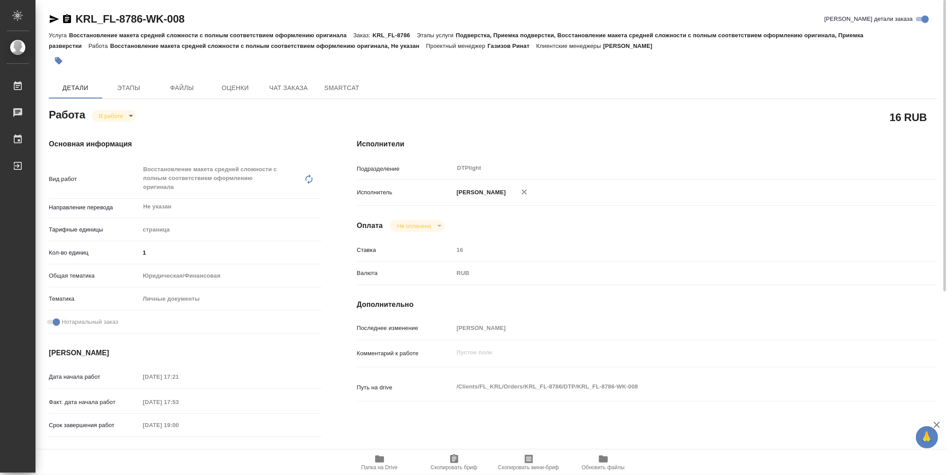
click at [579, 143] on h4 "Исполнители" at bounding box center [647, 144] width 580 height 11
click at [376, 465] on span "Папка на Drive" at bounding box center [379, 468] width 36 height 6
click at [113, 112] on body "🙏 .cls-1 fill:#fff; AWATERA Zubakova Viktoriya Работы 0 Чаты График Выйти KRL_F…" at bounding box center [473, 237] width 947 height 475
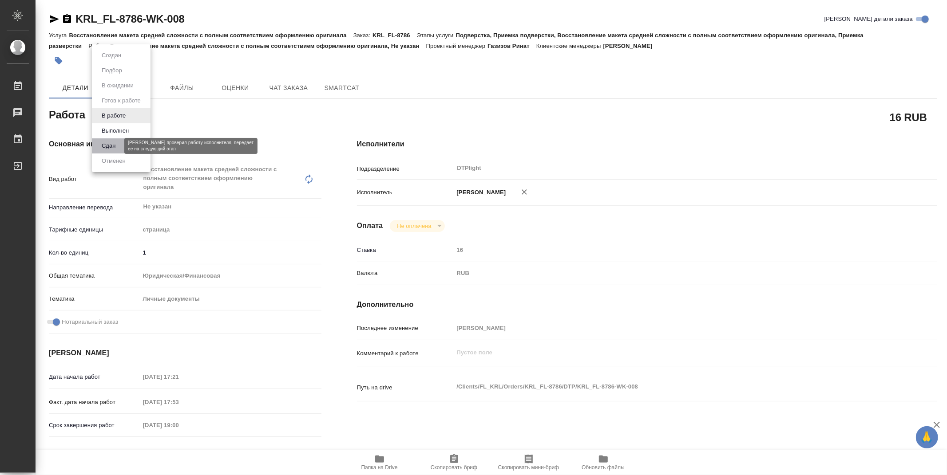
click at [111, 145] on button "Сдан" at bounding box center [108, 146] width 19 height 10
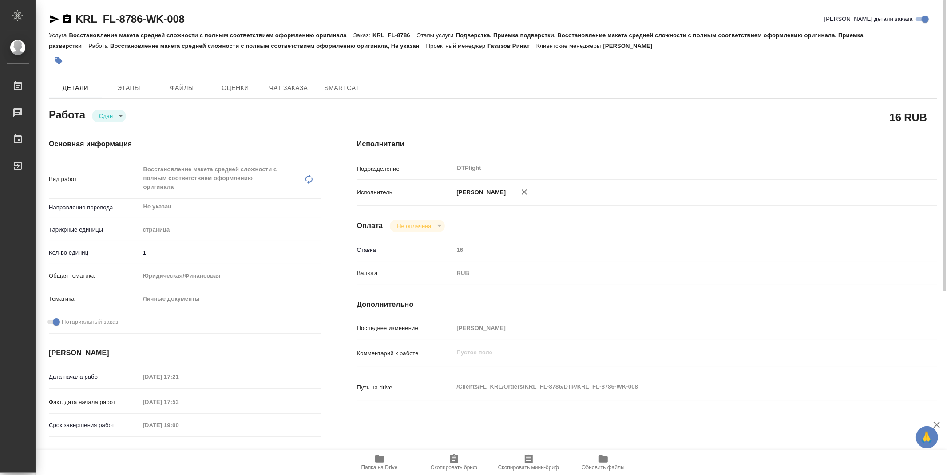
type textarea "x"
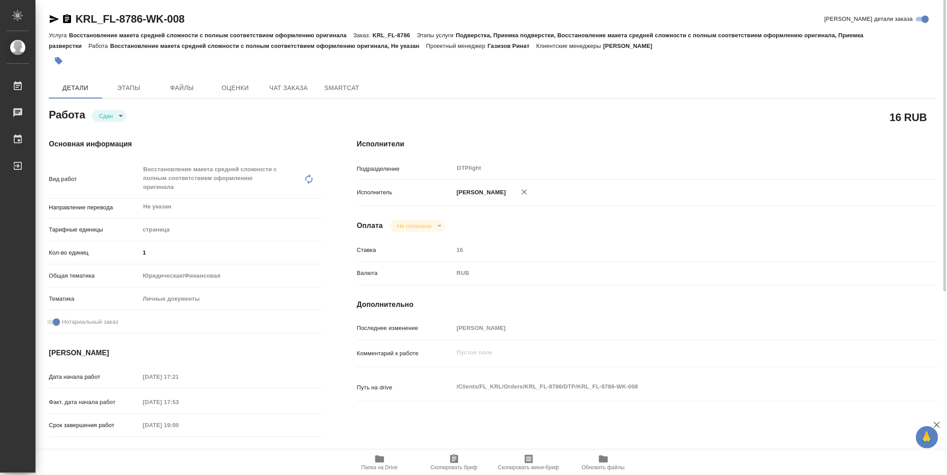
type textarea "x"
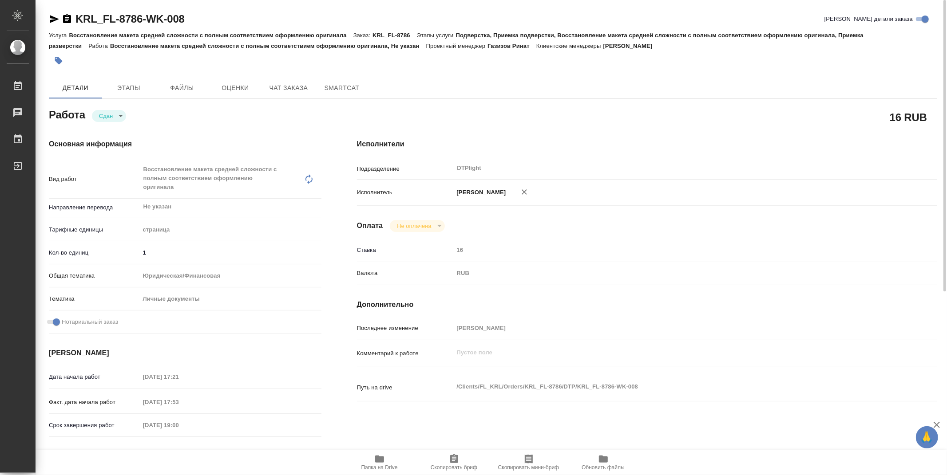
type textarea "x"
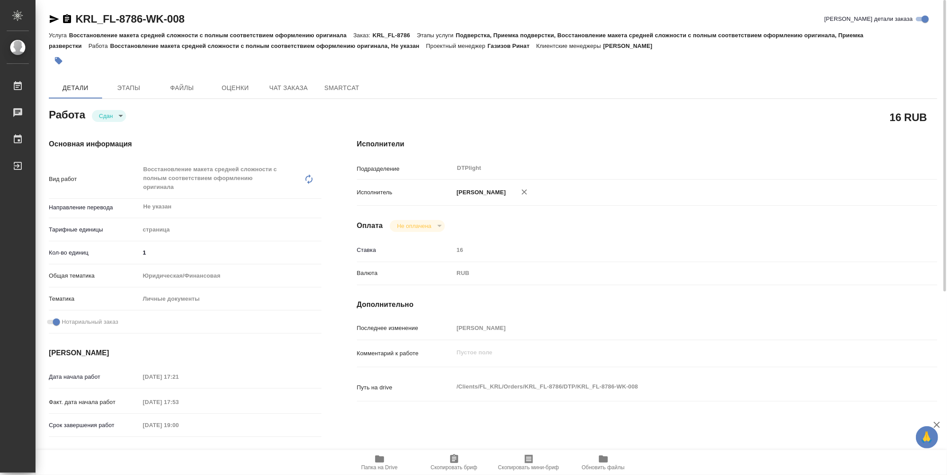
type textarea "x"
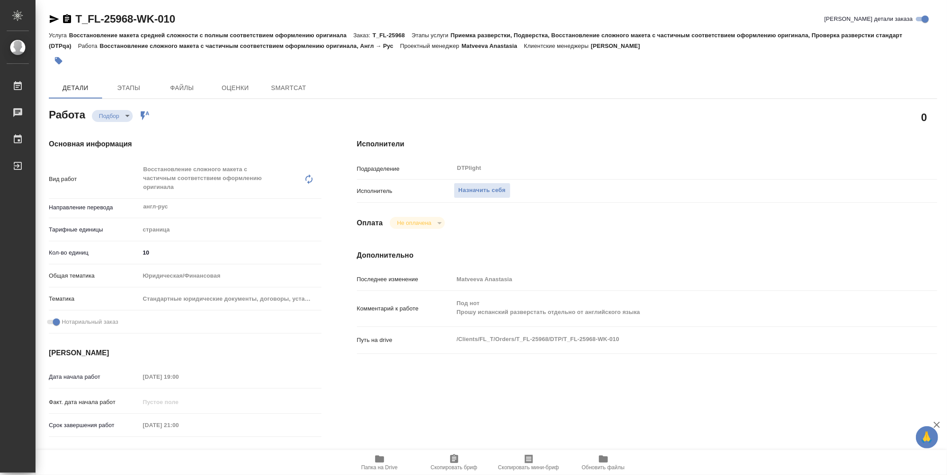
type textarea "x"
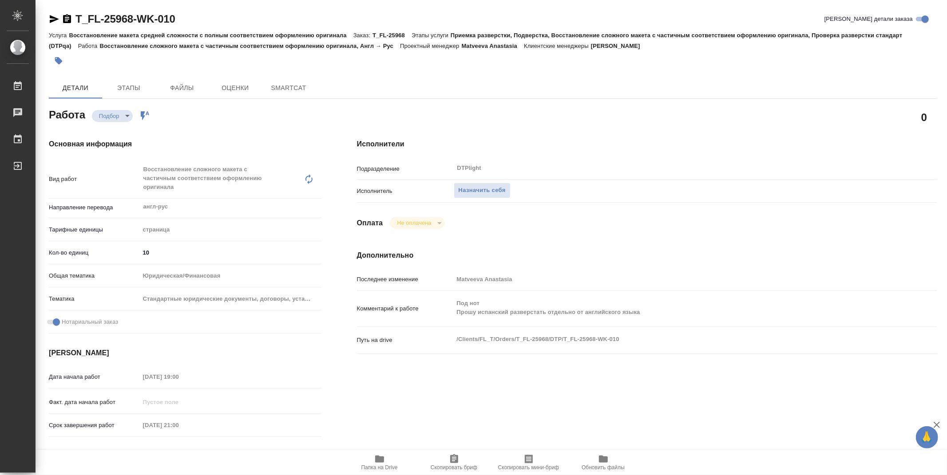
type textarea "x"
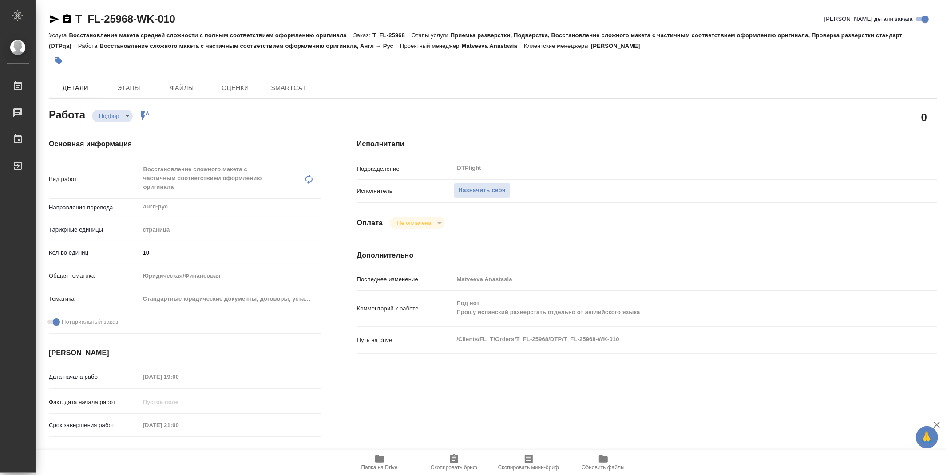
type textarea "x"
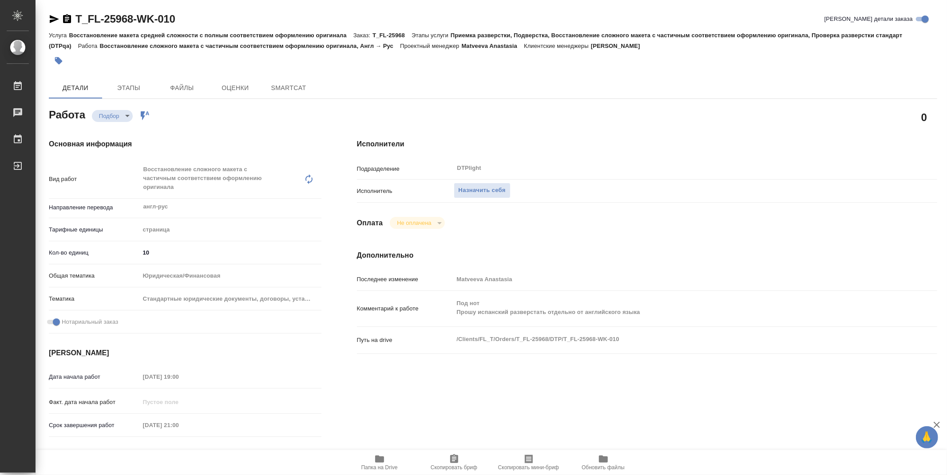
type textarea "x"
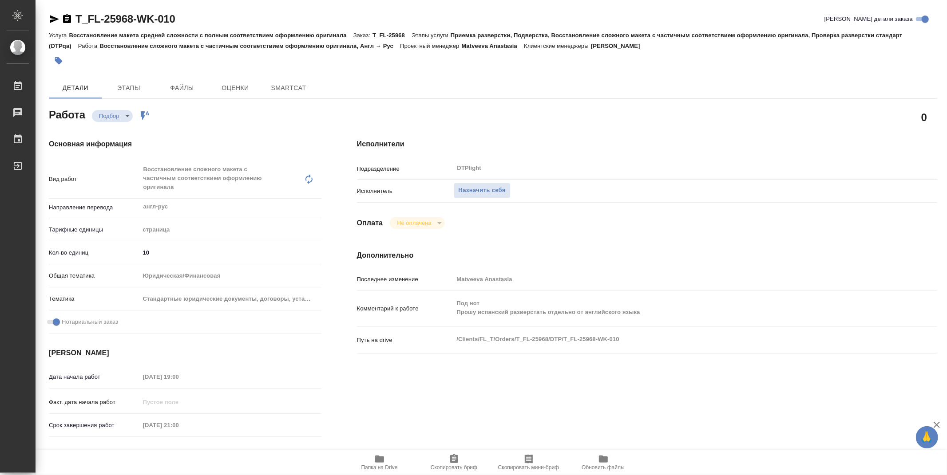
type textarea "x"
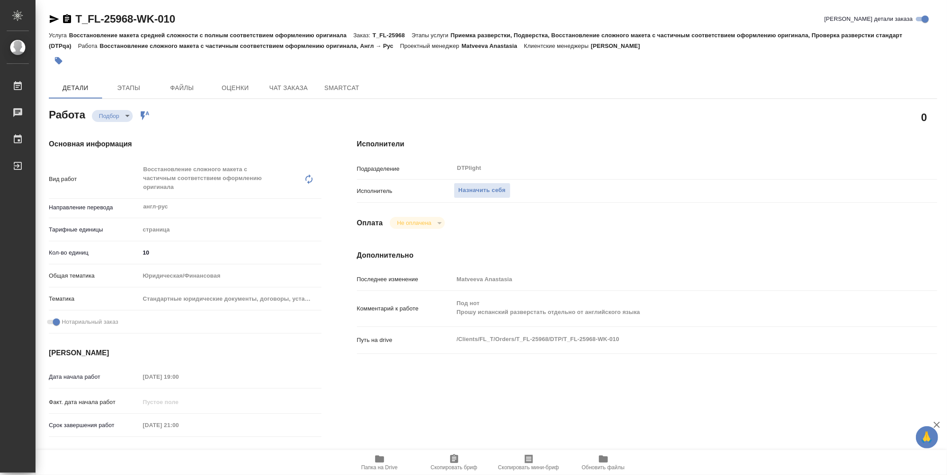
type textarea "x"
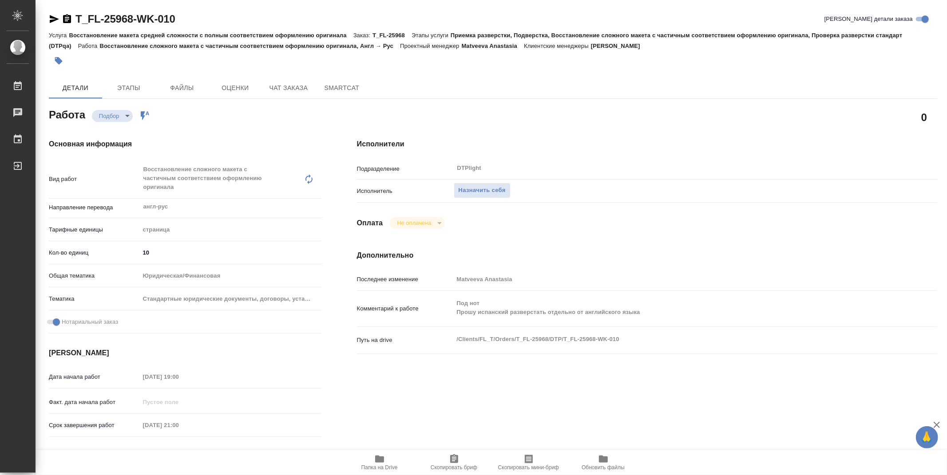
type textarea "x"
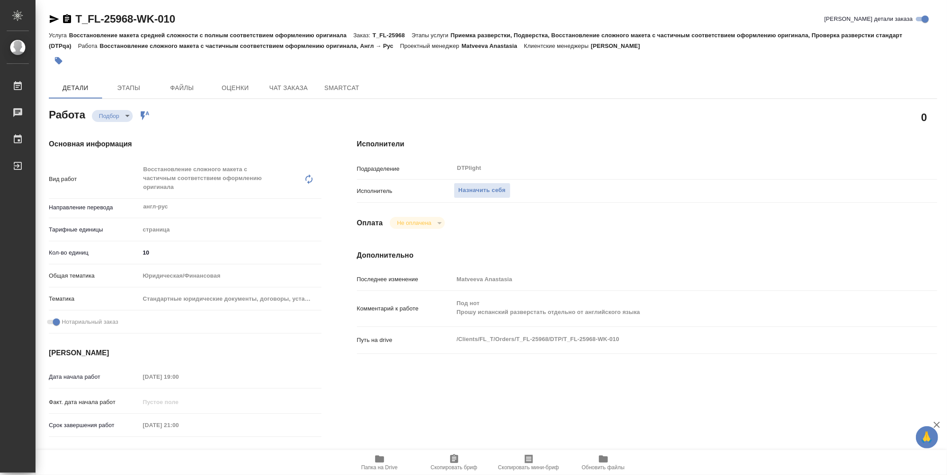
click at [404, 407] on div "Исполнители Подразделение DTPlight ​ Исполнитель Назначить себя Оплата Не оплач…" at bounding box center [647, 319] width 616 height 397
click at [379, 458] on icon "button" at bounding box center [379, 459] width 9 height 7
type textarea "x"
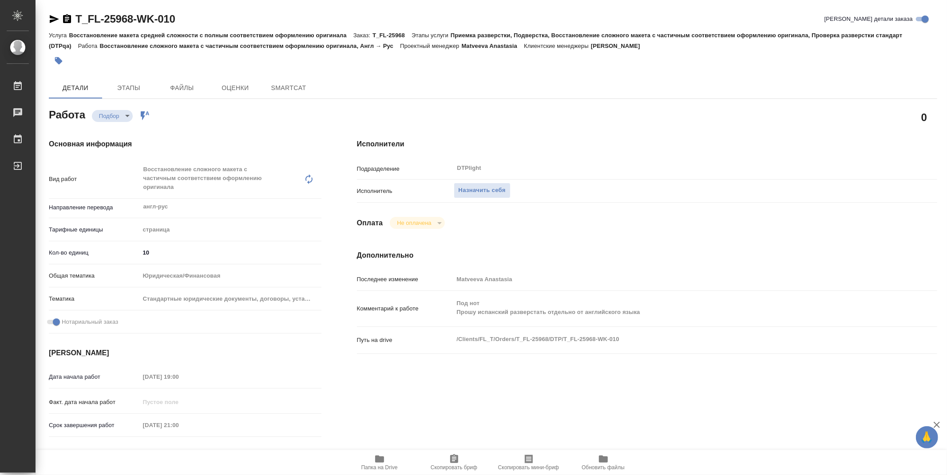
type textarea "x"
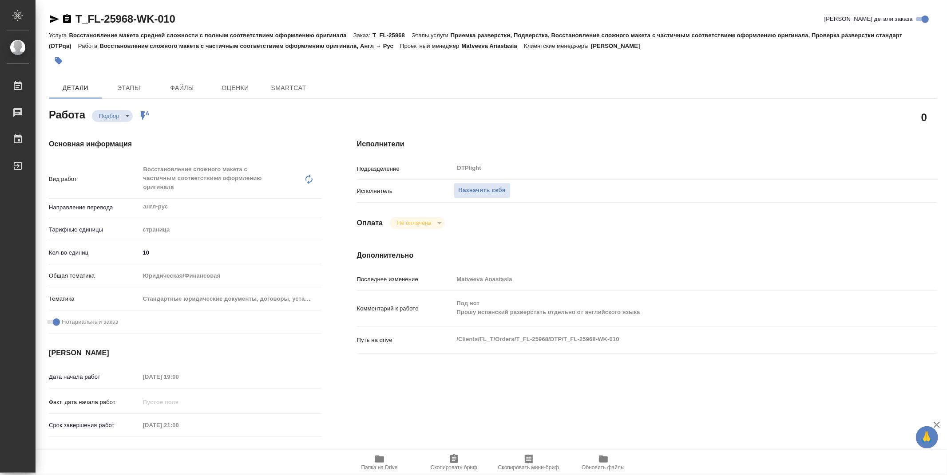
type textarea "x"
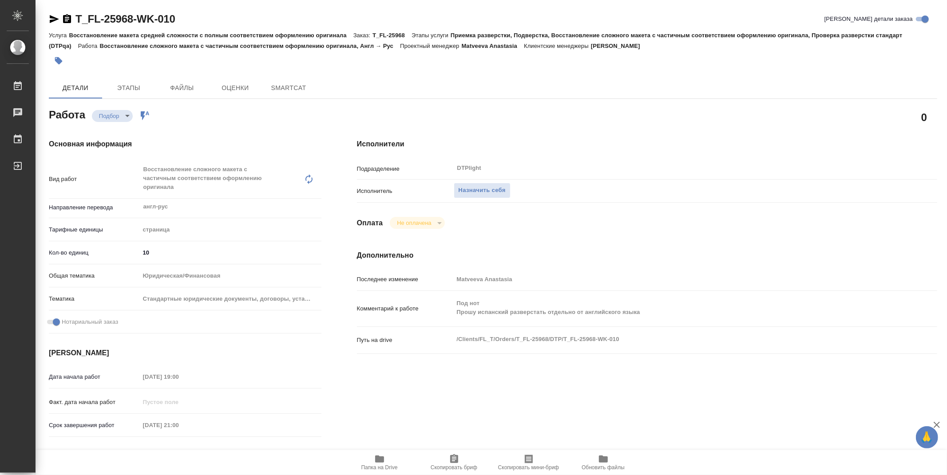
type textarea "x"
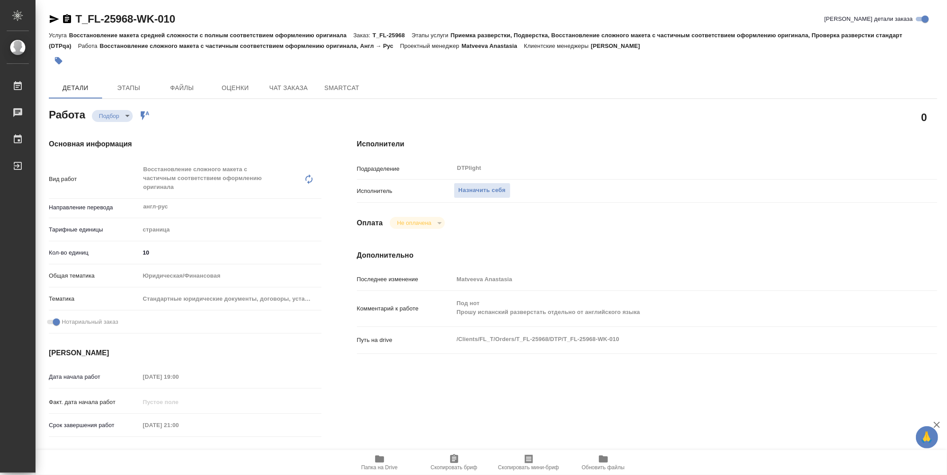
type textarea "x"
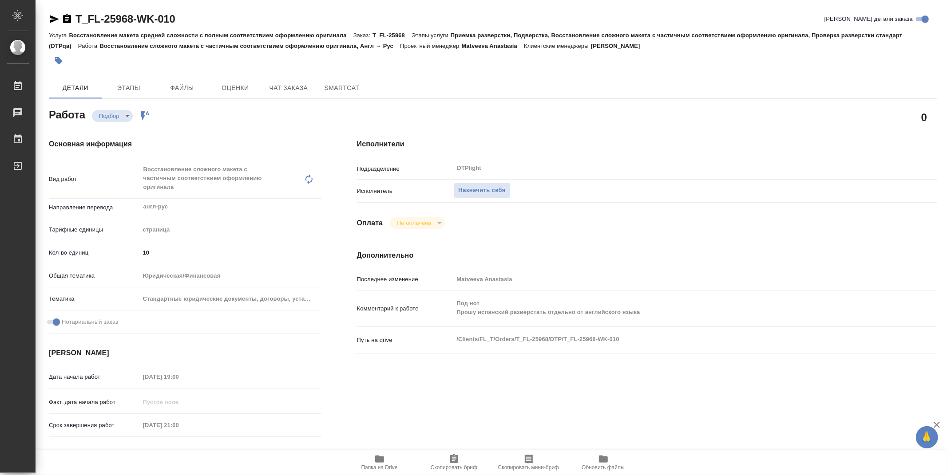
type textarea "x"
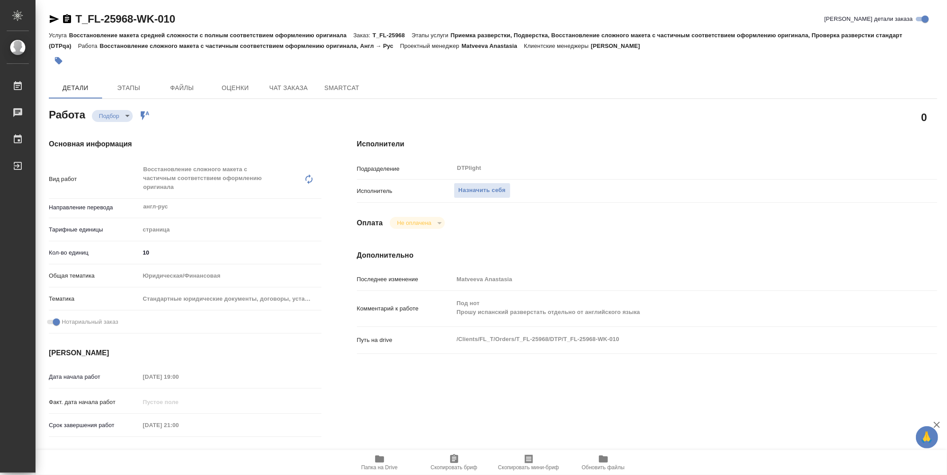
type textarea "x"
click at [482, 191] on span "Назначить себя" at bounding box center [481, 191] width 47 height 10
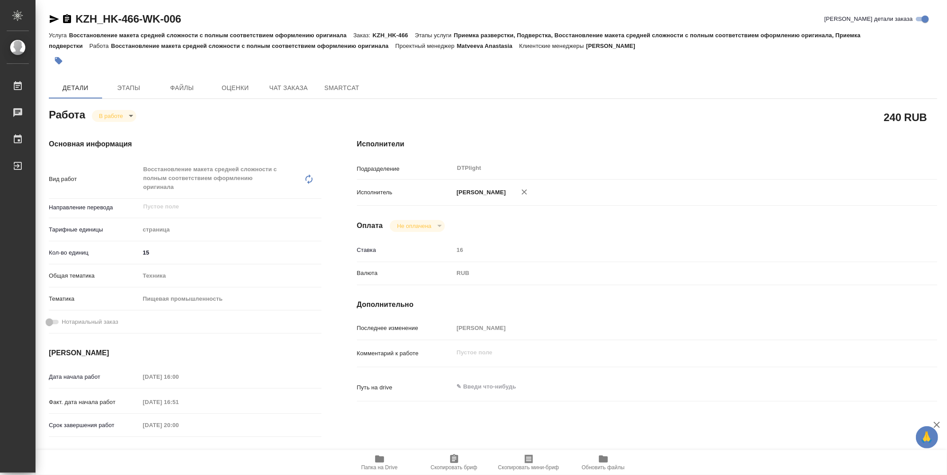
click at [378, 463] on icon "button" at bounding box center [379, 459] width 11 height 11
click at [380, 458] on icon "button" at bounding box center [379, 459] width 9 height 7
click at [52, 22] on icon "button" at bounding box center [54, 19] width 11 height 11
click at [374, 463] on icon "button" at bounding box center [379, 459] width 11 height 11
click at [95, 115] on body "🙏 .cls-1 fill:#fff; AWATERA Zubakova Viktoriya Работы 0 Чаты График Выйти KZH_H…" at bounding box center [473, 237] width 947 height 475
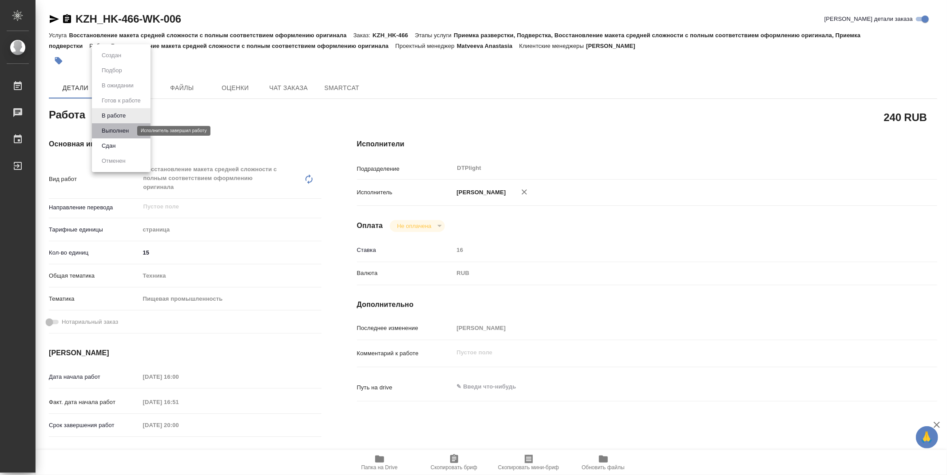
click at [115, 130] on button "Выполнен" at bounding box center [115, 131] width 32 height 10
type textarea "x"
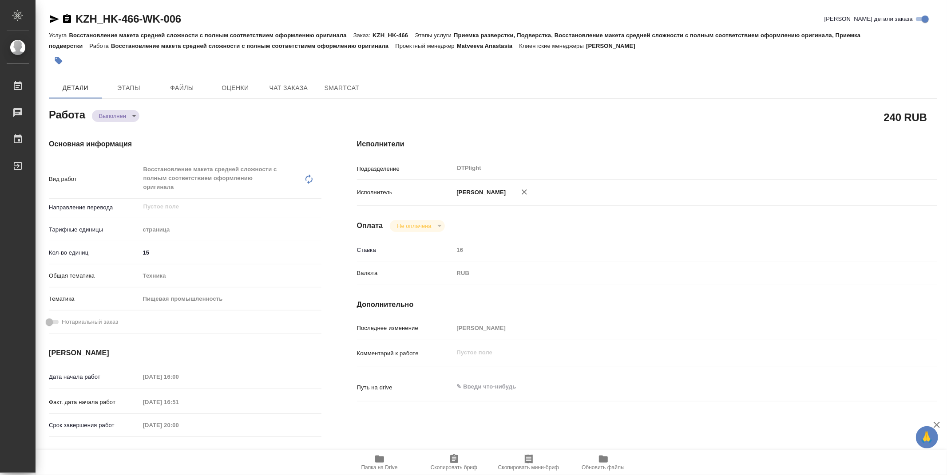
type textarea "x"
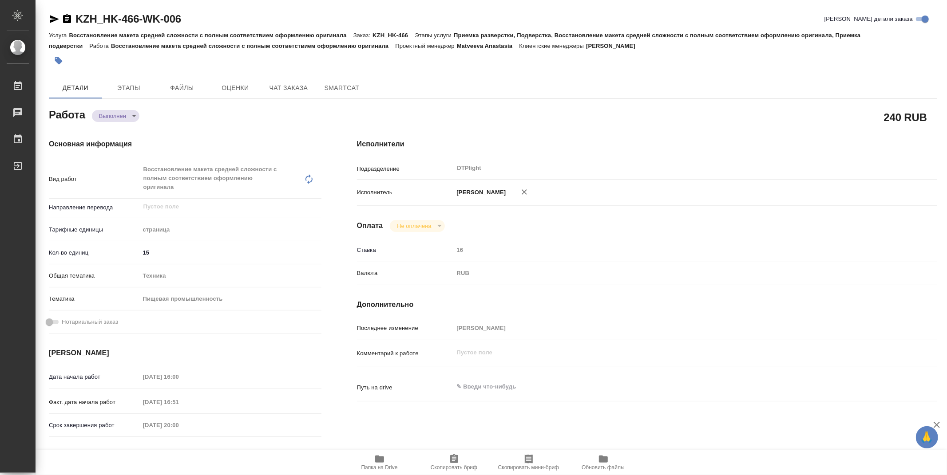
type textarea "x"
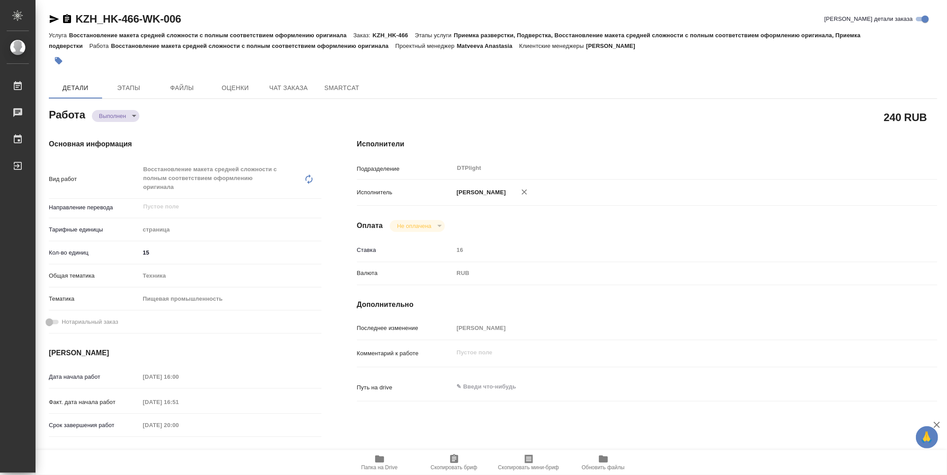
type textarea "x"
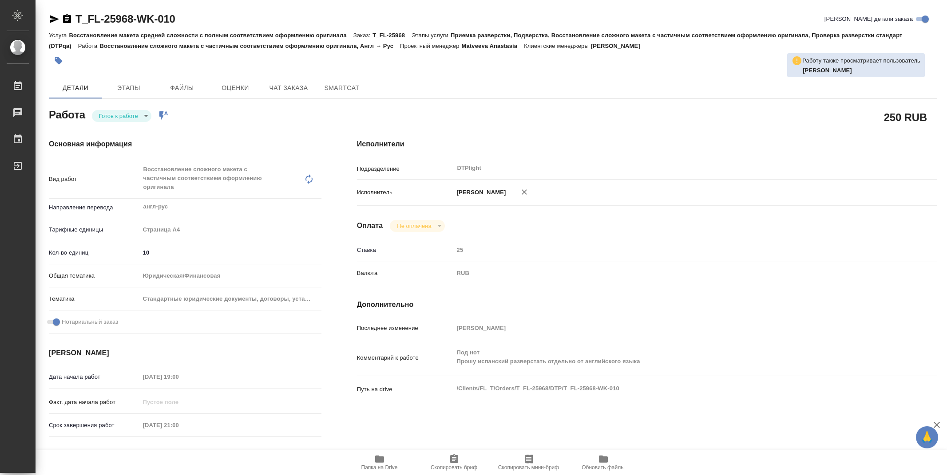
type textarea "x"
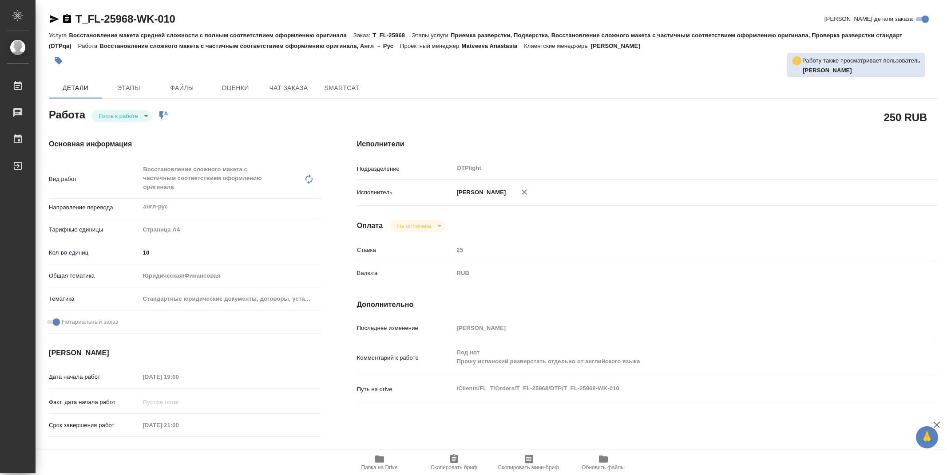
type textarea "x"
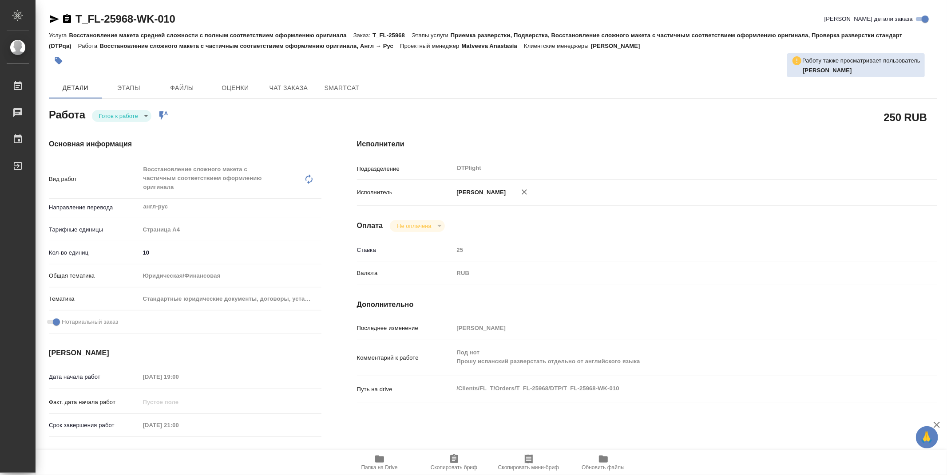
type textarea "x"
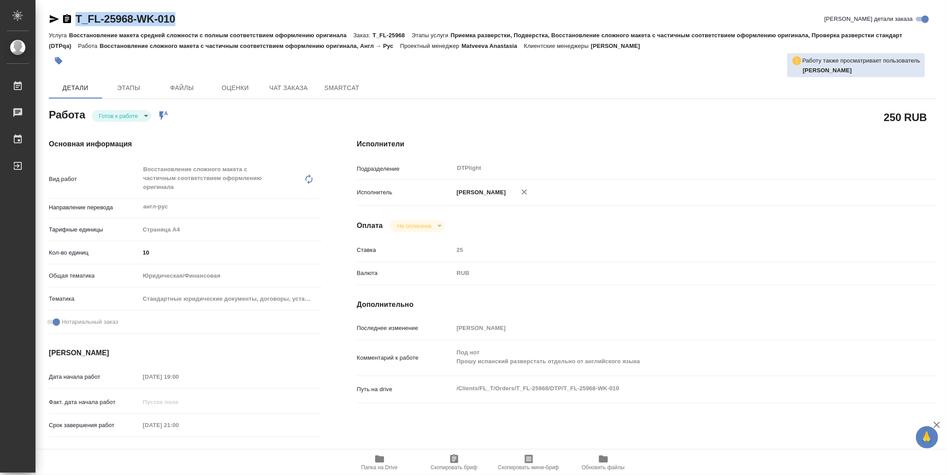
drag, startPoint x: 194, startPoint y: 24, endPoint x: 76, endPoint y: 12, distance: 119.2
click at [76, 12] on div "T_FL-25968-WK-010 Кратко детали заказа" at bounding box center [493, 19] width 888 height 14
copy link "T_FL-25968-WK-010"
click at [118, 113] on body "🙏 .cls-1 fill:#fff; AWATERA Zubakova Viktoriya Работы 0 Чаты График Выйти T_FL-…" at bounding box center [473, 237] width 947 height 475
click at [118, 120] on button "В работе" at bounding box center [113, 116] width 29 height 10
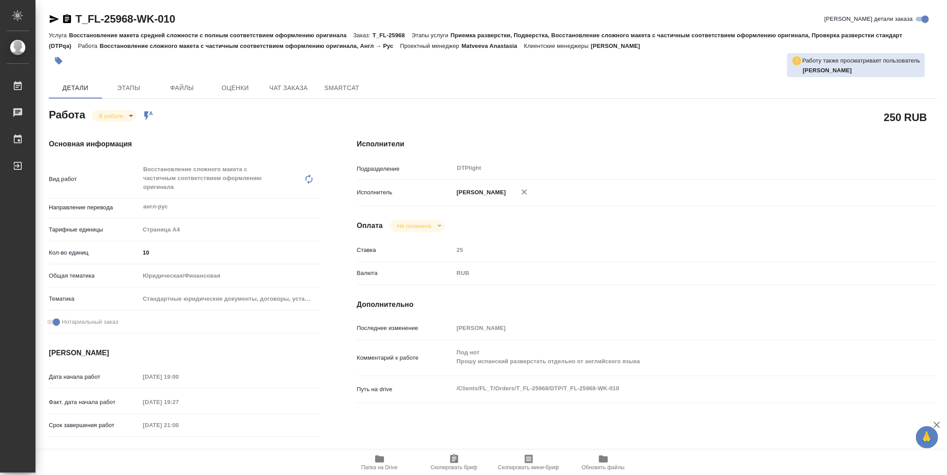
type textarea "x"
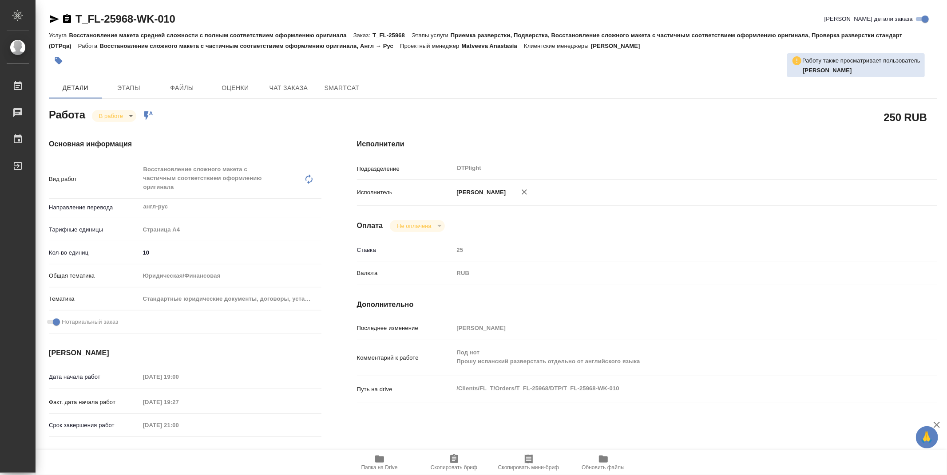
type textarea "x"
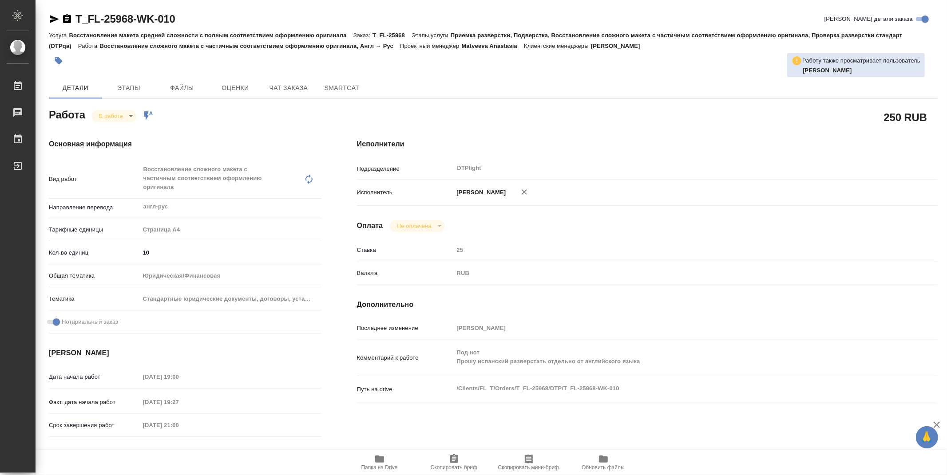
type textarea "x"
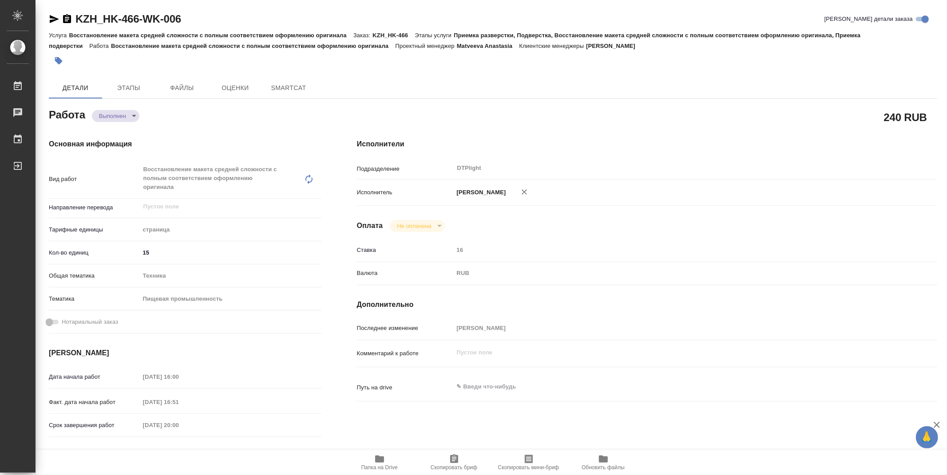
type textarea "x"
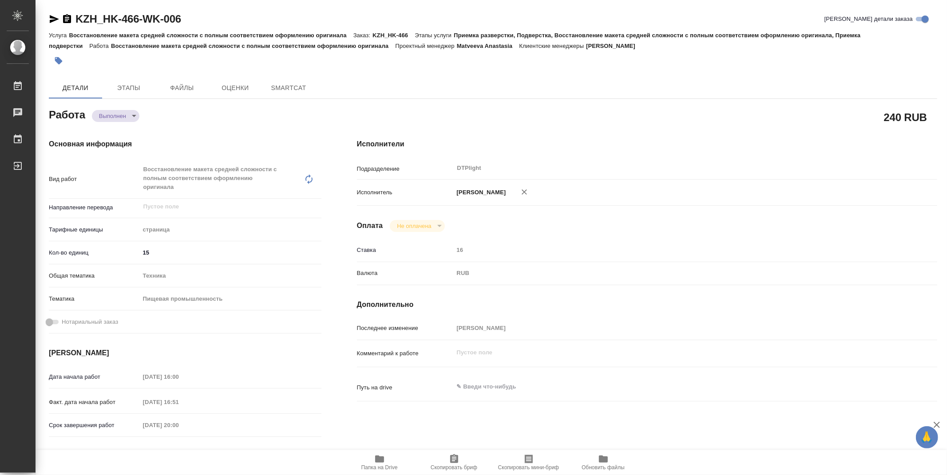
type textarea "x"
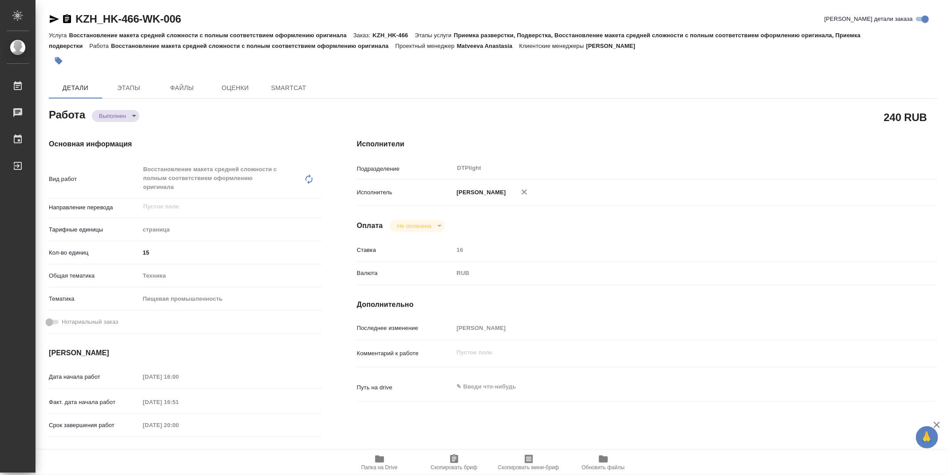
type textarea "x"
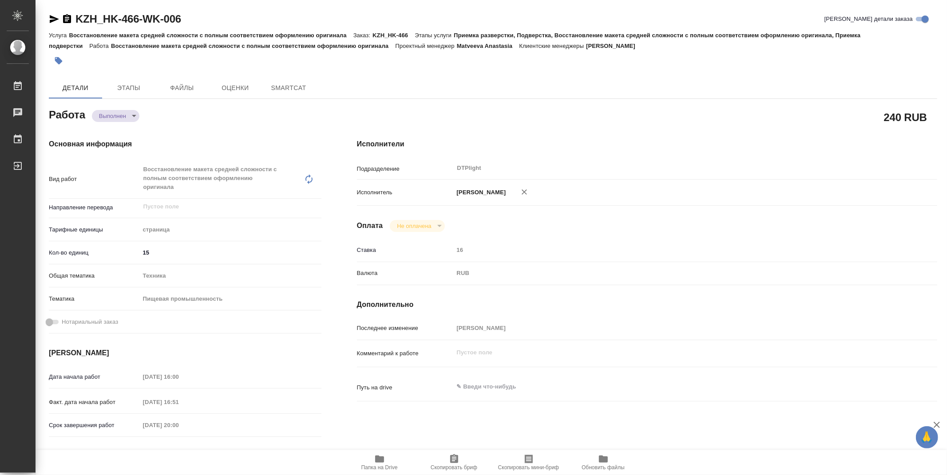
type textarea "x"
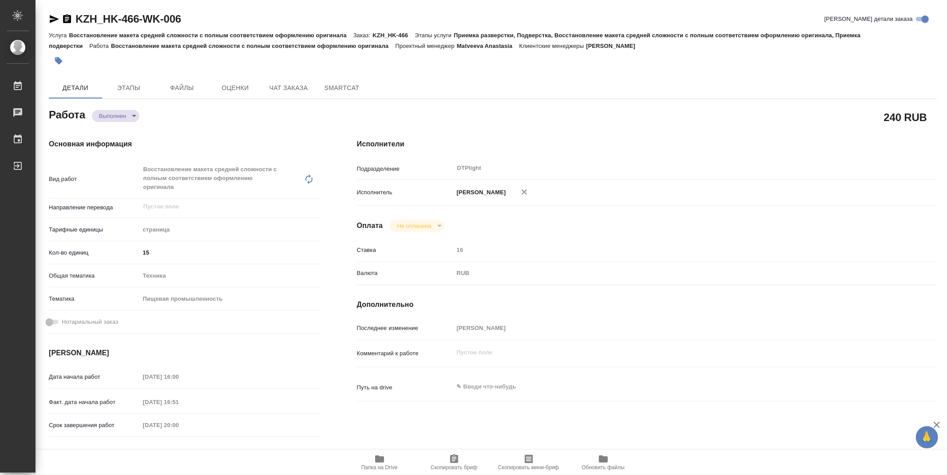
click at [375, 463] on icon "button" at bounding box center [379, 459] width 11 height 11
type textarea "x"
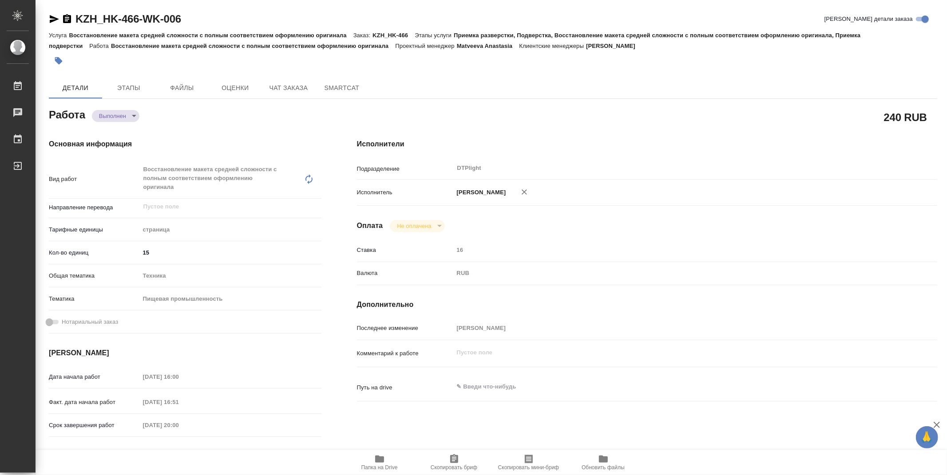
type textarea "x"
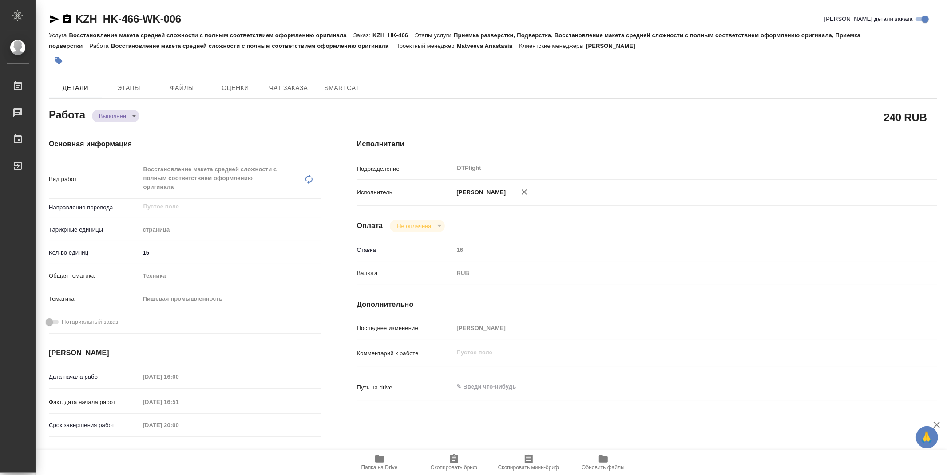
type textarea "x"
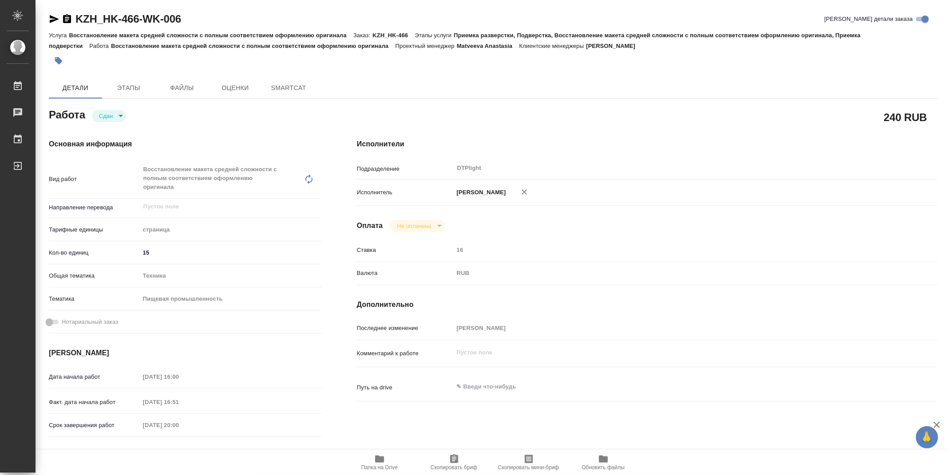
type textarea "x"
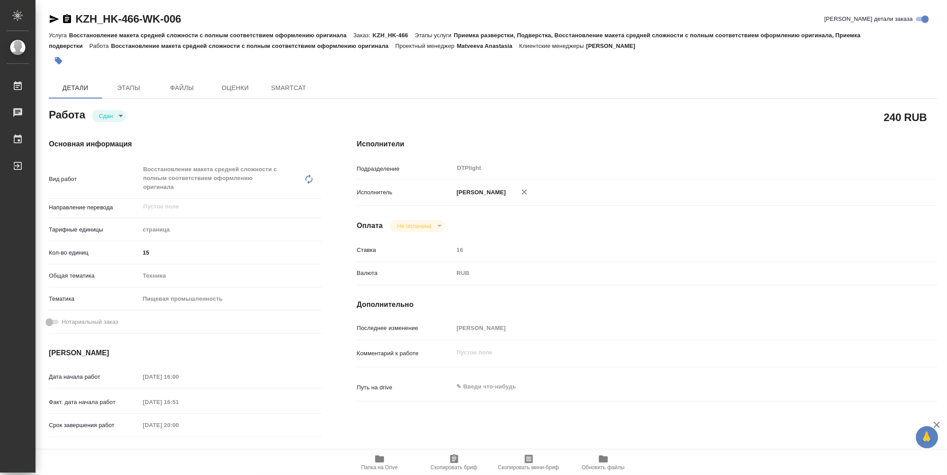
type textarea "x"
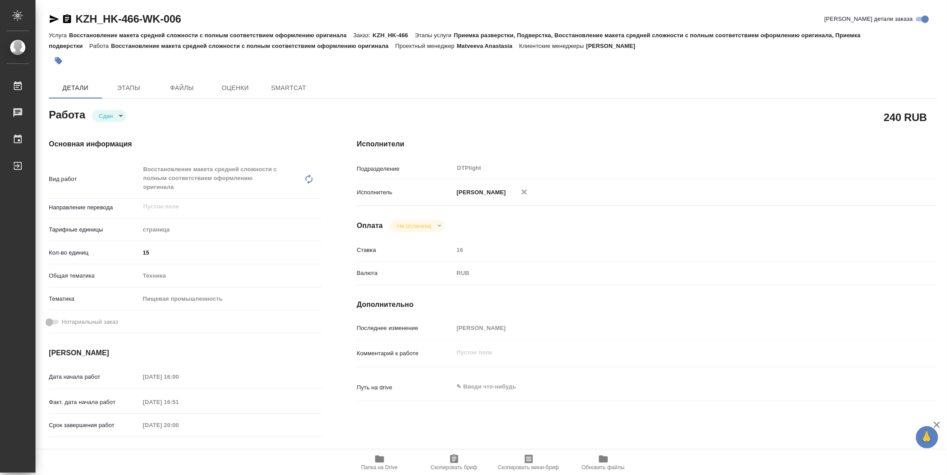
type textarea "x"
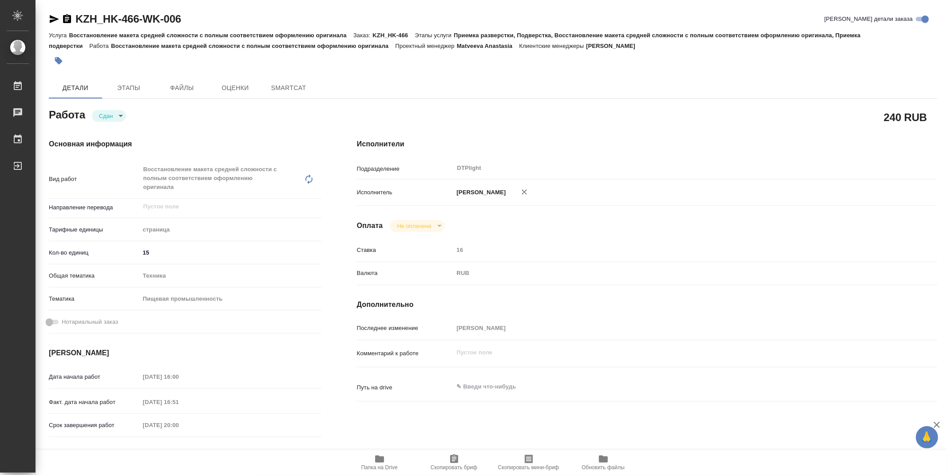
type textarea "x"
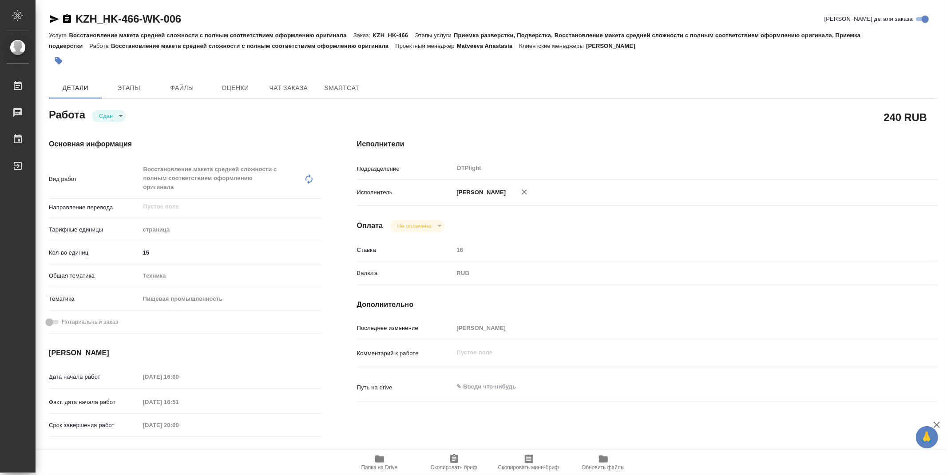
type textarea "x"
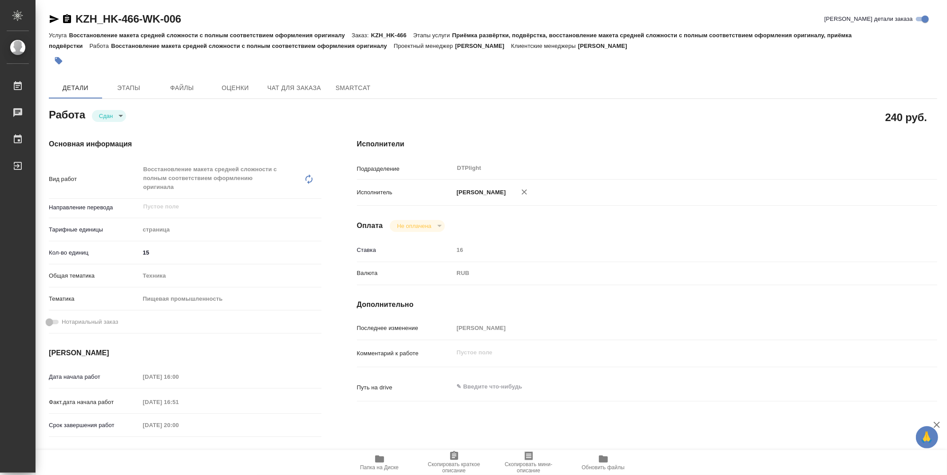
type textarea "x"
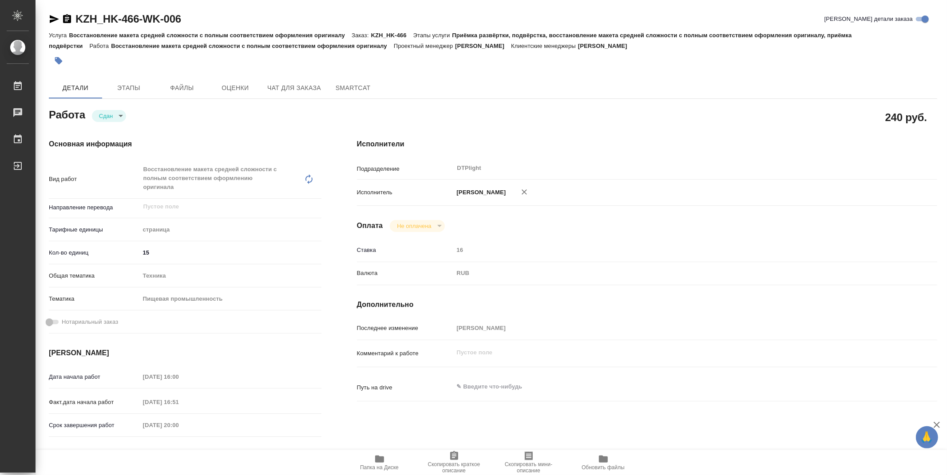
type textarea "x"
